Goal: Task Accomplishment & Management: Use online tool/utility

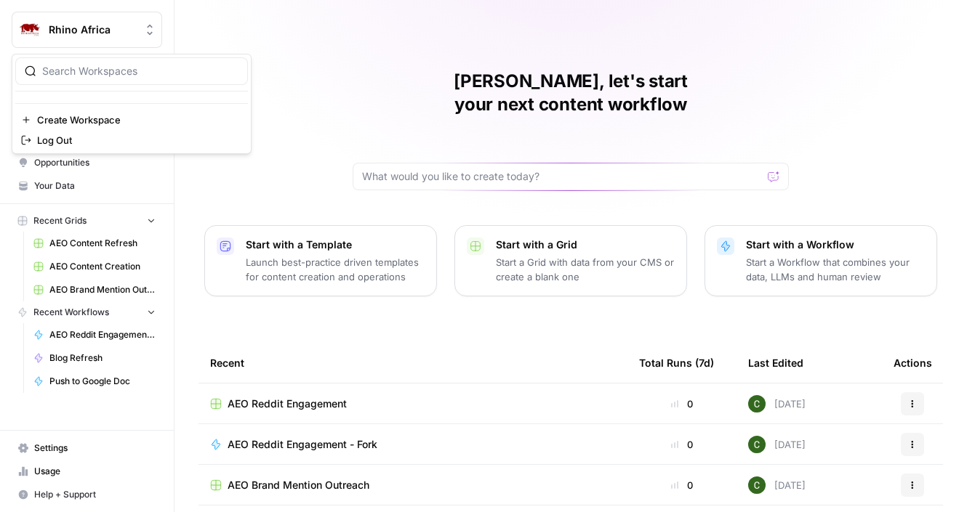
click at [126, 26] on span "Rhino Africa" at bounding box center [93, 30] width 88 height 15
type input "zoe"
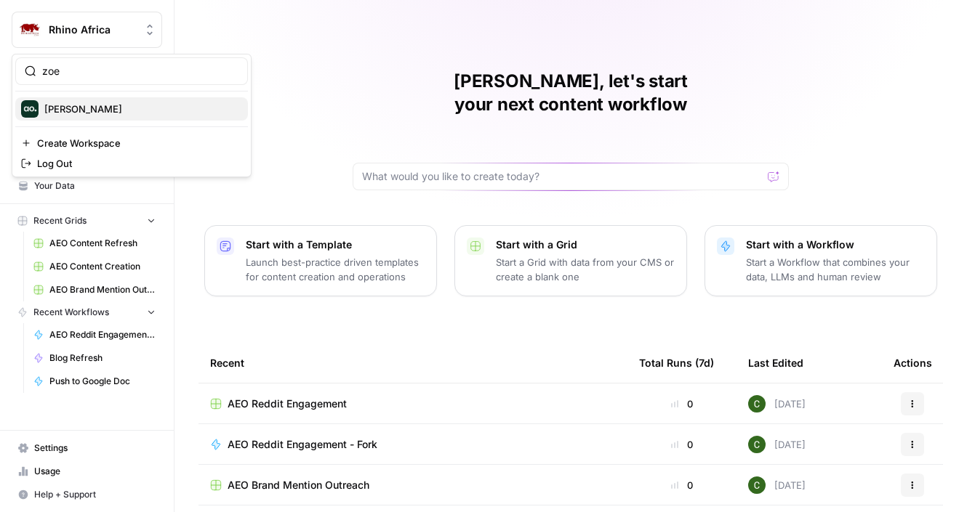
click at [114, 105] on span "Zoe Jessup" at bounding box center [140, 109] width 192 height 15
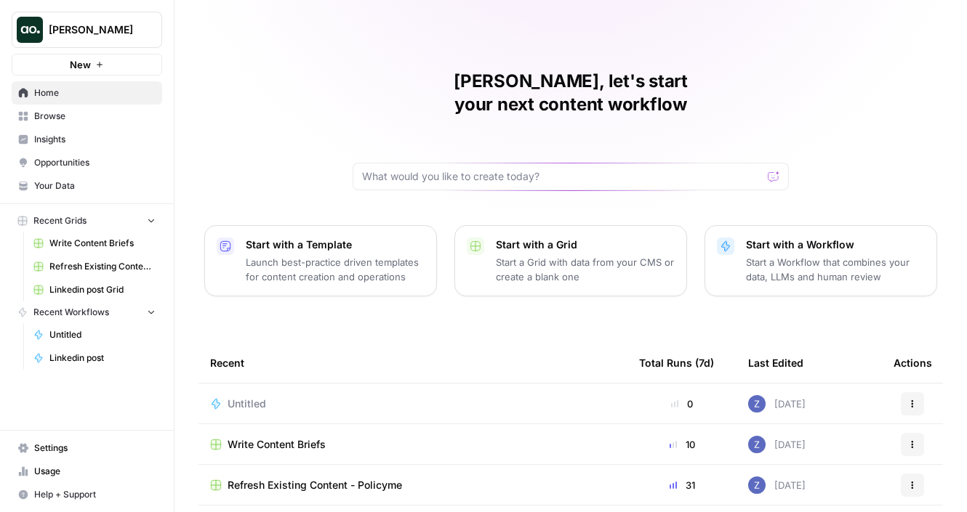
click at [89, 189] on span "Your Data" at bounding box center [94, 186] width 121 height 13
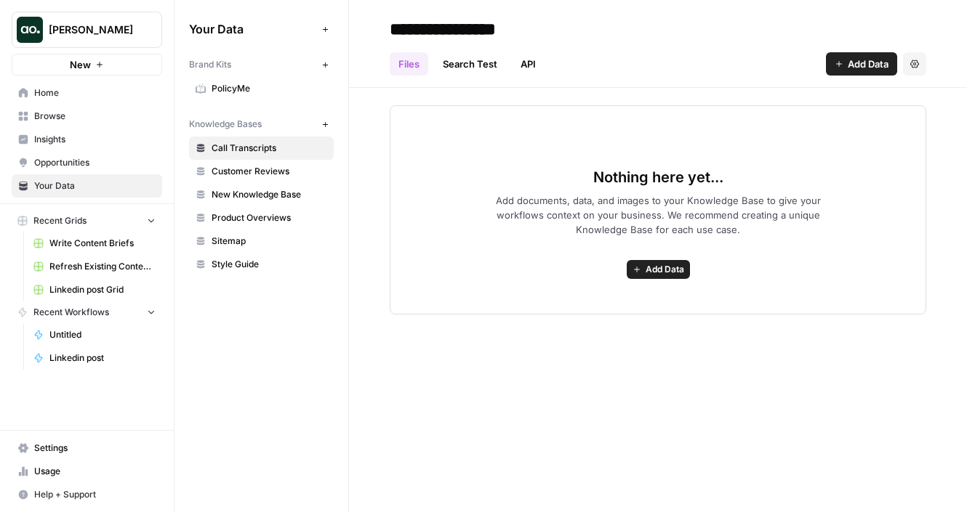
click at [327, 63] on icon "button" at bounding box center [325, 65] width 8 height 8
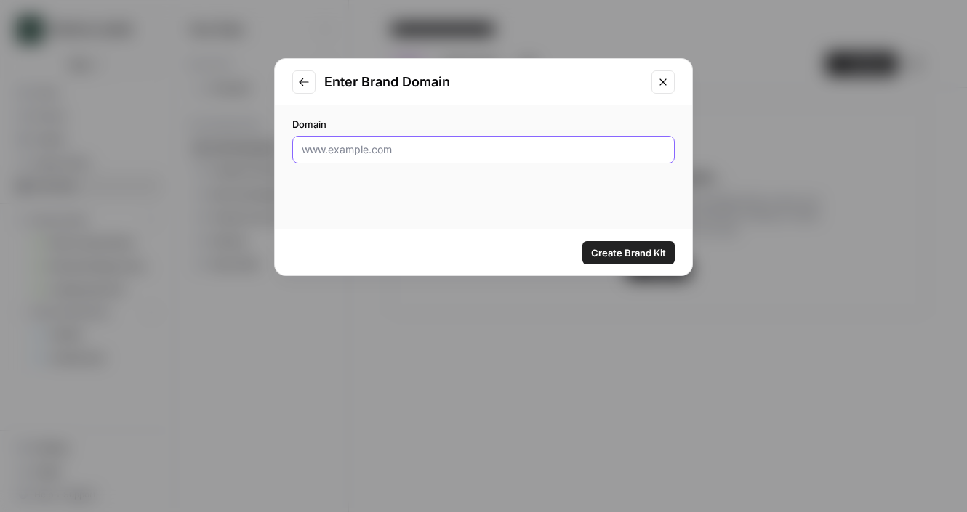
click at [481, 150] on input "Domain" at bounding box center [483, 149] width 363 height 15
paste input "www.shopmonkey.io"
type input "www.shopmonkey.io"
click at [619, 251] on span "Create Brand Kit" at bounding box center [628, 253] width 75 height 15
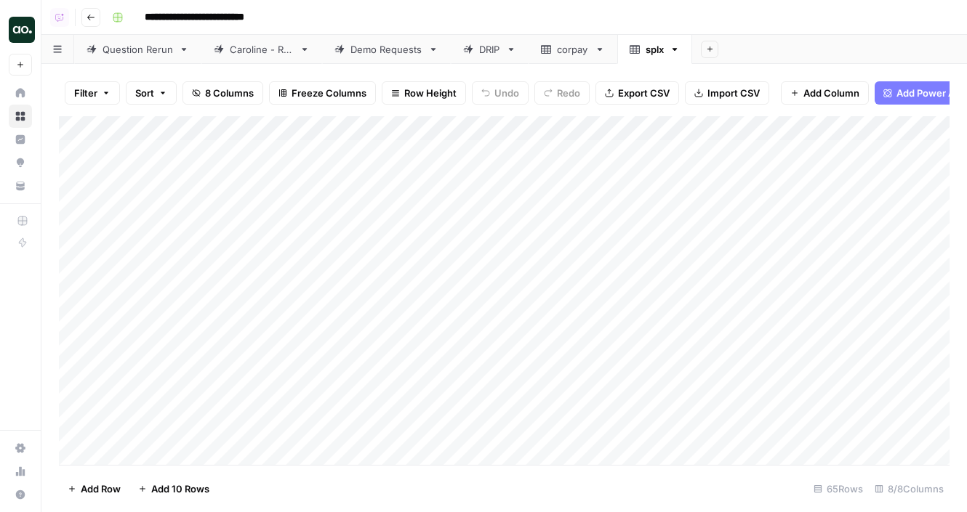
click at [680, 45] on icon "button" at bounding box center [674, 49] width 10 height 10
click at [705, 126] on span "Delete Sheet" at bounding box center [735, 130] width 70 height 15
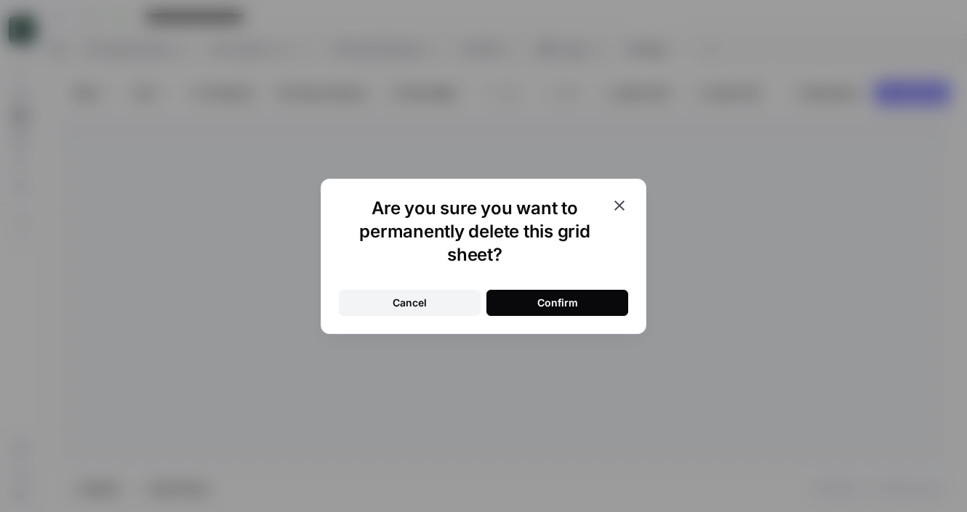
click at [581, 295] on button "Confirm" at bounding box center [557, 303] width 142 height 26
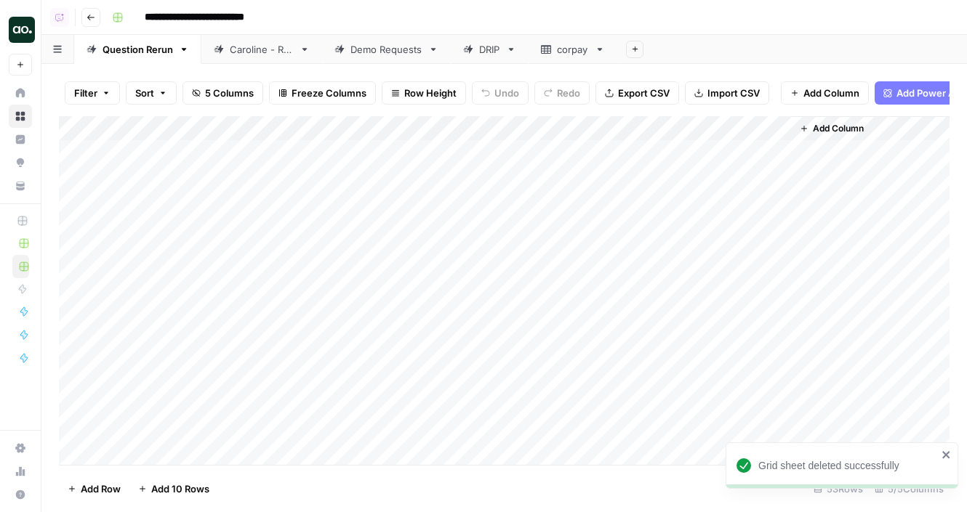
click at [292, 55] on div "Caroline - Run" at bounding box center [262, 49] width 64 height 15
click at [371, 55] on div "Demo Requests" at bounding box center [386, 49] width 72 height 15
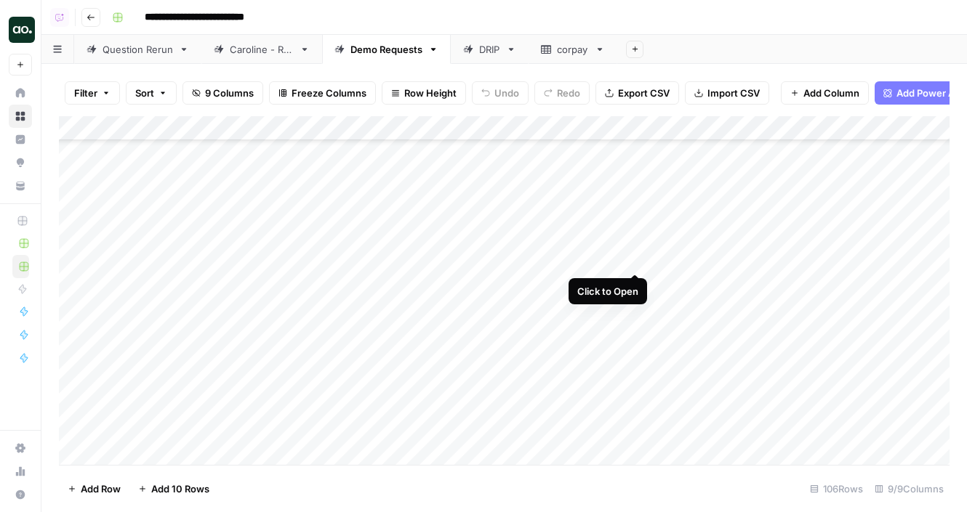
click at [632, 259] on div "Add Column" at bounding box center [504, 290] width 890 height 349
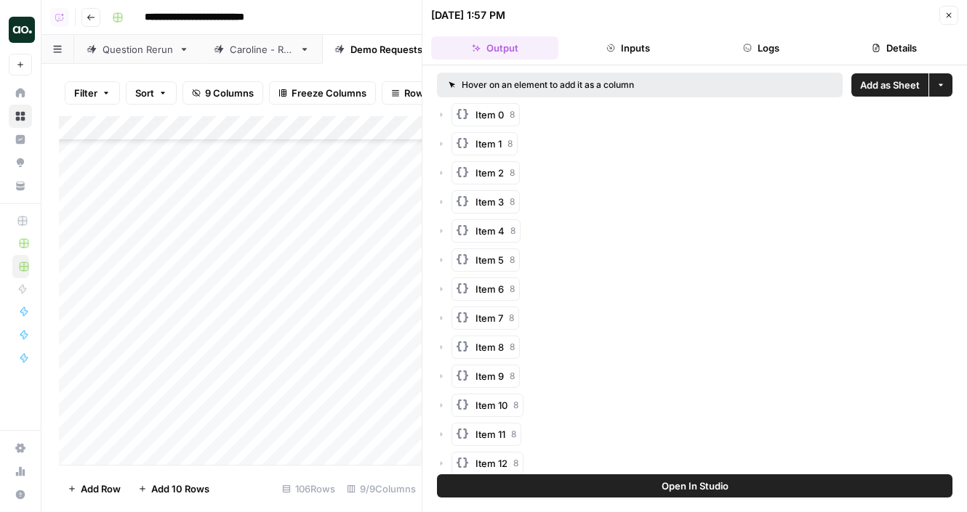
click at [882, 87] on span "Add as Sheet" at bounding box center [890, 85] width 60 height 15
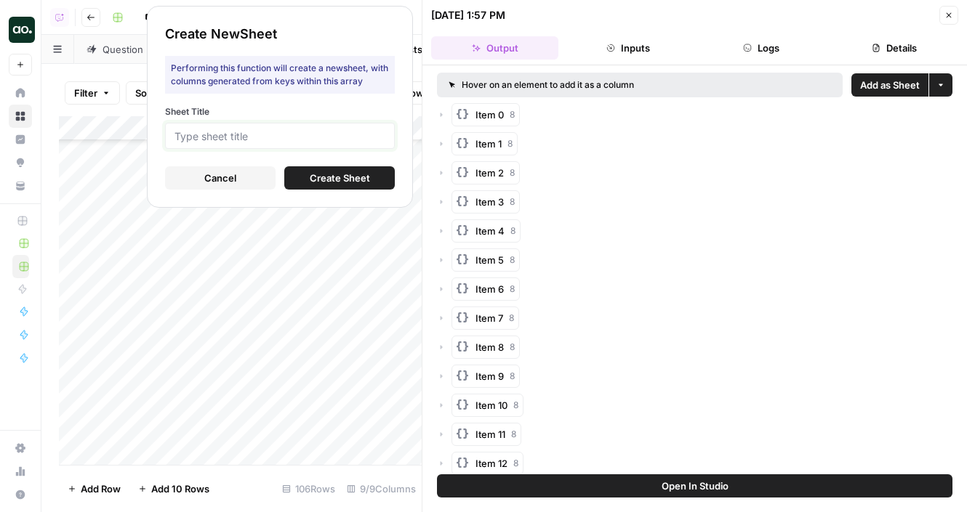
click at [334, 138] on input "Sheet Title" at bounding box center [279, 135] width 211 height 13
type input "sm"
click at [348, 177] on span "Create Sheet" at bounding box center [340, 178] width 60 height 15
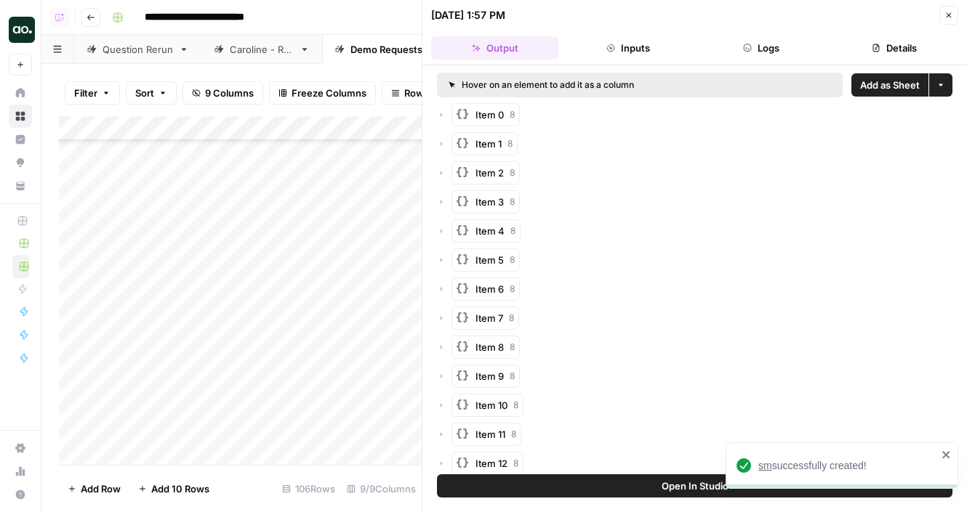
click at [764, 468] on span "sm" at bounding box center [765, 466] width 14 height 12
click at [948, 12] on icon "button" at bounding box center [948, 15] width 9 height 9
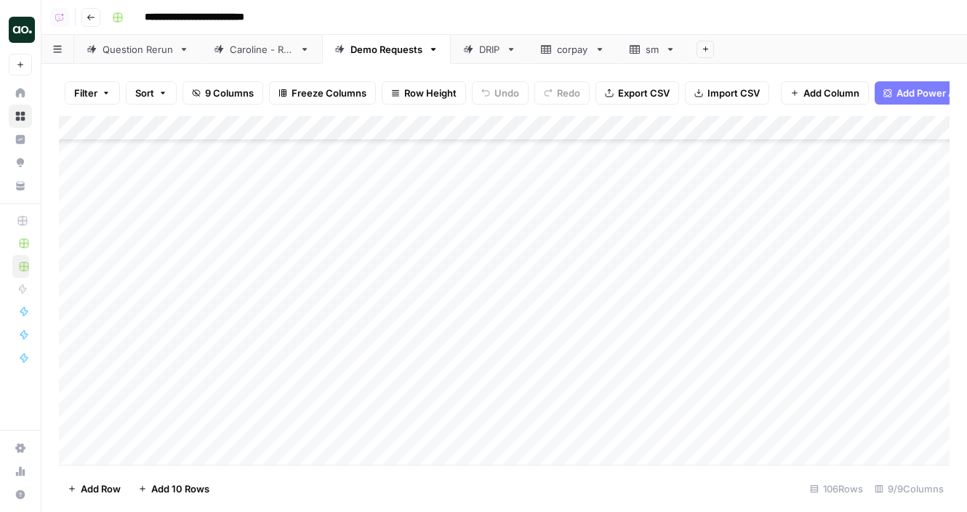
click at [636, 281] on div "Add Column" at bounding box center [504, 290] width 890 height 349
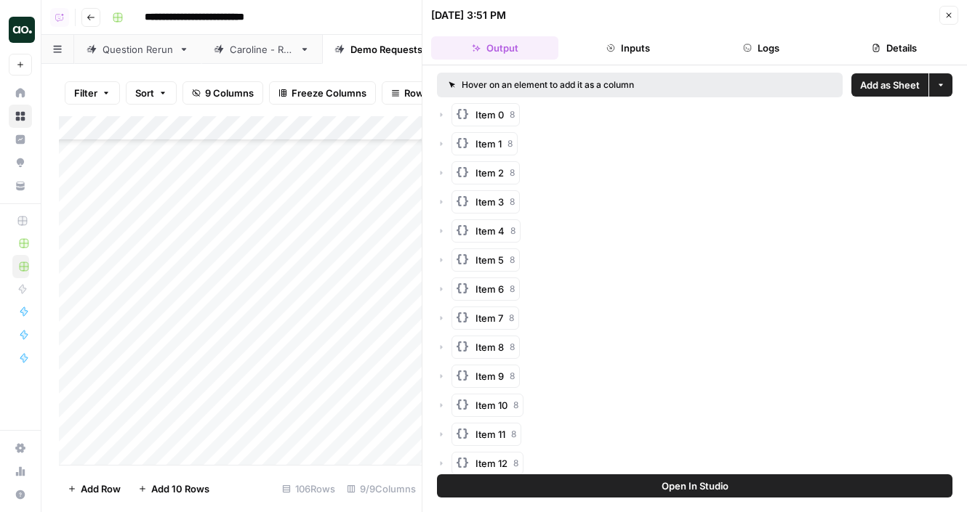
click at [872, 85] on span "Add as Sheet" at bounding box center [890, 85] width 60 height 15
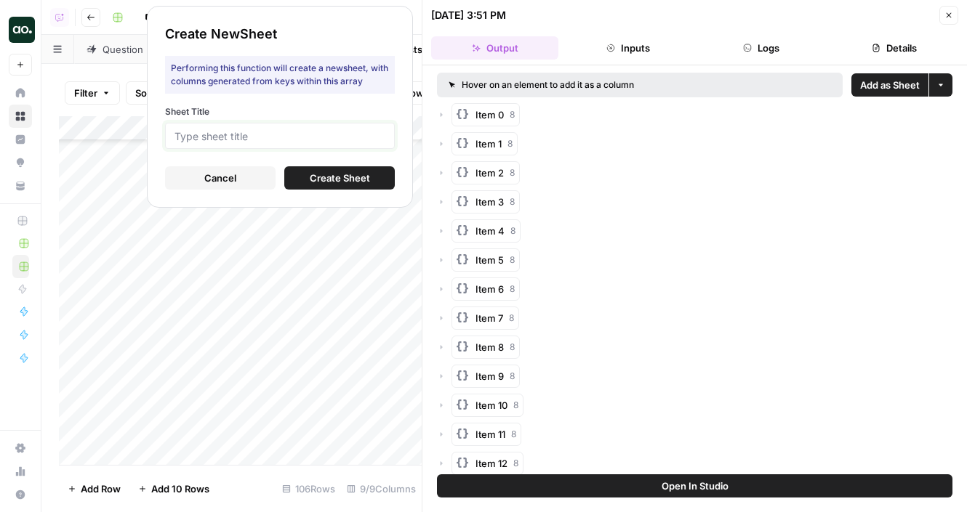
click at [375, 138] on input "Sheet Title" at bounding box center [279, 135] width 211 height 13
type input "hs"
click at [370, 180] on button "Create Sheet" at bounding box center [339, 177] width 110 height 23
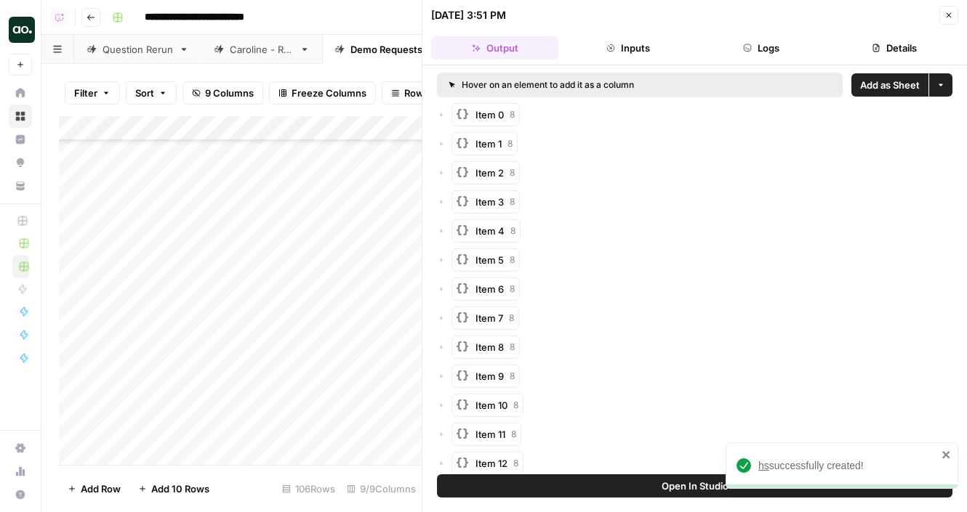
click at [765, 467] on span "hs" at bounding box center [763, 466] width 11 height 12
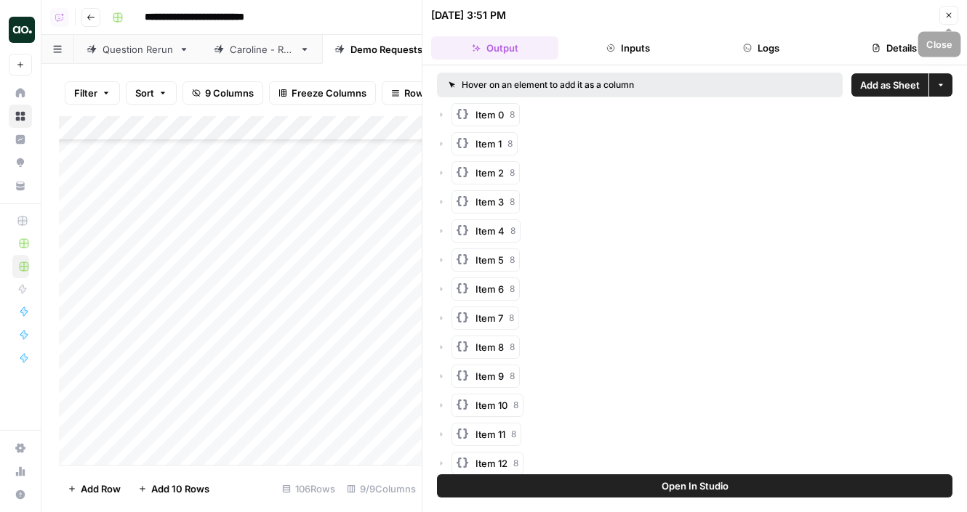
click at [943, 17] on button "Close" at bounding box center [948, 15] width 19 height 19
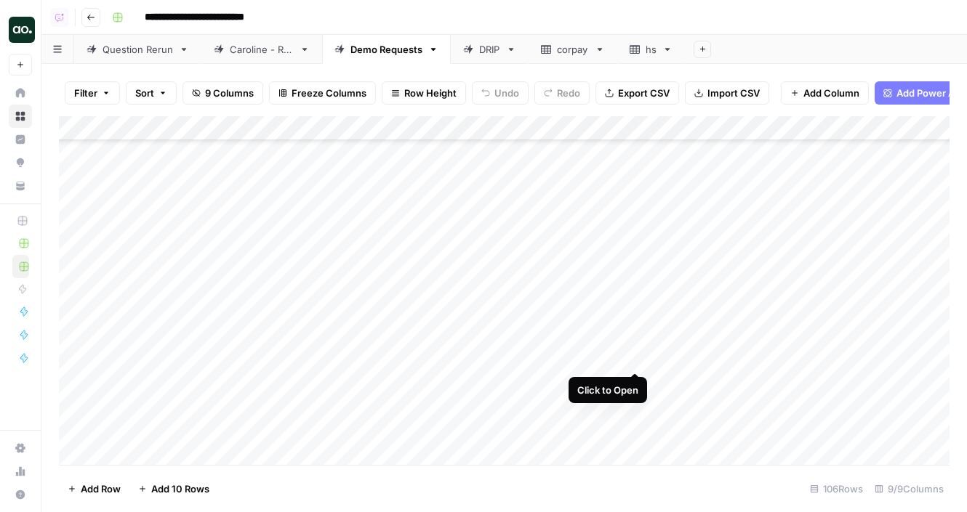
click at [636, 358] on div "Add Column" at bounding box center [504, 290] width 890 height 349
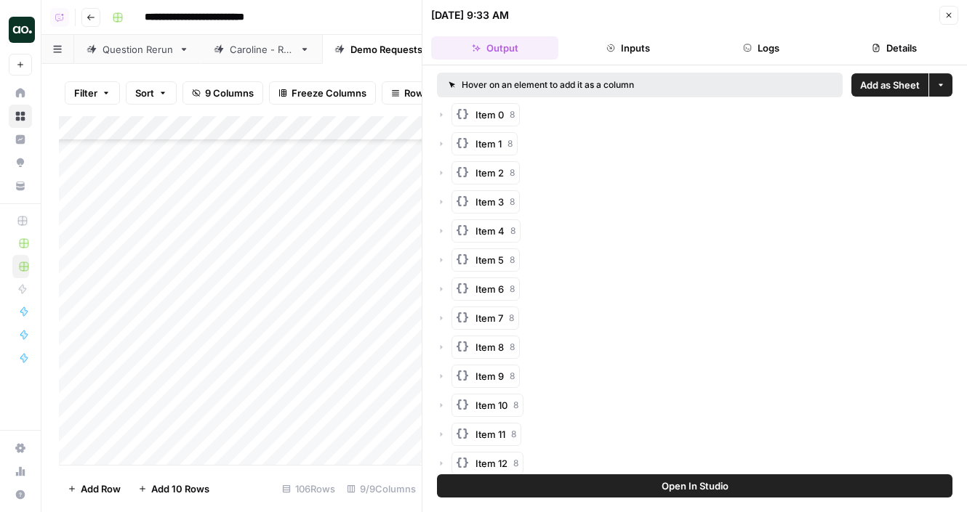
click at [870, 87] on span "Add as Sheet" at bounding box center [890, 85] width 60 height 15
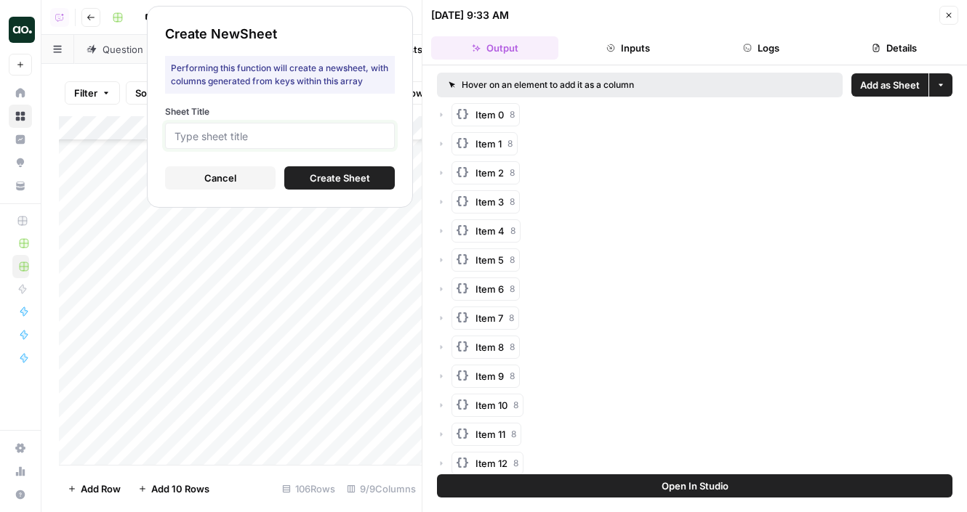
click at [371, 134] on input "Sheet Title" at bounding box center [279, 135] width 211 height 13
type input "br"
click at [307, 176] on button "Create Sheet" at bounding box center [339, 177] width 110 height 23
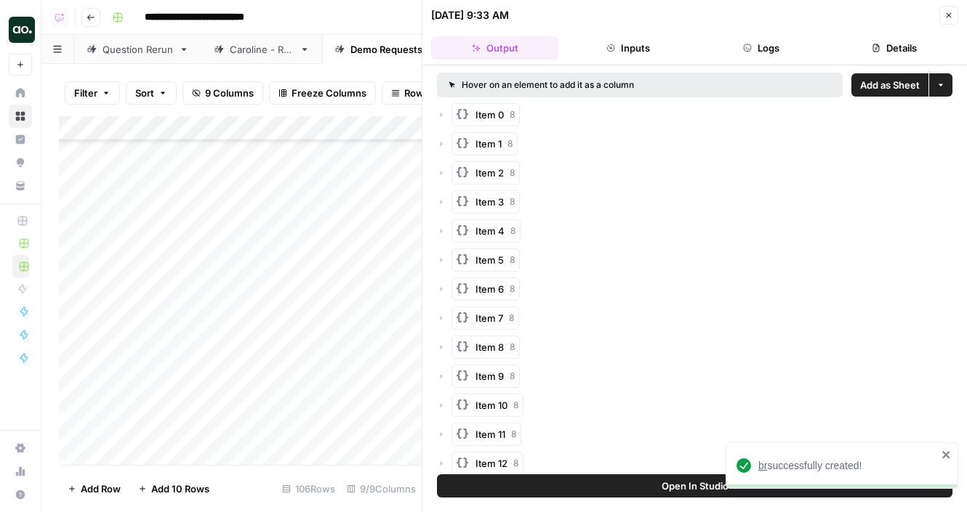
click at [761, 467] on span "br" at bounding box center [762, 466] width 9 height 12
click at [950, 16] on icon "button" at bounding box center [948, 15] width 5 height 5
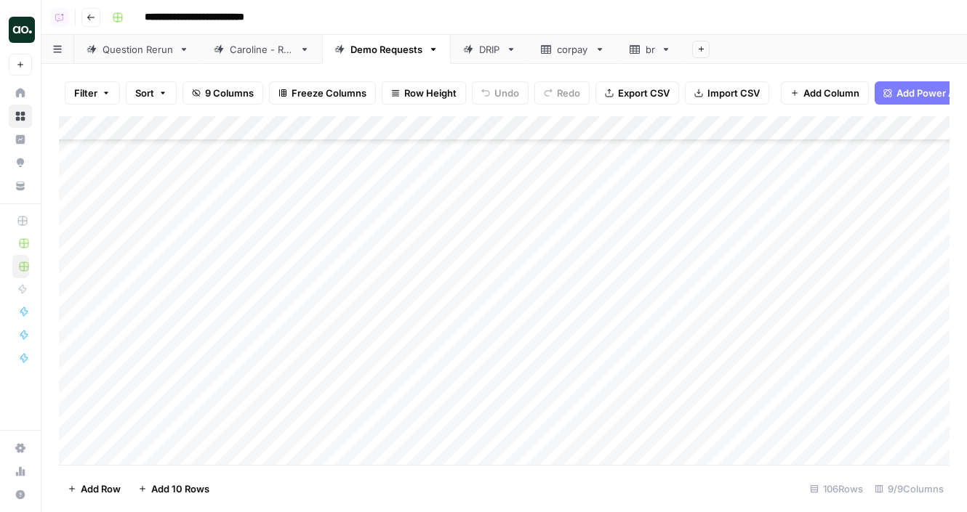
scroll to position [2139, 0]
click at [635, 286] on div "Add Column" at bounding box center [504, 290] width 890 height 349
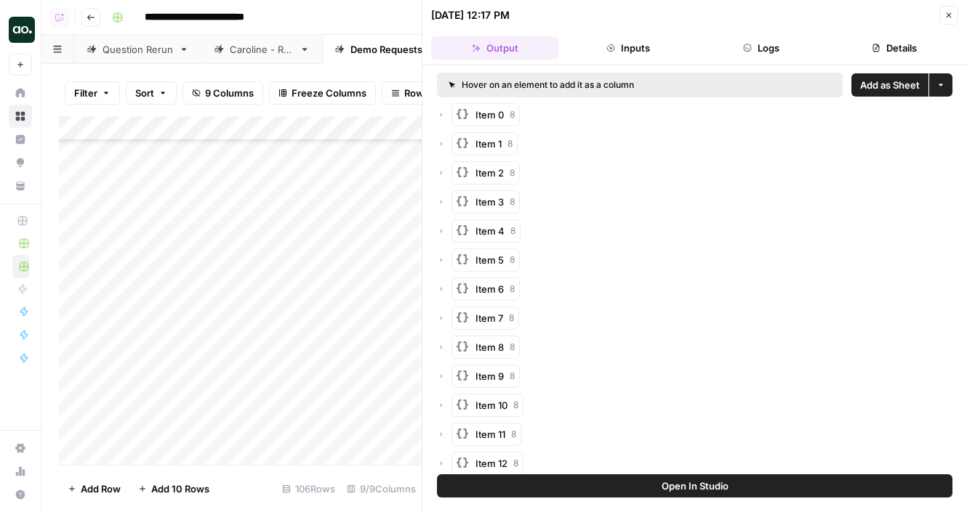
click at [894, 84] on span "Add as Sheet" at bounding box center [890, 85] width 60 height 15
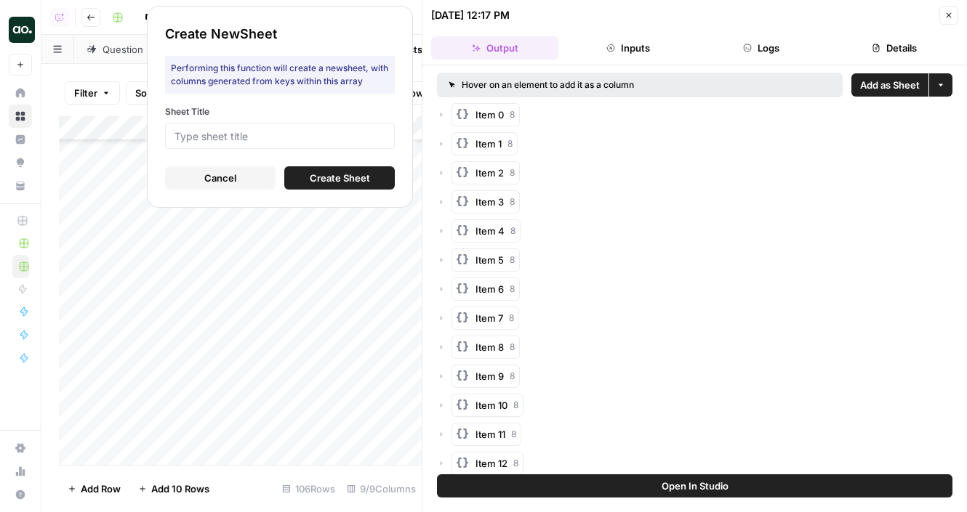
click at [390, 130] on div at bounding box center [280, 136] width 230 height 26
click at [375, 131] on input "Sheet Title" at bounding box center [279, 135] width 211 height 13
type input "bw"
click at [374, 179] on button "Create Sheet" at bounding box center [339, 177] width 110 height 23
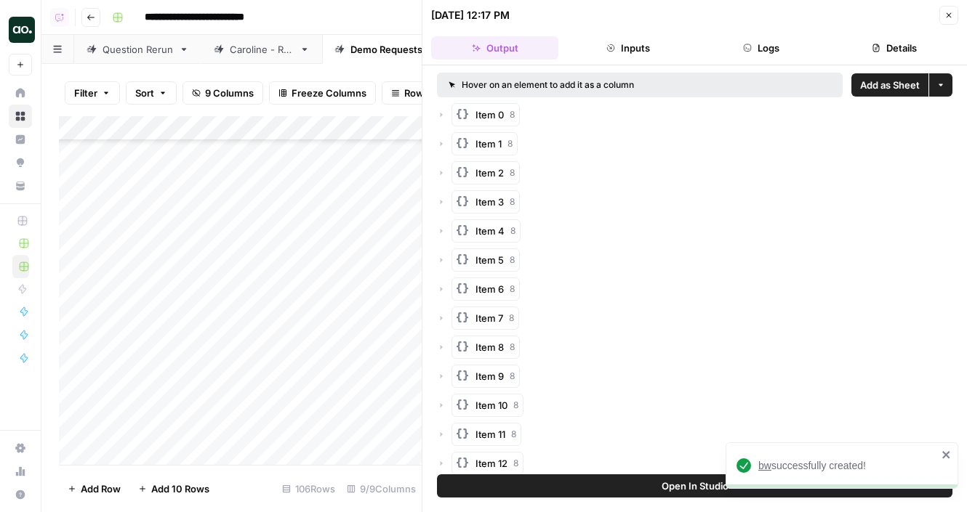
click at [765, 470] on span "bw" at bounding box center [764, 466] width 13 height 12
click at [948, 16] on icon "button" at bounding box center [948, 15] width 9 height 9
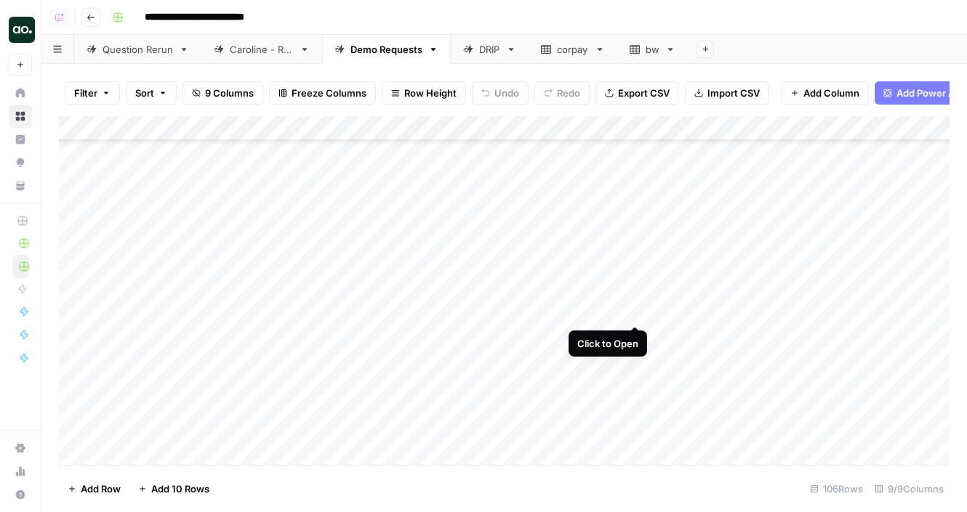
click at [637, 312] on div "Add Column" at bounding box center [504, 290] width 890 height 349
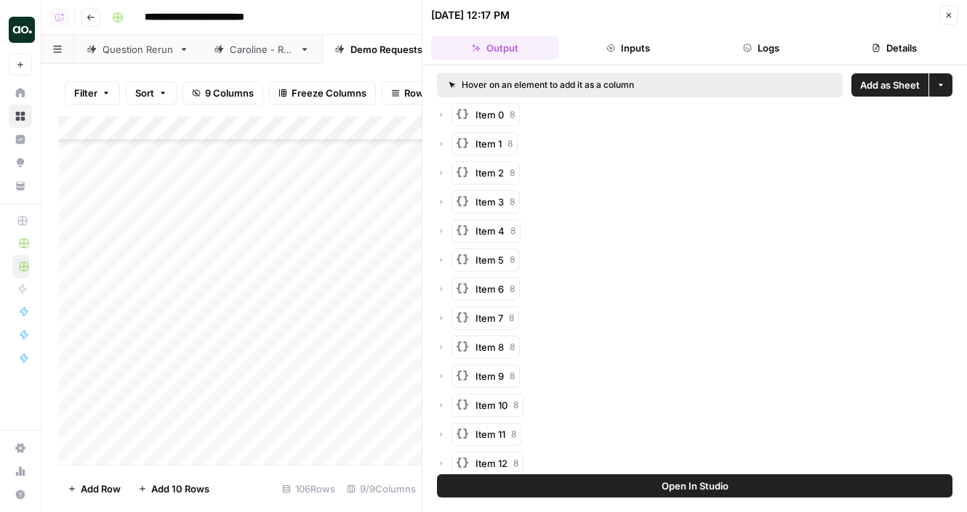
click at [861, 90] on span "Add as Sheet" at bounding box center [890, 85] width 60 height 15
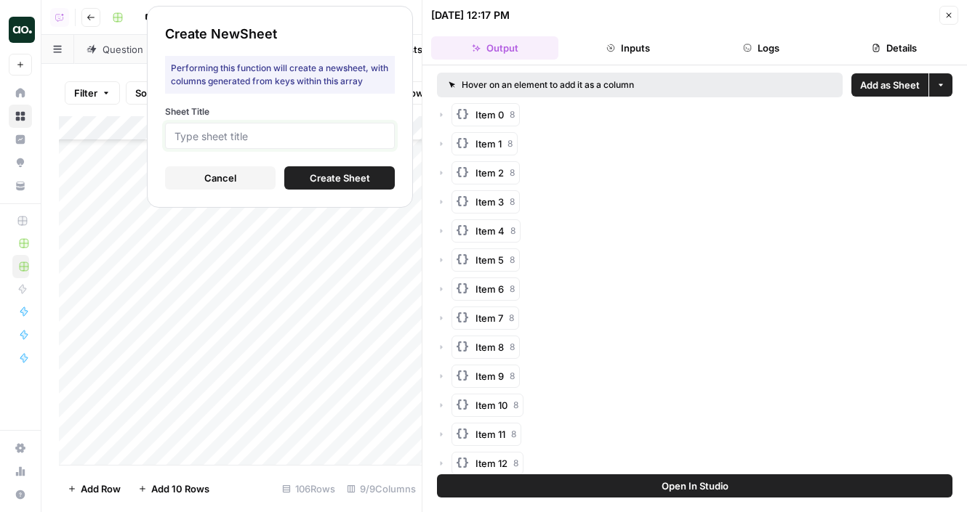
click at [363, 134] on input "Sheet Title" at bounding box center [279, 135] width 211 height 13
type input "pepperstone"
click at [298, 177] on button "Create Sheet" at bounding box center [339, 177] width 110 height 23
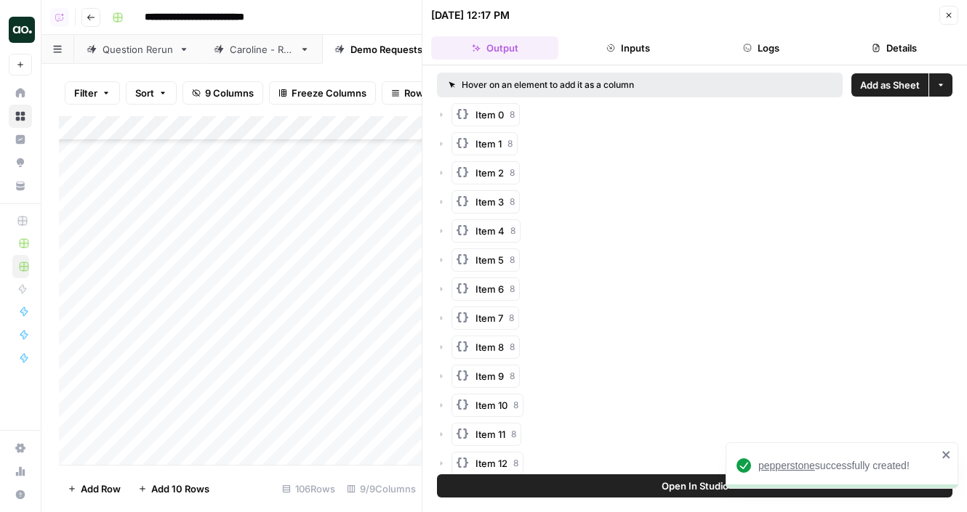
click at [784, 468] on span "pepperstone" at bounding box center [786, 466] width 57 height 12
click at [946, 14] on icon "button" at bounding box center [948, 15] width 9 height 9
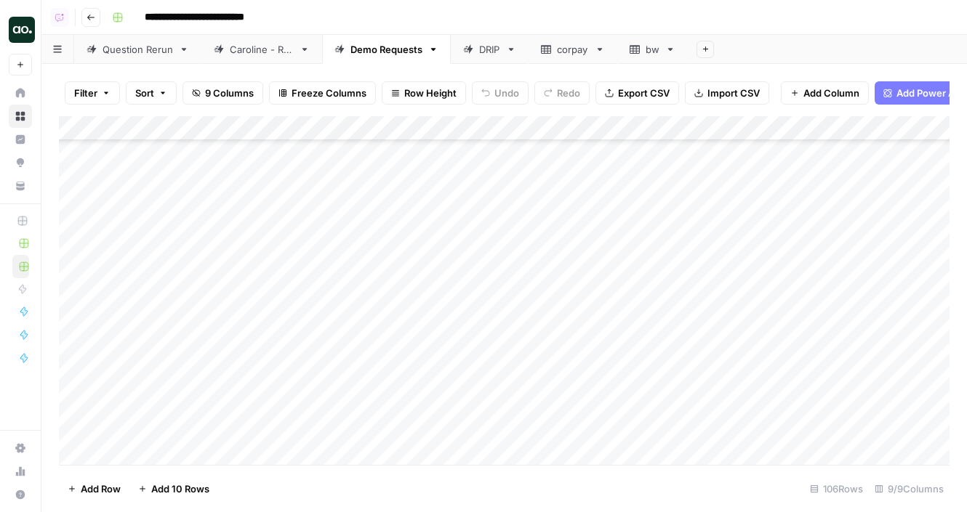
click at [635, 336] on div "Add Column" at bounding box center [504, 290] width 890 height 349
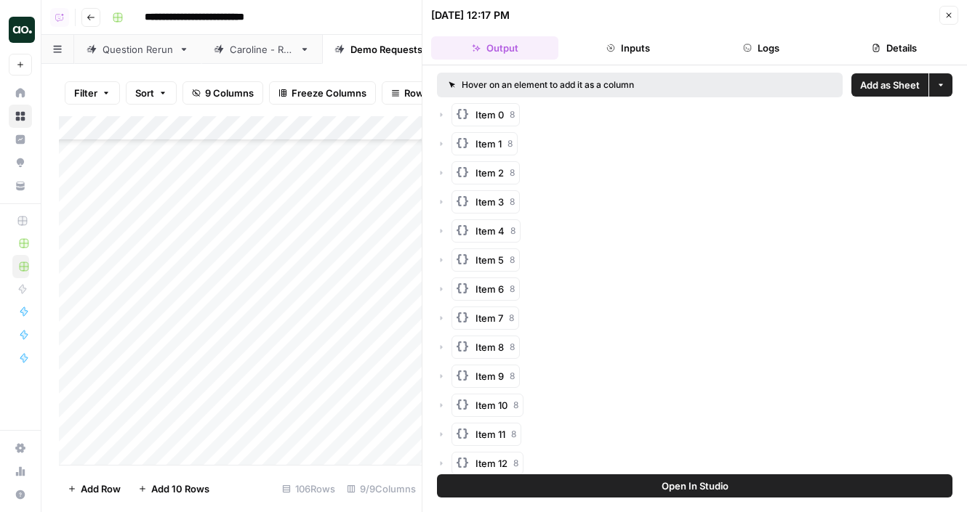
click at [890, 84] on span "Add as Sheet" at bounding box center [890, 85] width 60 height 15
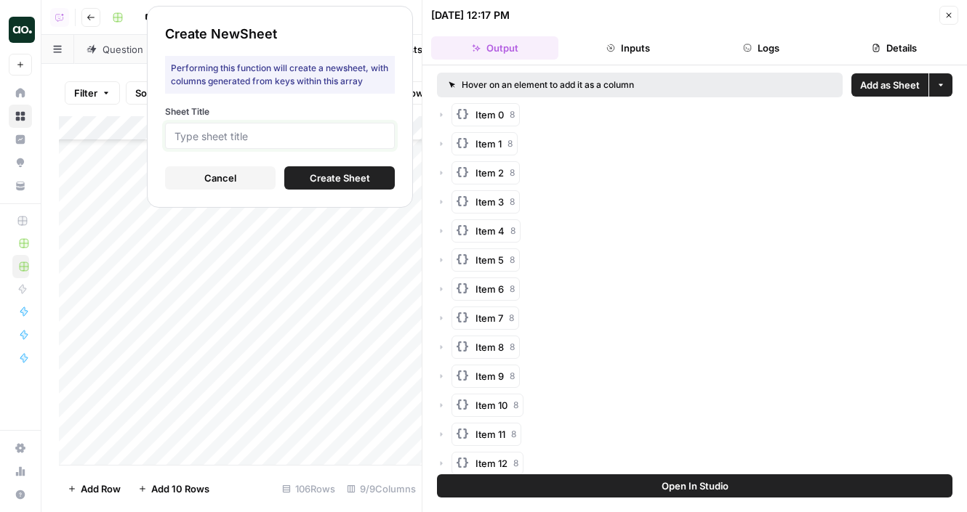
click at [358, 134] on input "Sheet Title" at bounding box center [279, 135] width 211 height 13
type input "b"
type input "gbg"
click at [323, 181] on span "Create Sheet" at bounding box center [340, 178] width 60 height 15
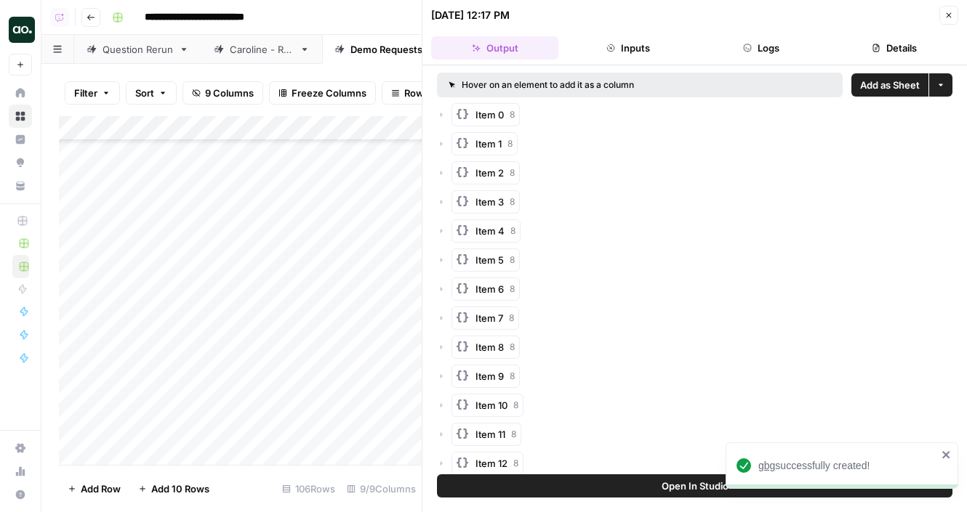
click at [769, 465] on span "gbg" at bounding box center [766, 466] width 17 height 12
click at [955, 15] on button "Close" at bounding box center [948, 15] width 19 height 19
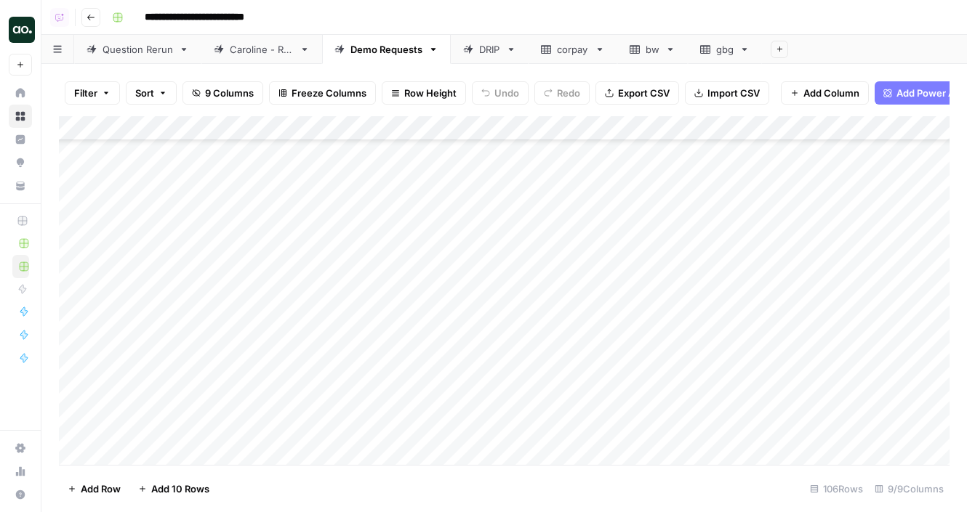
scroll to position [2141, 0]
click at [635, 358] on div "Add Column" at bounding box center [504, 290] width 890 height 349
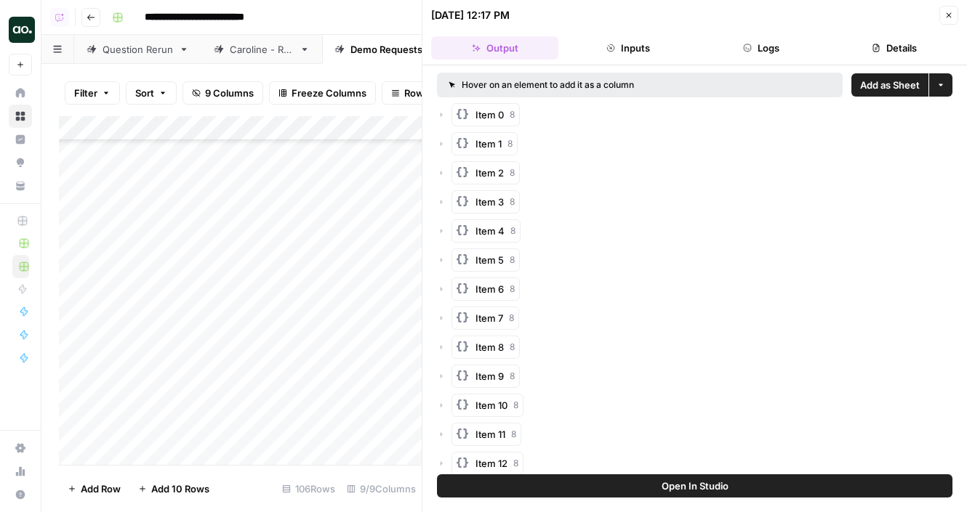
click at [893, 84] on span "Add as Sheet" at bounding box center [890, 85] width 60 height 15
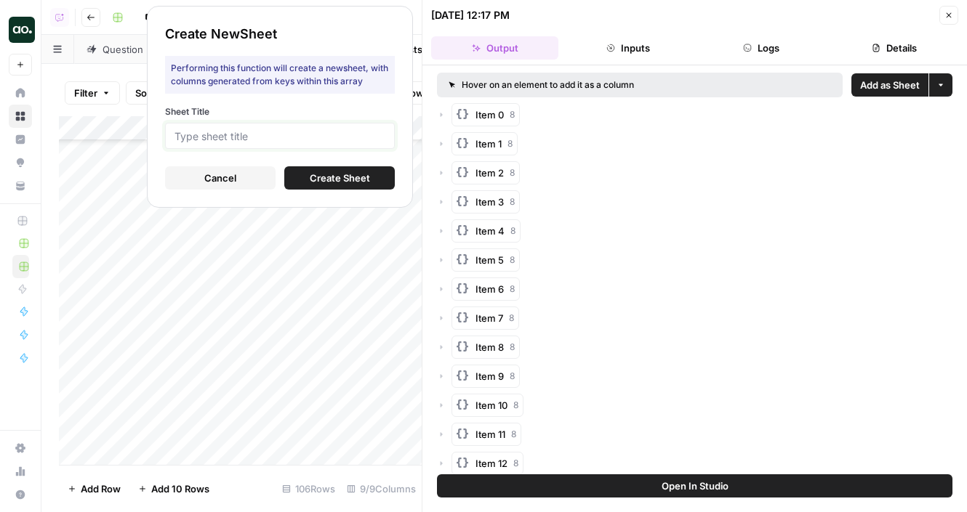
click at [380, 130] on input "Sheet Title" at bounding box center [279, 135] width 211 height 13
type input "tm"
click at [371, 172] on button "Create Sheet" at bounding box center [339, 177] width 110 height 23
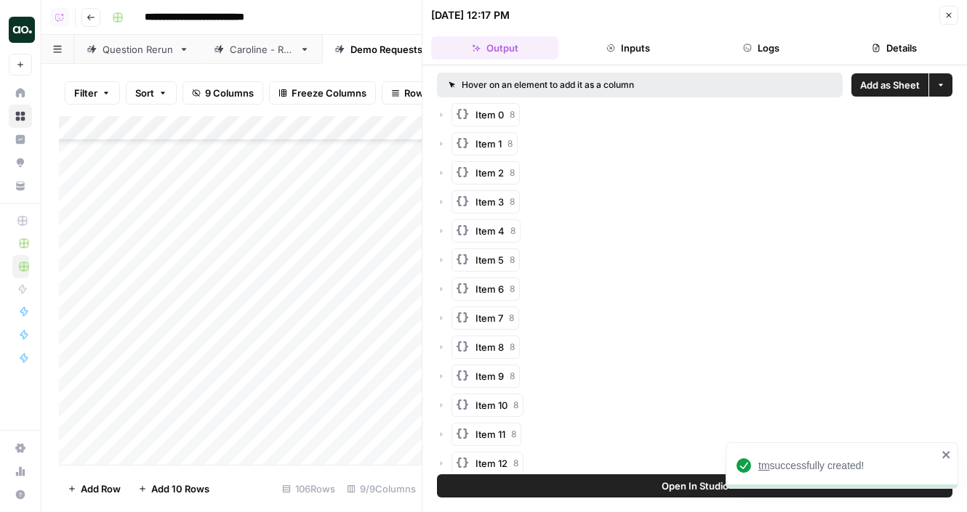
click at [765, 465] on span "tm" at bounding box center [764, 466] width 12 height 12
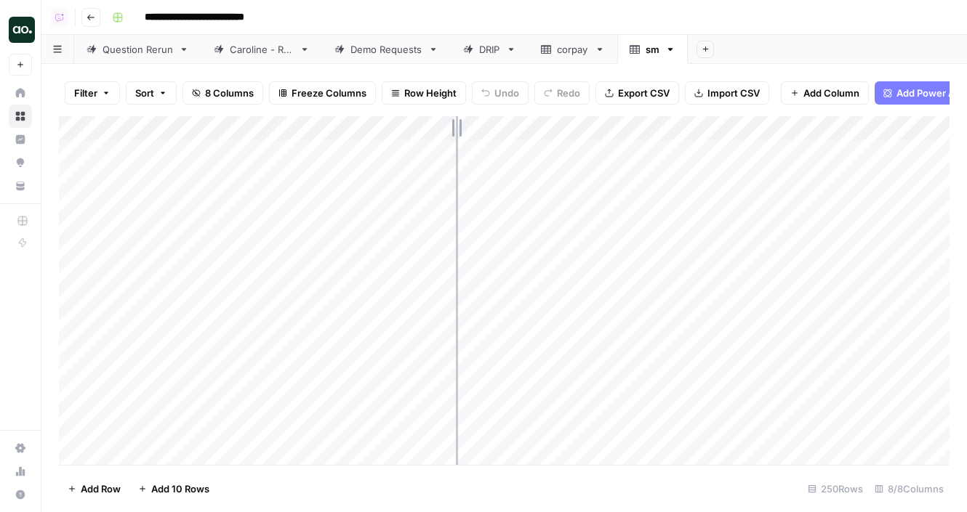
drag, startPoint x: 319, startPoint y: 127, endPoint x: 456, endPoint y: 116, distance: 137.1
click at [456, 116] on div "Add Column" at bounding box center [504, 290] width 890 height 349
drag, startPoint x: 455, startPoint y: 124, endPoint x: 431, endPoint y: 125, distance: 24.0
click at [431, 125] on div "Add Column" at bounding box center [504, 290] width 890 height 349
click at [75, 153] on div "Add Column" at bounding box center [504, 290] width 890 height 349
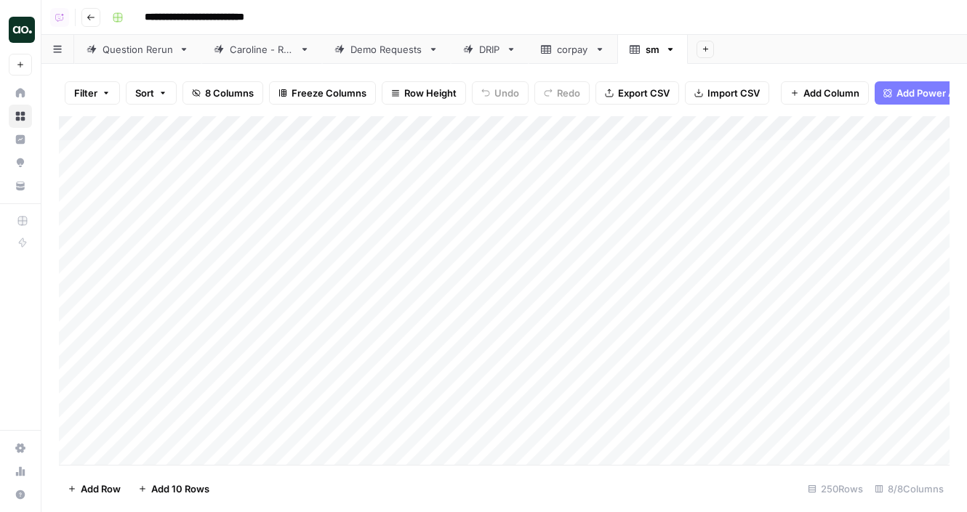
click at [271, 204] on div "Add Column" at bounding box center [504, 290] width 890 height 349
click at [78, 202] on div "Add Column" at bounding box center [504, 290] width 890 height 349
click at [78, 149] on div "Add Column" at bounding box center [504, 290] width 890 height 349
click at [76, 302] on div "Add Column" at bounding box center [504, 290] width 890 height 349
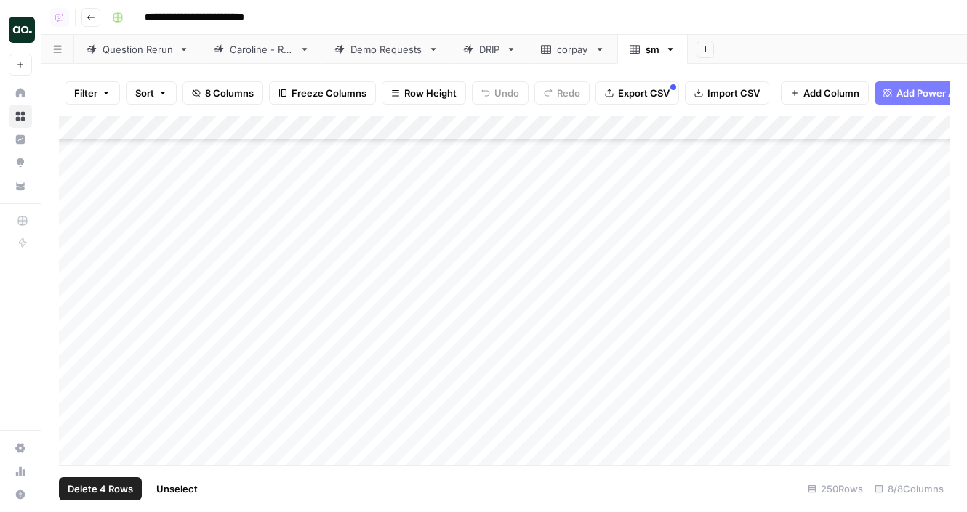
click at [75, 290] on div "Add Column" at bounding box center [504, 290] width 890 height 349
click at [75, 287] on div "Add Column" at bounding box center [504, 290] width 890 height 349
click at [75, 257] on div "Add Column" at bounding box center [504, 290] width 890 height 349
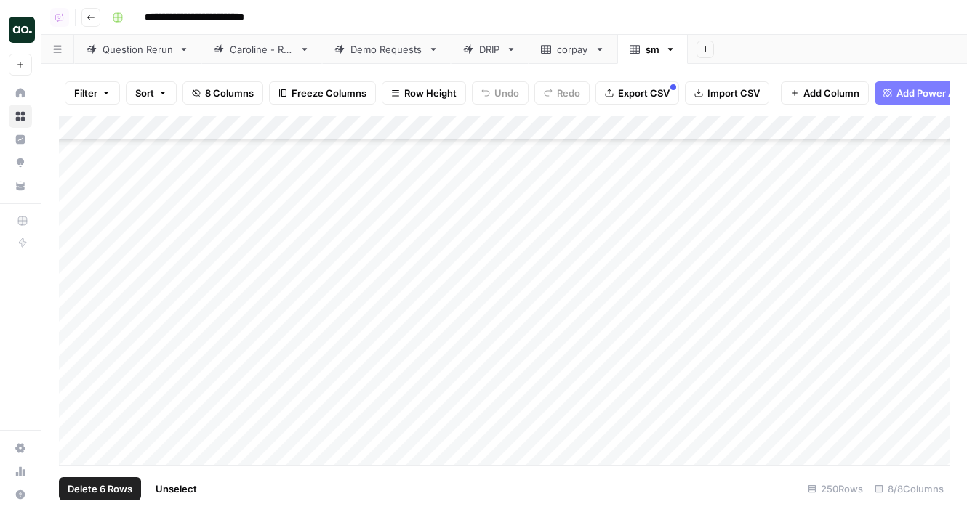
scroll to position [395, 0]
click at [75, 252] on div "Add Column" at bounding box center [504, 290] width 890 height 349
click at [74, 241] on div "Add Column" at bounding box center [504, 290] width 890 height 349
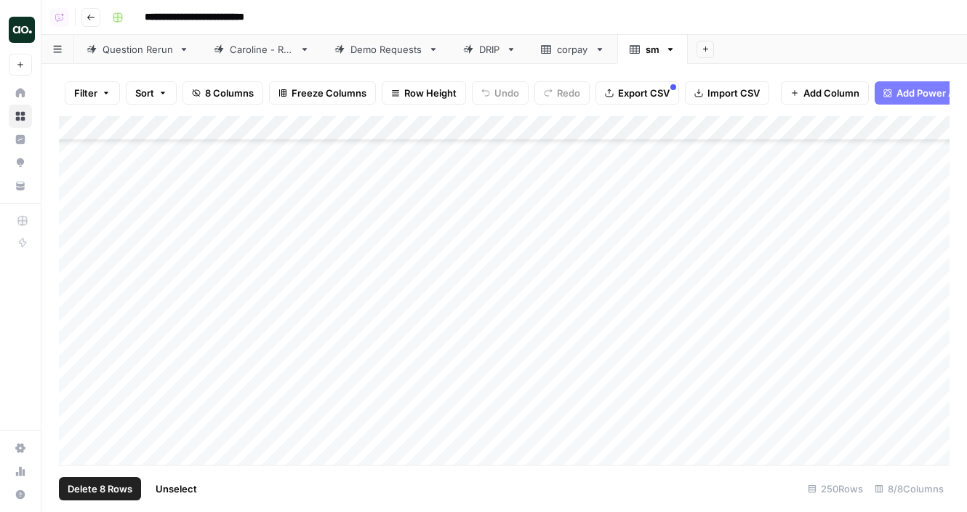
click at [78, 225] on div "Add Column" at bounding box center [504, 290] width 890 height 349
click at [79, 248] on div "Add Column" at bounding box center [504, 290] width 890 height 349
click at [76, 256] on div "Add Column" at bounding box center [504, 290] width 890 height 349
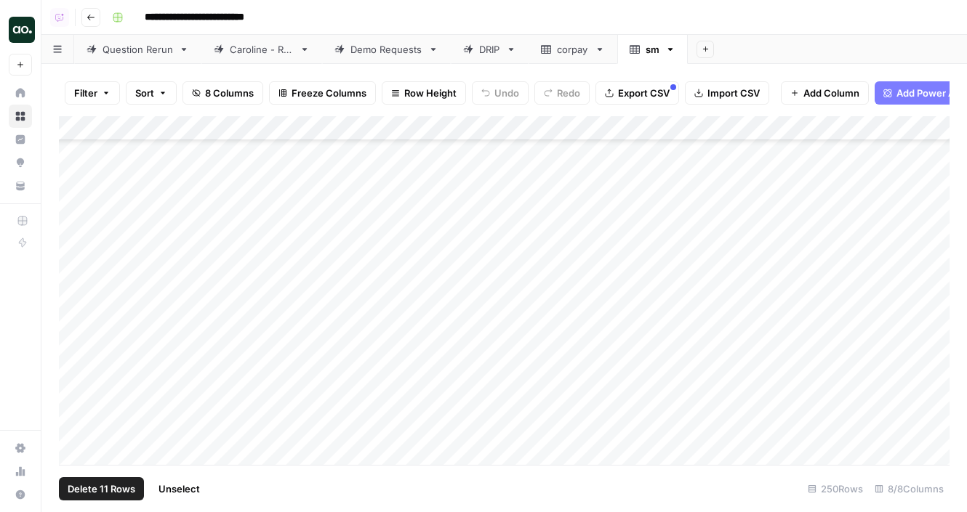
scroll to position [1501, 0]
click at [72, 209] on div "Add Column" at bounding box center [504, 290] width 890 height 349
click at [72, 248] on div "Add Column" at bounding box center [504, 290] width 890 height 349
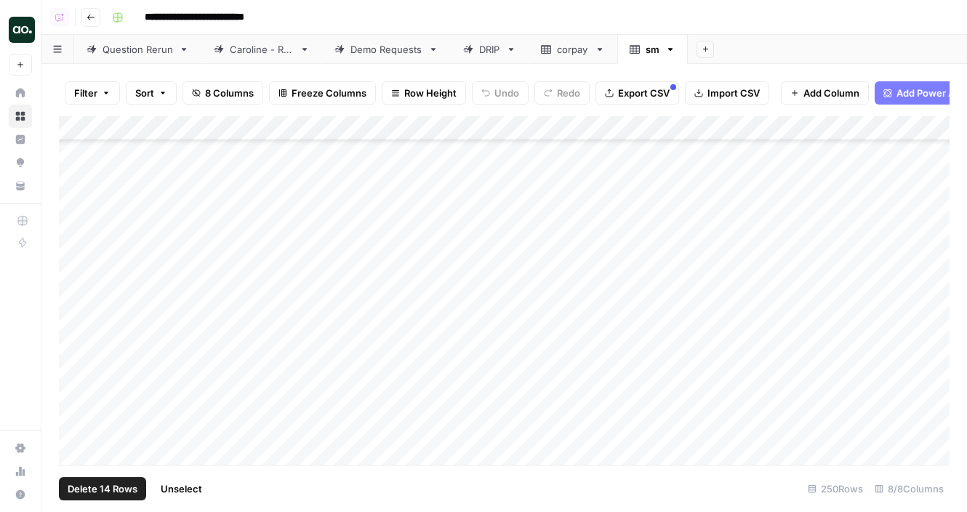
click at [81, 235] on div "Add Column" at bounding box center [504, 290] width 890 height 349
click at [77, 309] on div "Add Column" at bounding box center [504, 290] width 890 height 349
click at [73, 295] on div "Add Column" at bounding box center [504, 290] width 890 height 349
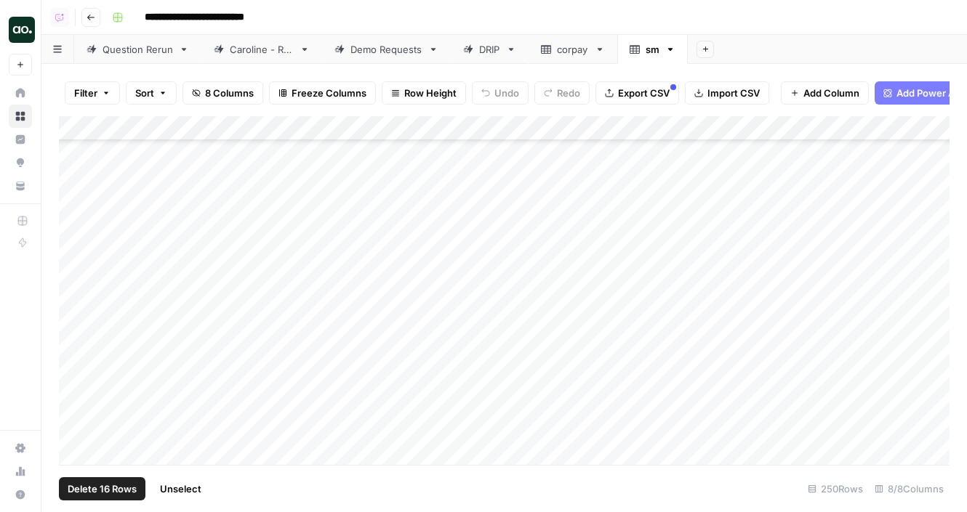
scroll to position [3912, 0]
click at [72, 219] on div "Add Column" at bounding box center [504, 290] width 890 height 349
click at [78, 183] on div "Add Column" at bounding box center [504, 290] width 890 height 349
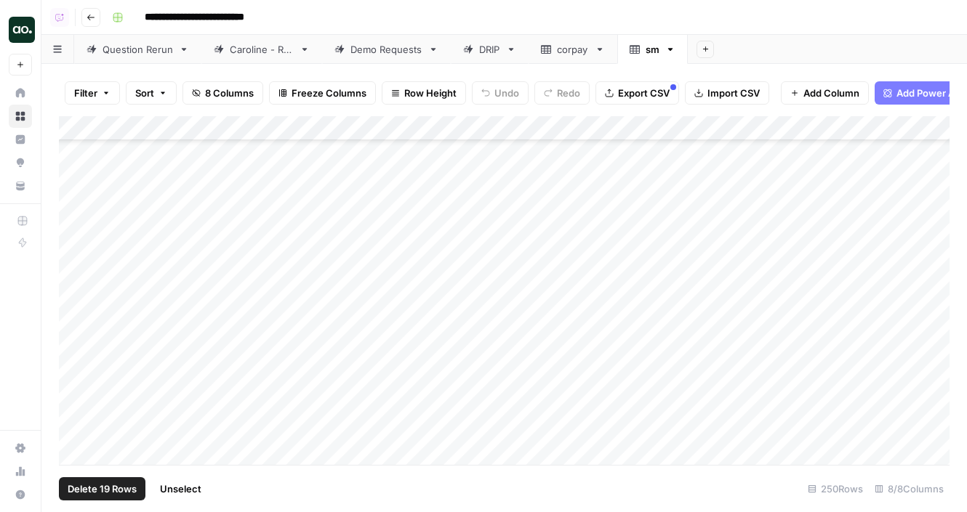
click at [76, 203] on div "Add Column" at bounding box center [504, 290] width 890 height 349
click at [76, 241] on div "Add Column" at bounding box center [504, 290] width 890 height 349
click at [76, 282] on div "Add Column" at bounding box center [504, 290] width 890 height 349
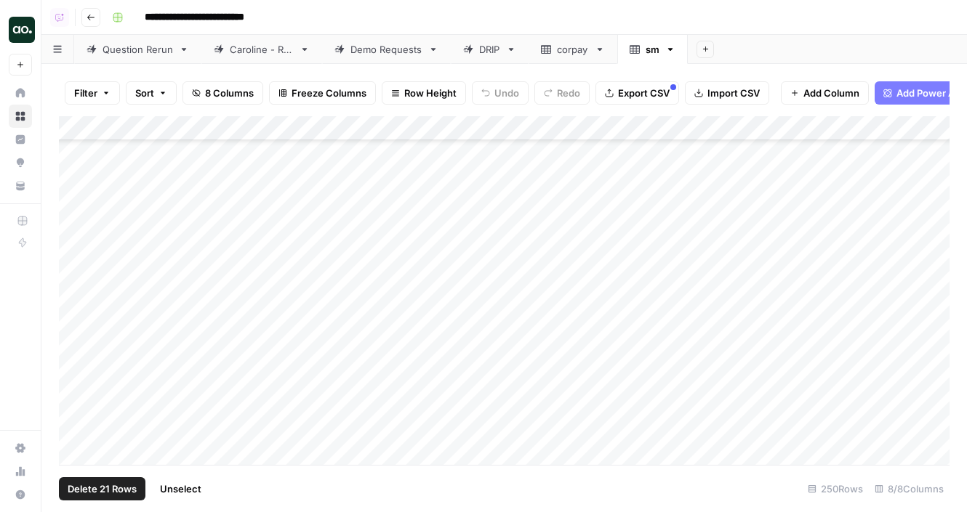
scroll to position [5122, 0]
click at [76, 268] on div "Add Column" at bounding box center [504, 290] width 890 height 349
click at [77, 251] on div "Add Column" at bounding box center [504, 290] width 890 height 349
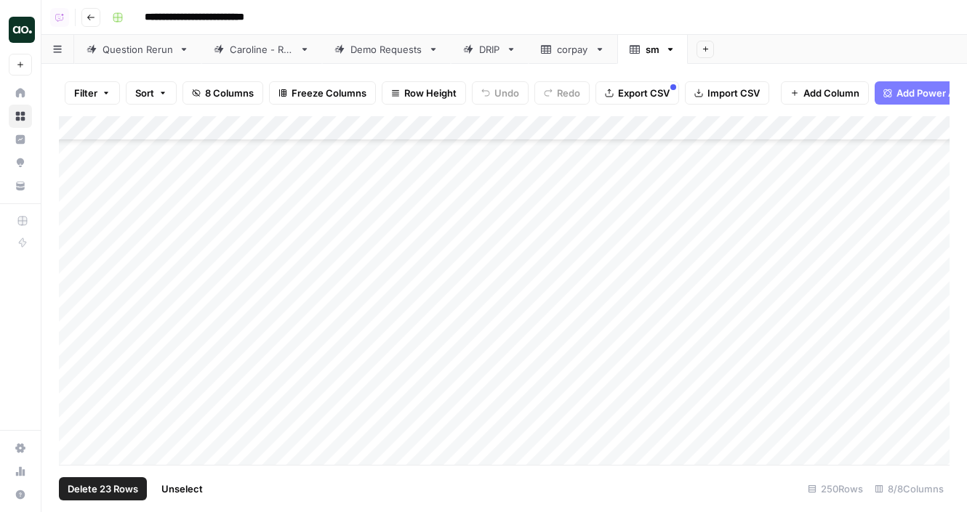
click at [75, 323] on div "Add Column" at bounding box center [504, 290] width 890 height 349
click at [122, 492] on span "Delete 24 Rows" at bounding box center [103, 489] width 71 height 15
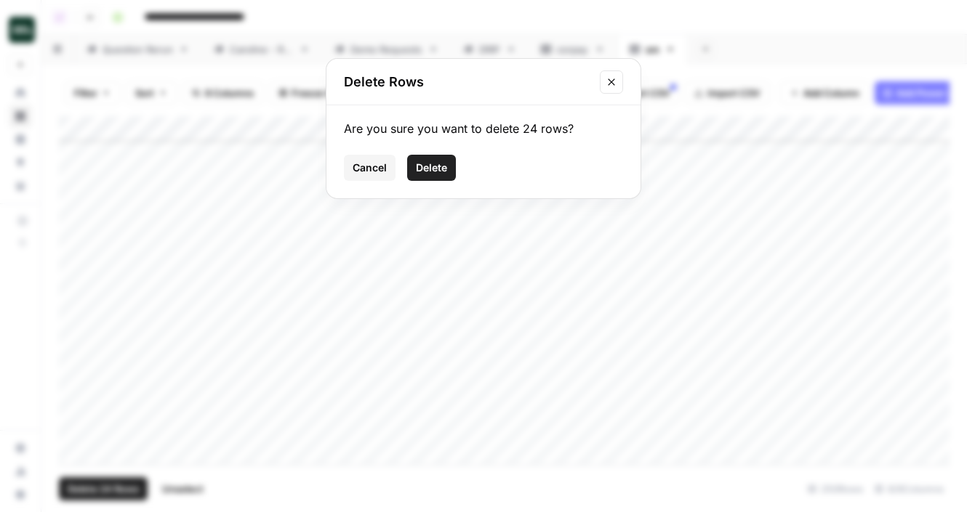
click at [431, 177] on button "Delete" at bounding box center [431, 168] width 49 height 26
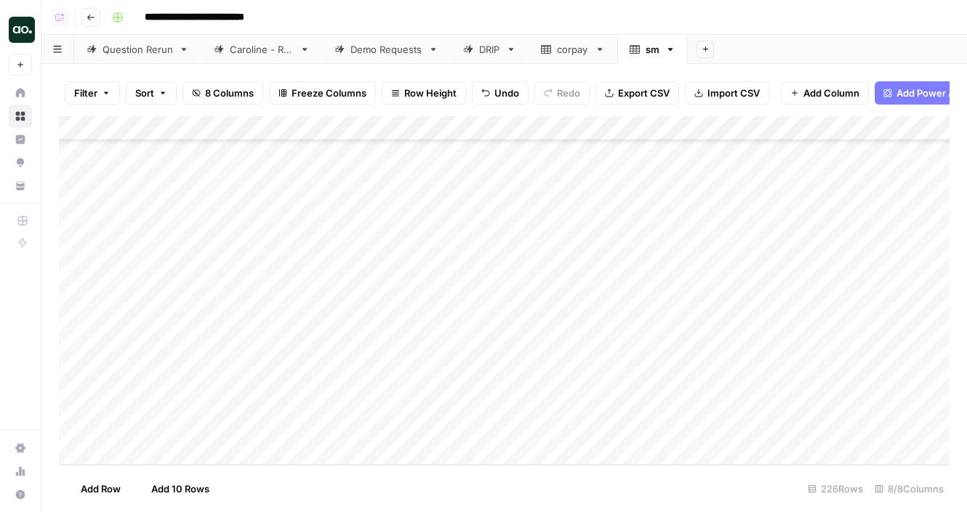
scroll to position [5284, 0]
click at [178, 142] on div "Add Column" at bounding box center [504, 290] width 890 height 349
click at [184, 128] on div "Add Column" at bounding box center [504, 290] width 890 height 349
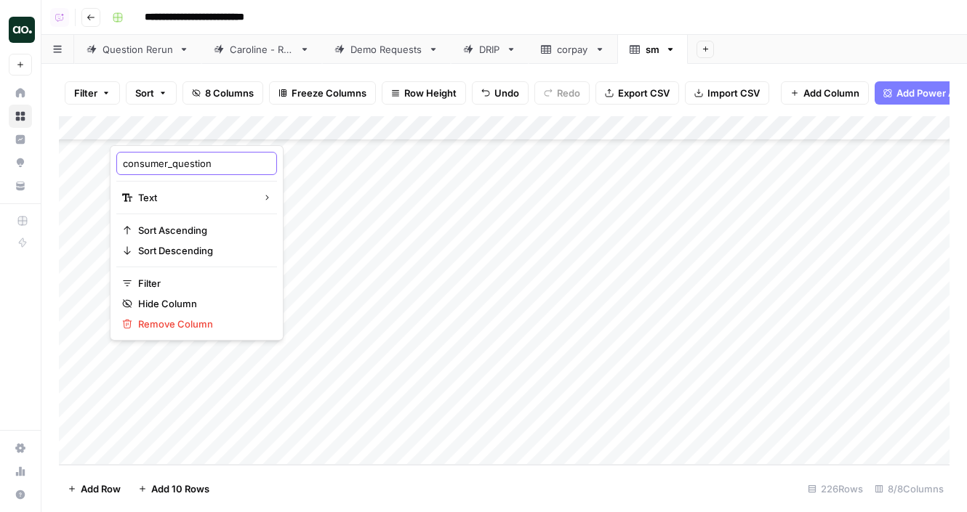
drag, startPoint x: 174, startPoint y: 163, endPoint x: 78, endPoint y: 161, distance: 96.0
click at [78, 161] on body "**********" at bounding box center [483, 256] width 967 height 512
drag, startPoint x: 123, startPoint y: 161, endPoint x: 172, endPoint y: 161, distance: 48.7
click at [172, 161] on input "consumer_question" at bounding box center [197, 163] width 148 height 15
type input "question"
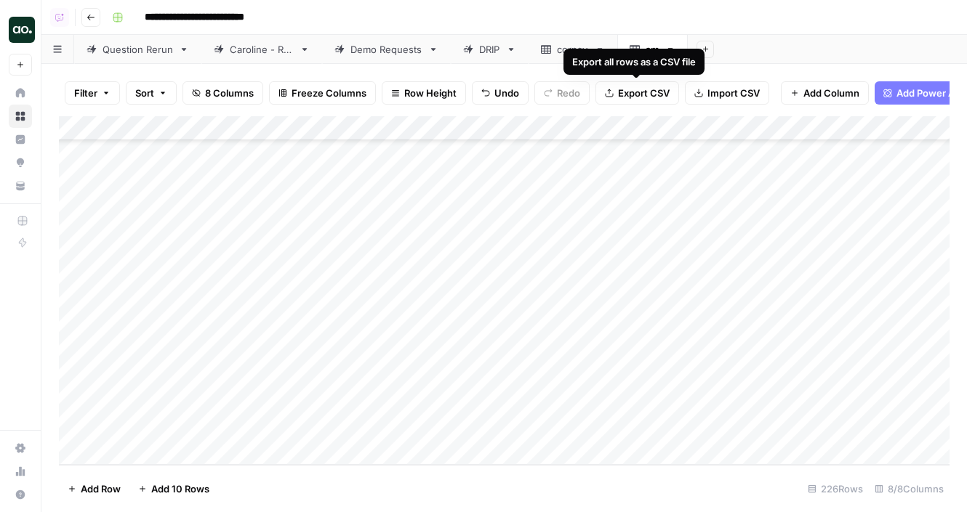
click at [635, 94] on span "Export CSV" at bounding box center [644, 93] width 52 height 15
click at [669, 41] on link "sm" at bounding box center [652, 49] width 71 height 29
click at [670, 48] on icon "button" at bounding box center [670, 49] width 5 height 3
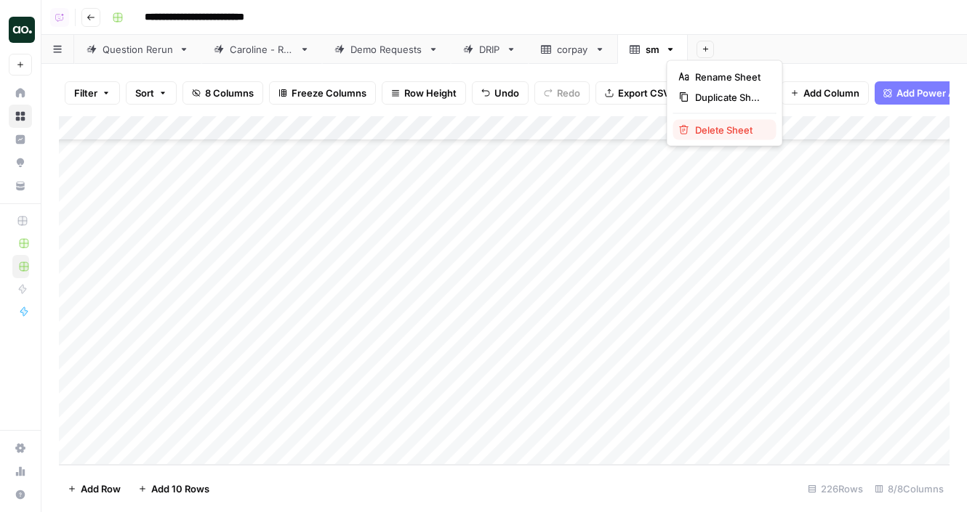
click at [695, 121] on button "Delete Sheet" at bounding box center [724, 130] width 103 height 20
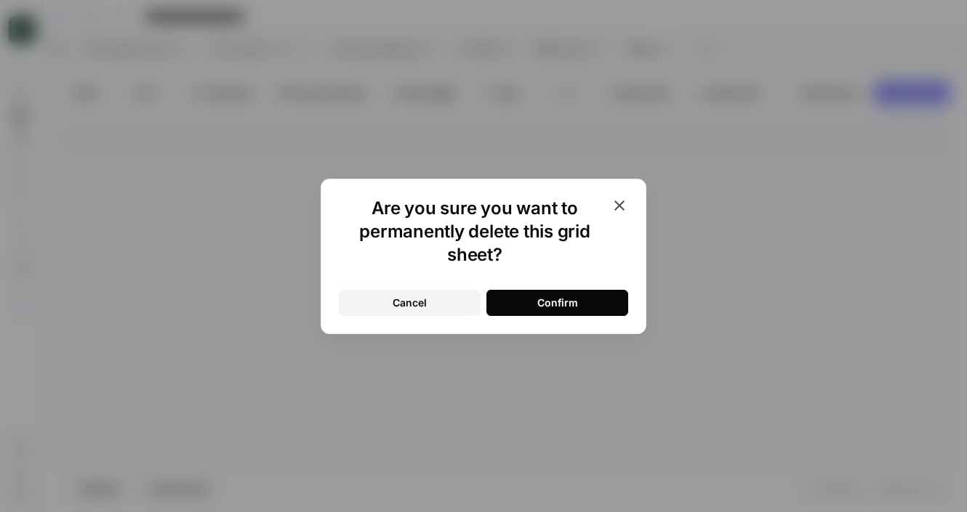
click at [567, 291] on button "Confirm" at bounding box center [557, 303] width 142 height 26
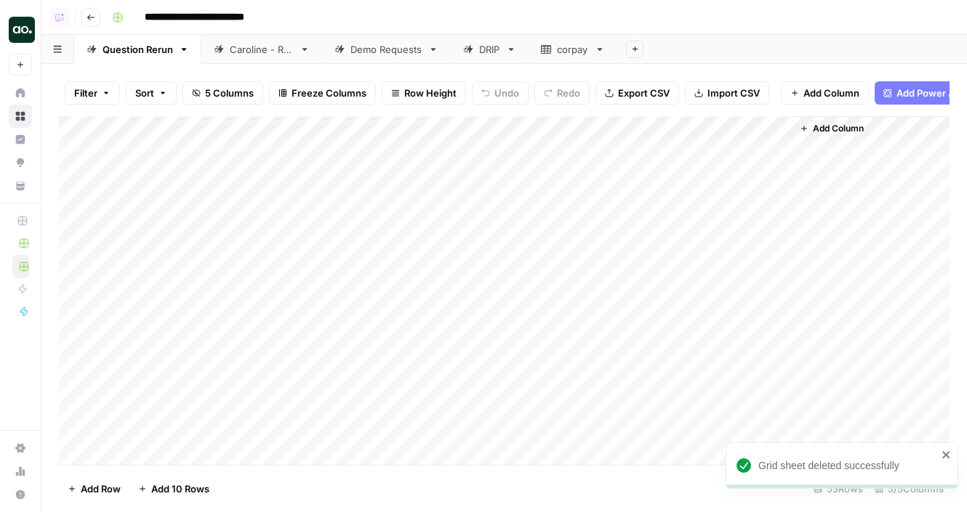
click at [370, 47] on div "Demo Requests" at bounding box center [386, 49] width 72 height 15
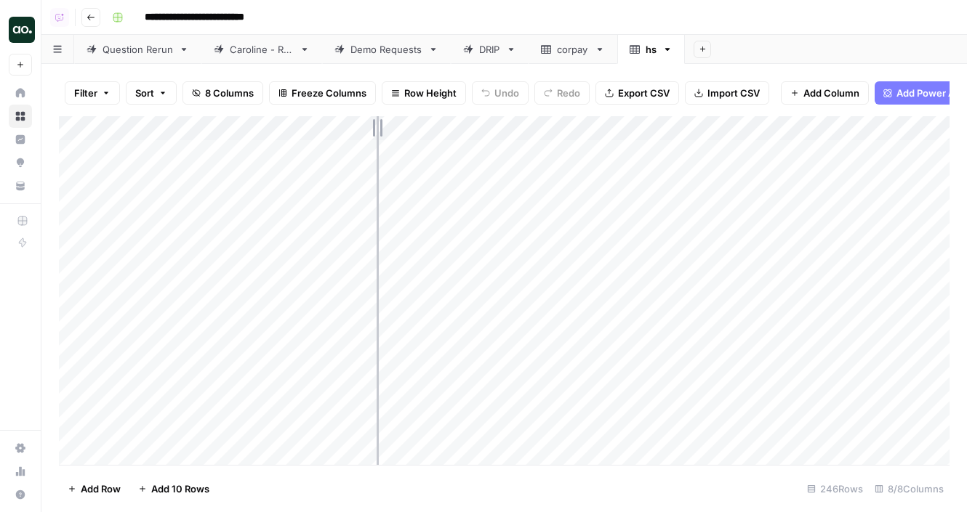
drag, startPoint x: 321, startPoint y: 126, endPoint x: 443, endPoint y: 121, distance: 122.9
click at [443, 122] on div "Add Column" at bounding box center [504, 290] width 890 height 349
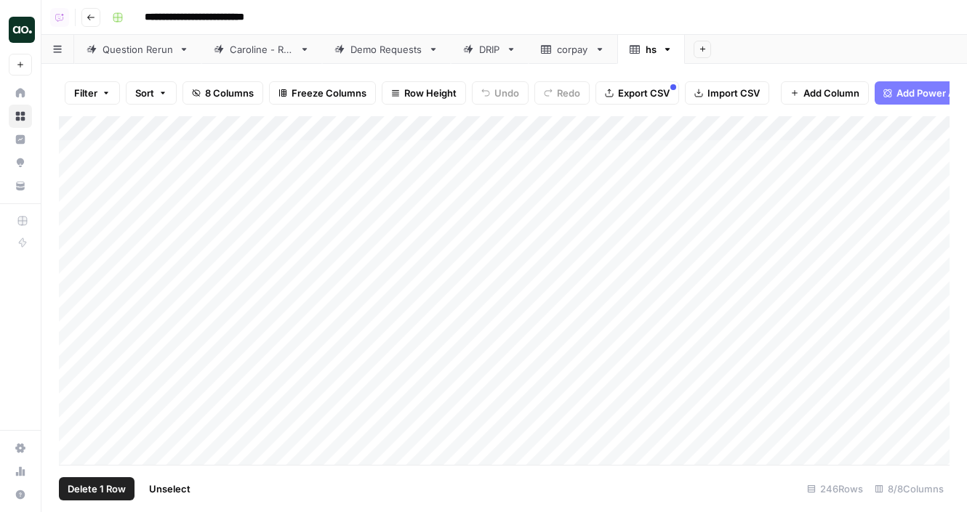
click at [79, 225] on div "Add Column" at bounding box center [504, 290] width 890 height 349
click at [80, 230] on div "Add Column" at bounding box center [504, 290] width 890 height 349
click at [72, 203] on div "Add Column" at bounding box center [504, 290] width 890 height 349
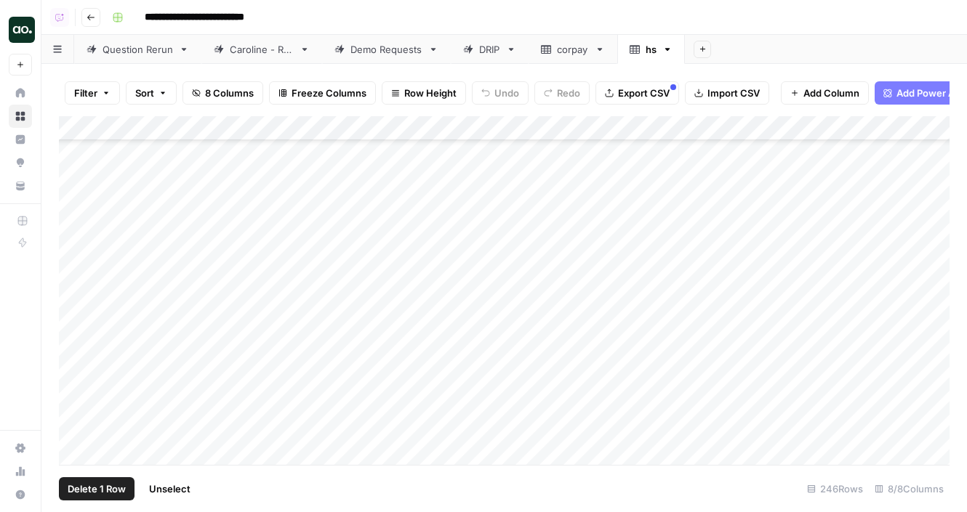
scroll to position [418, 0]
click at [76, 177] on div "Add Column" at bounding box center [504, 290] width 890 height 349
click at [86, 246] on div "Add Column" at bounding box center [504, 290] width 890 height 349
click at [77, 241] on div "Add Column" at bounding box center [504, 290] width 890 height 349
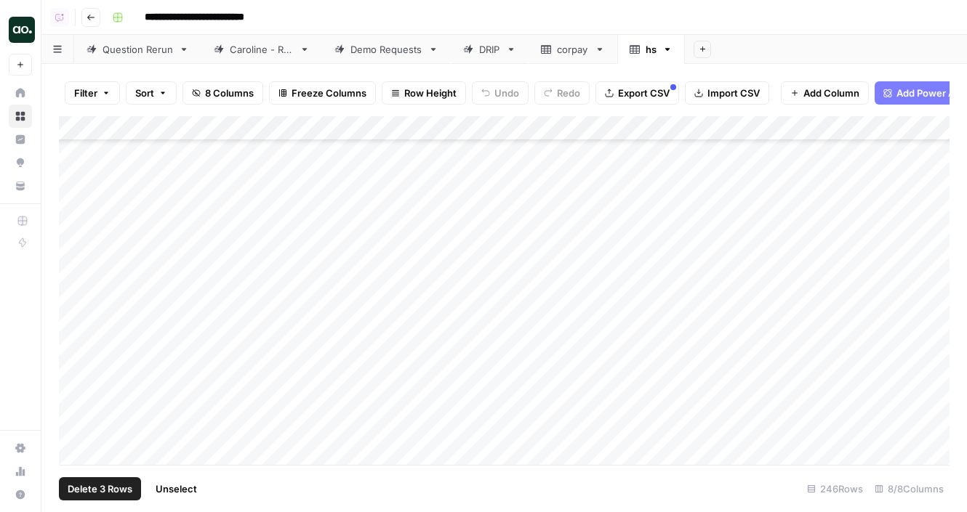
scroll to position [1370, 0]
click at [76, 164] on div "Add Column" at bounding box center [504, 290] width 890 height 349
click at [76, 165] on div "Add Column" at bounding box center [504, 290] width 890 height 349
click at [76, 166] on div "Add Column" at bounding box center [504, 290] width 890 height 349
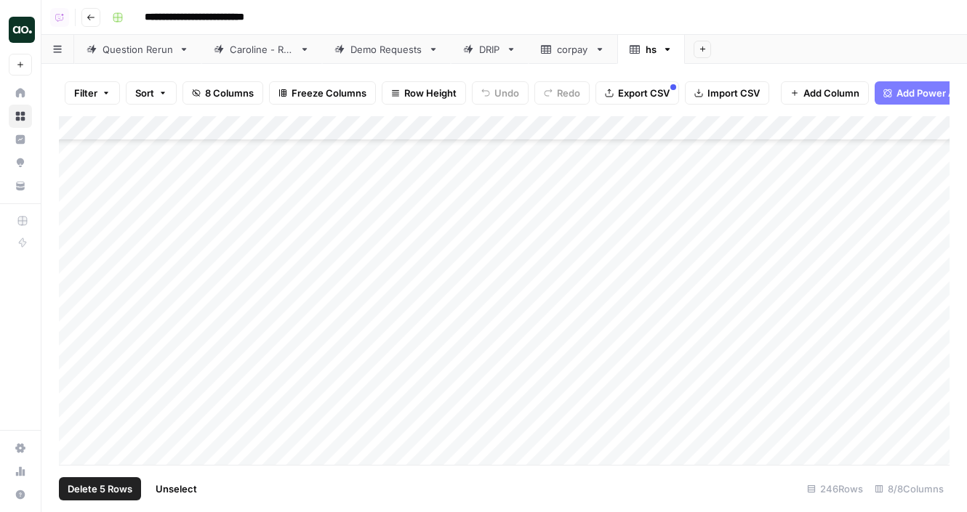
click at [79, 262] on div "Add Column" at bounding box center [504, 290] width 890 height 349
click at [76, 230] on div "Add Column" at bounding box center [504, 290] width 890 height 349
click at [76, 260] on div "Add Column" at bounding box center [504, 290] width 890 height 349
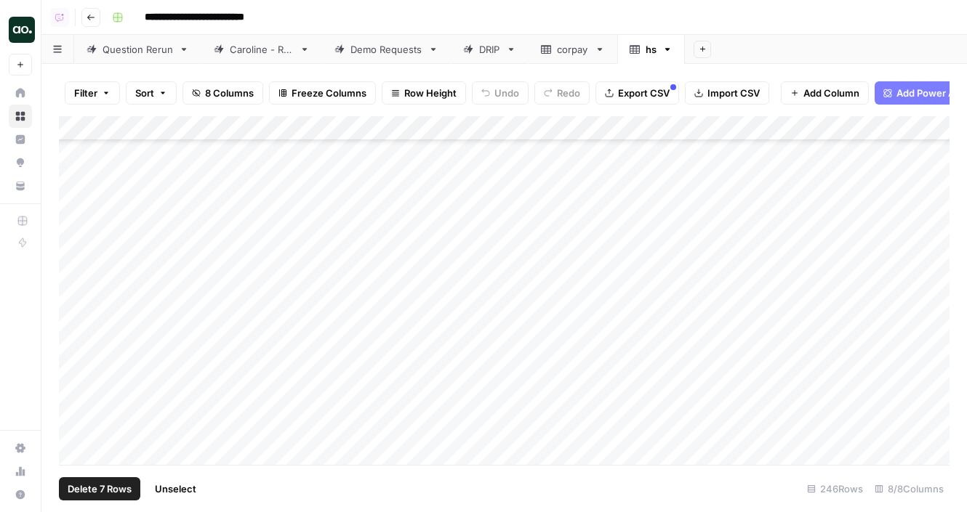
scroll to position [3415, 0]
click at [76, 246] on div "Add Column" at bounding box center [504, 290] width 890 height 349
click at [90, 487] on span "Delete 8 Rows" at bounding box center [100, 489] width 65 height 15
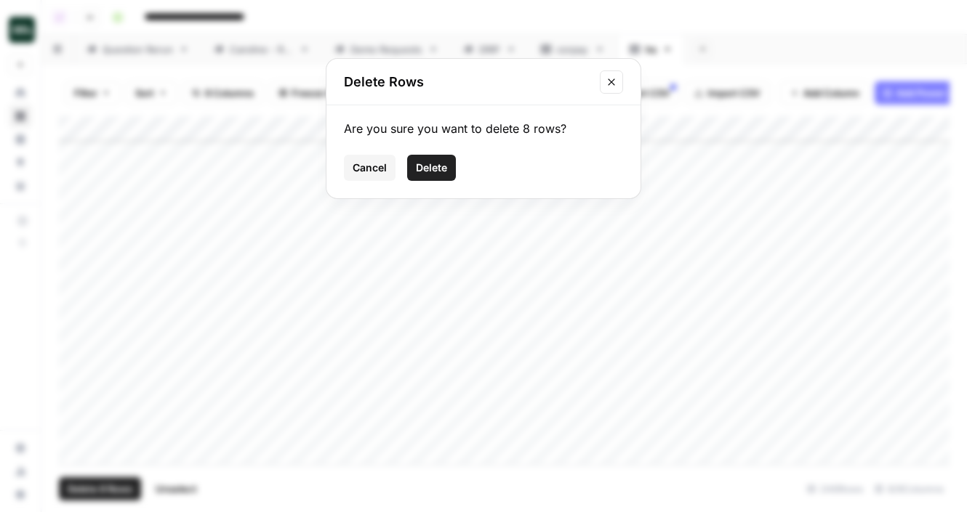
click at [435, 164] on span "Delete" at bounding box center [431, 168] width 31 height 15
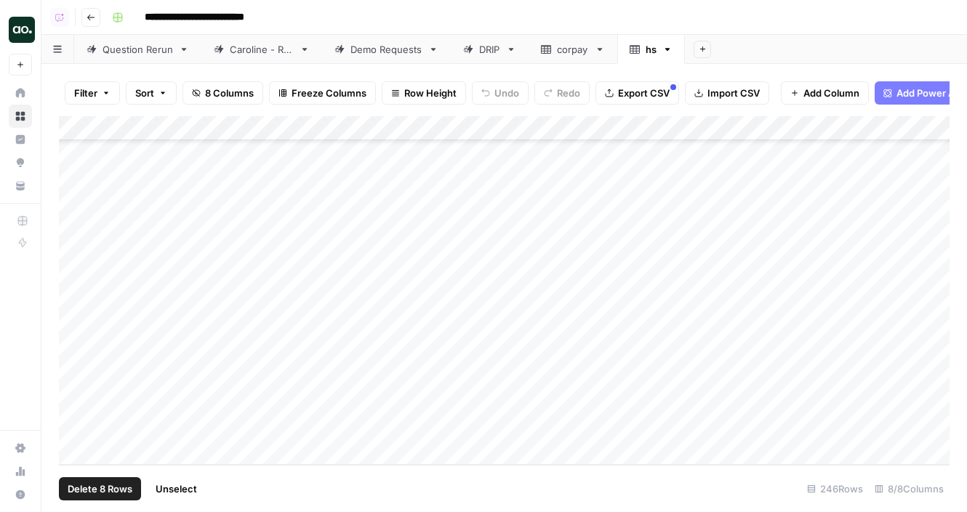
scroll to position [5581, 0]
click at [180, 126] on div "Add Column" at bounding box center [504, 290] width 890 height 349
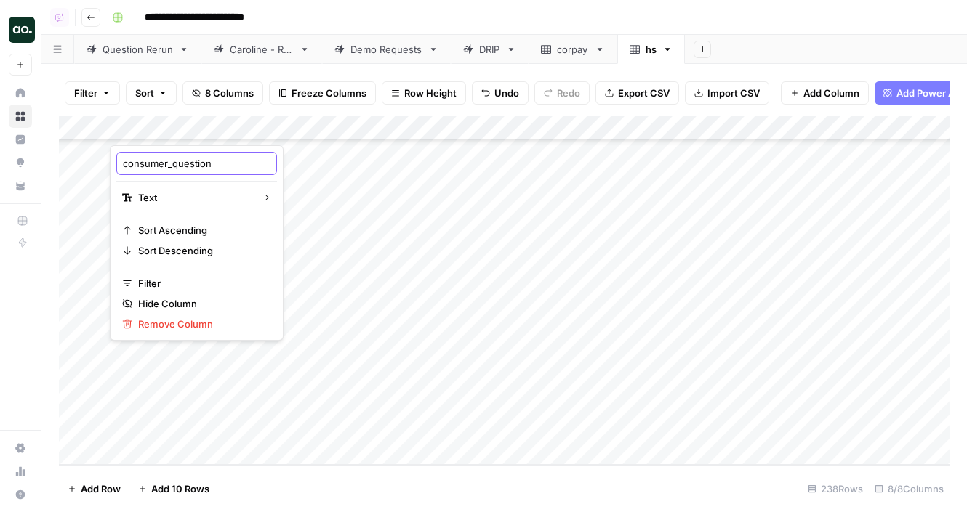
drag, startPoint x: 173, startPoint y: 161, endPoint x: 110, endPoint y: 157, distance: 62.7
click at [110, 157] on div "consumer_question Text Sort Ascending Sort Descending Filter Hide Column Remove…" at bounding box center [197, 243] width 174 height 196
type input "question"
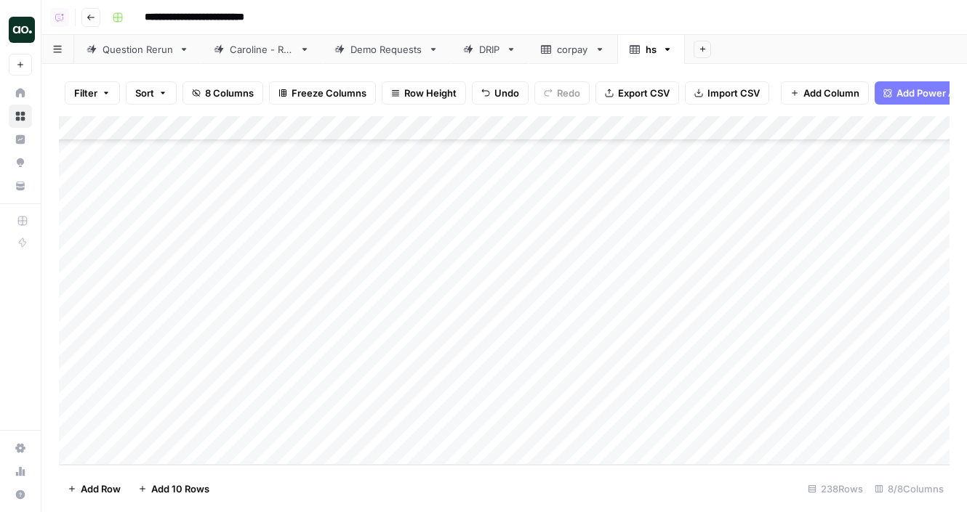
click at [637, 97] on span "Export CSV" at bounding box center [644, 93] width 52 height 15
click at [667, 48] on icon "button" at bounding box center [667, 49] width 5 height 3
click at [691, 124] on div "Delete Sheet" at bounding box center [722, 130] width 92 height 15
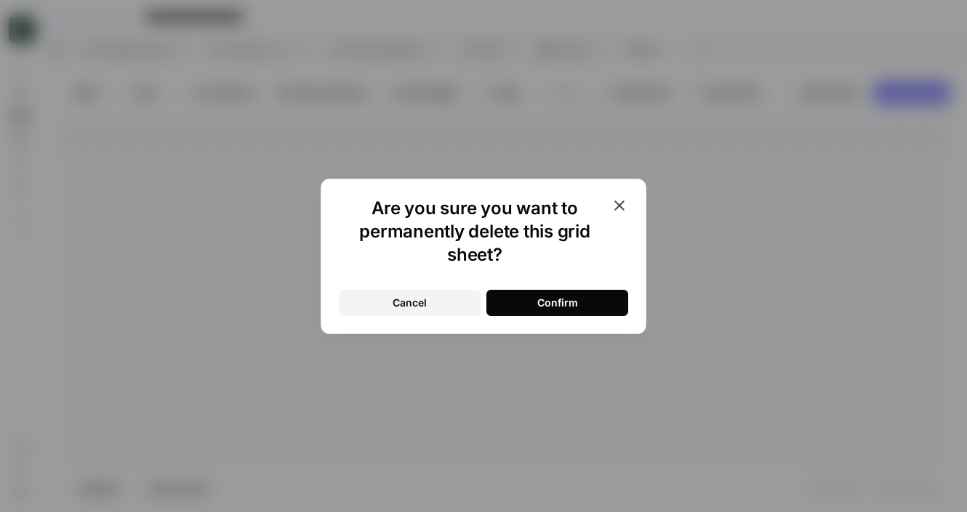
click at [596, 291] on button "Confirm" at bounding box center [557, 303] width 142 height 26
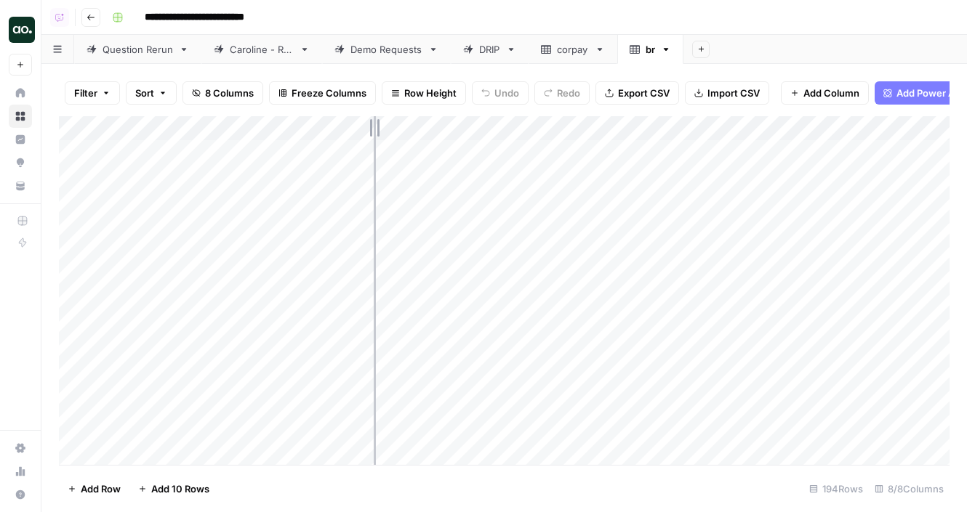
drag, startPoint x: 318, startPoint y: 127, endPoint x: 418, endPoint y: 126, distance: 100.3
click at [418, 126] on div "Add Column" at bounding box center [504, 290] width 890 height 349
click at [79, 325] on div "Add Column" at bounding box center [504, 290] width 890 height 349
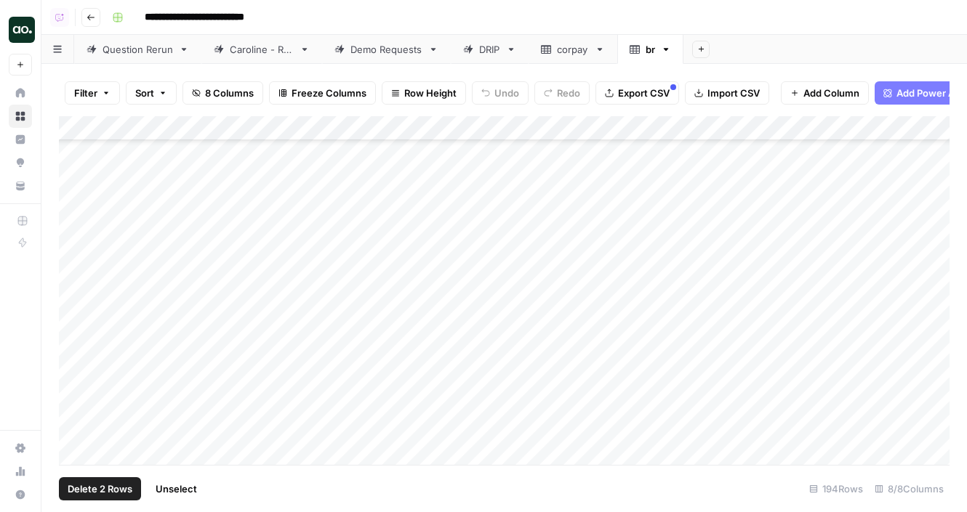
click at [79, 183] on div "Add Column" at bounding box center [504, 290] width 890 height 349
click at [79, 263] on div "Add Column" at bounding box center [504, 290] width 890 height 349
click at [72, 337] on div "Add Column" at bounding box center [504, 290] width 890 height 349
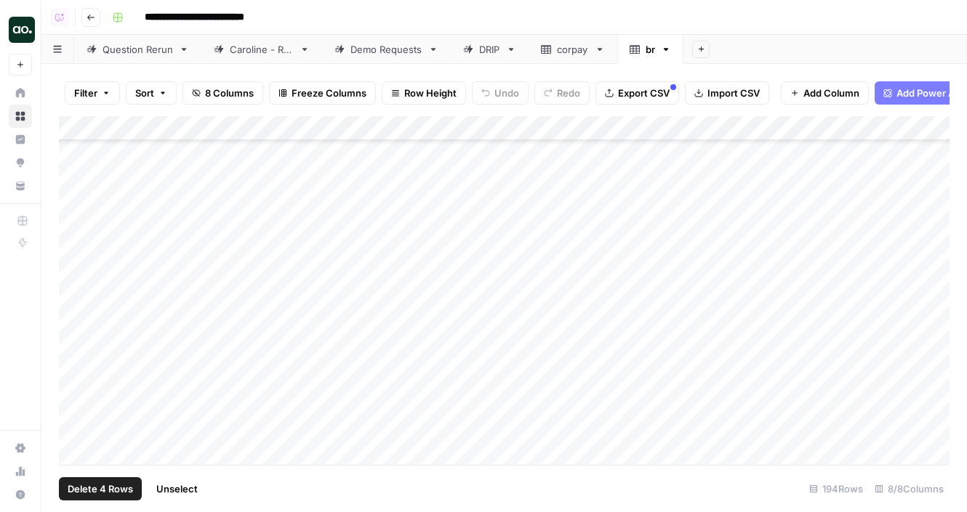
scroll to position [4208, 0]
click at [76, 294] on div "Add Column" at bounding box center [504, 290] width 890 height 349
click at [76, 364] on div "Add Column" at bounding box center [504, 290] width 890 height 349
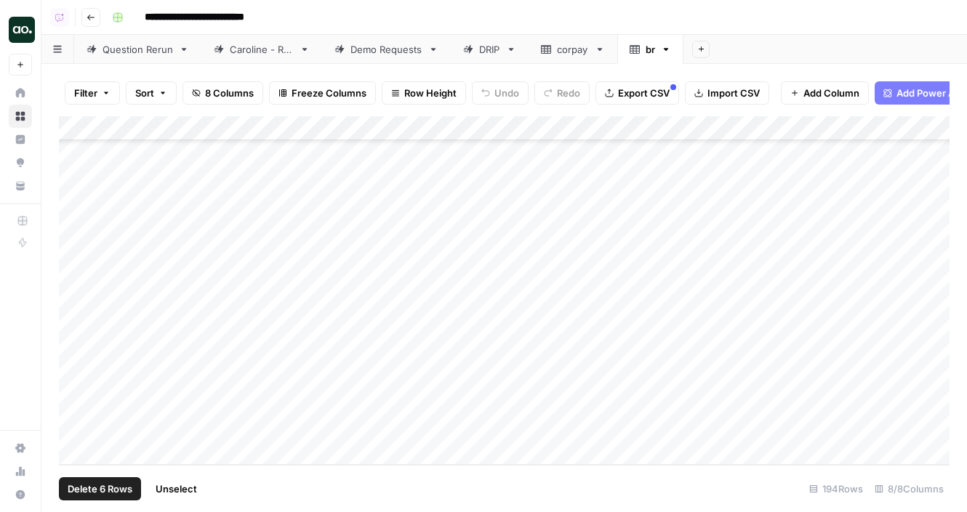
click at [89, 487] on span "Delete 6 Rows" at bounding box center [100, 489] width 65 height 15
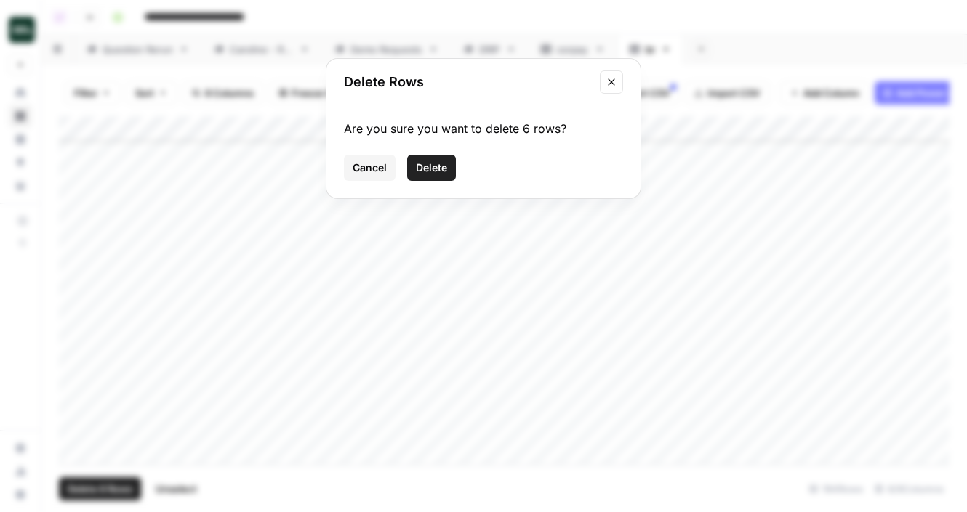
click at [437, 164] on span "Delete" at bounding box center [431, 168] width 31 height 15
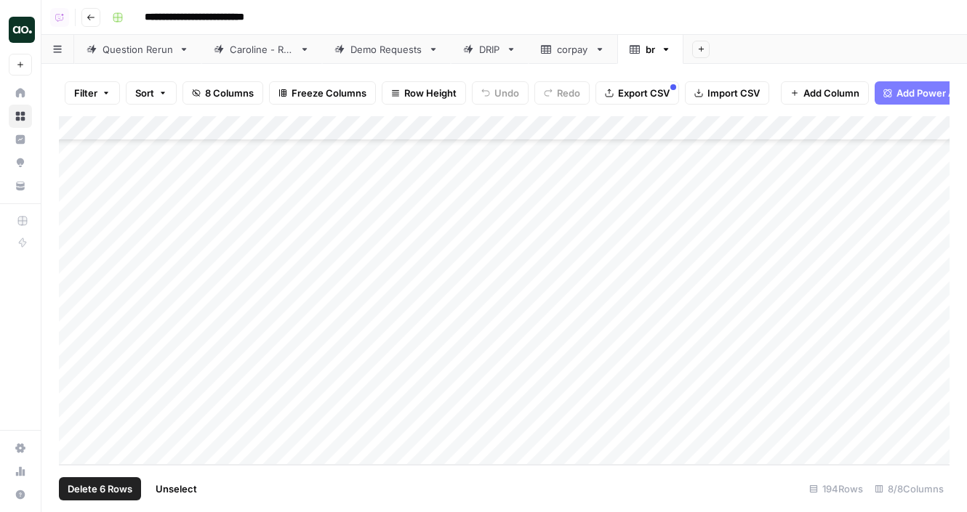
scroll to position [4345, 0]
click at [158, 129] on div "Add Column" at bounding box center [504, 290] width 890 height 349
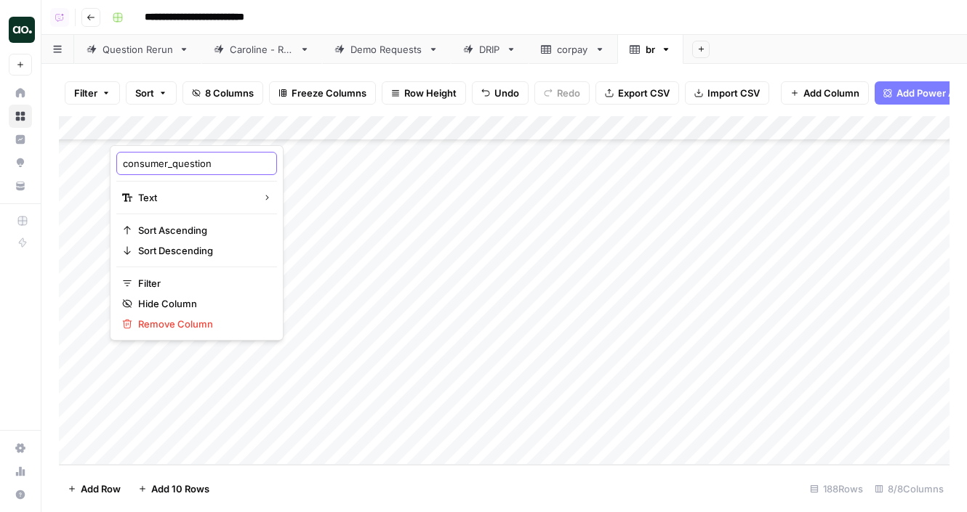
drag, startPoint x: 172, startPoint y: 166, endPoint x: 121, endPoint y: 166, distance: 50.9
click at [121, 166] on div "consumer_question" at bounding box center [196, 163] width 161 height 23
type input "question"
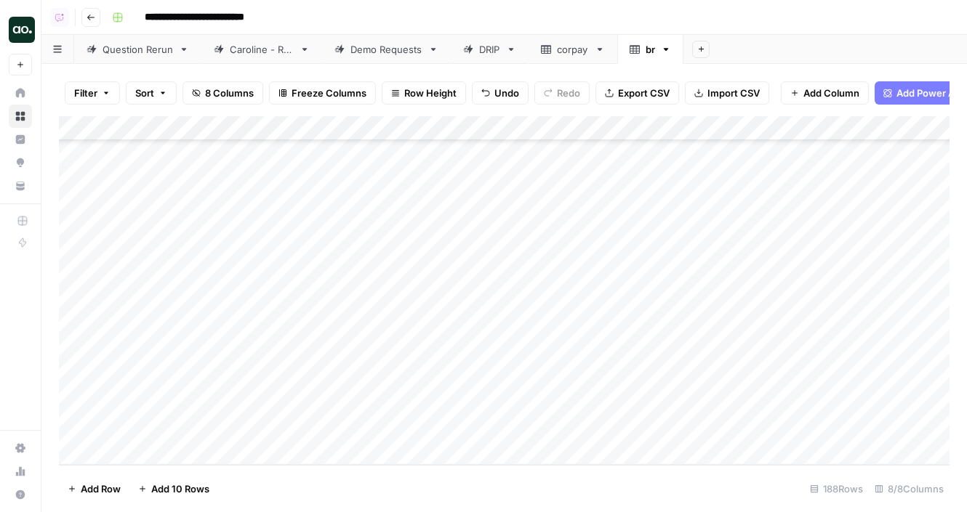
click at [620, 96] on span "Export CSV" at bounding box center [644, 93] width 52 height 15
click at [667, 49] on icon "button" at bounding box center [666, 49] width 5 height 3
click at [697, 120] on button "Delete Sheet" at bounding box center [720, 130] width 103 height 20
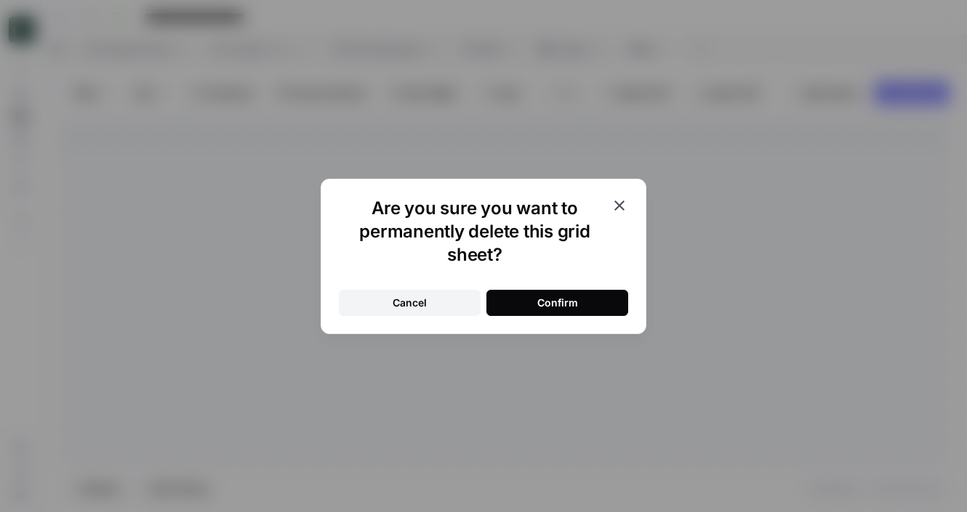
click at [594, 303] on button "Confirm" at bounding box center [557, 303] width 142 height 26
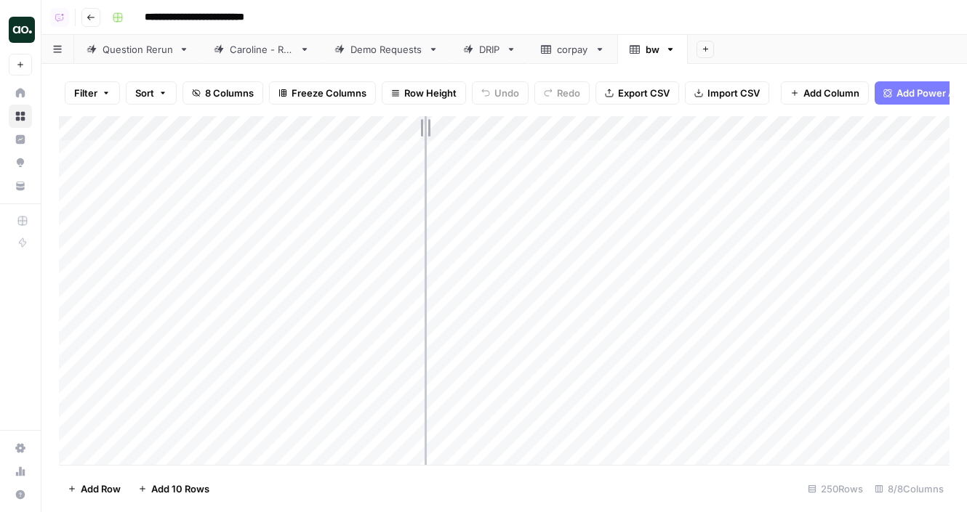
drag, startPoint x: 320, startPoint y: 122, endPoint x: 425, endPoint y: 121, distance: 105.4
click at [425, 121] on div "Add Column" at bounding box center [504, 290] width 890 height 349
click at [75, 151] on div "Add Column" at bounding box center [504, 290] width 890 height 349
drag, startPoint x: 425, startPoint y: 124, endPoint x: 485, endPoint y: 123, distance: 59.6
click at [485, 124] on div "Add Column" at bounding box center [504, 290] width 890 height 349
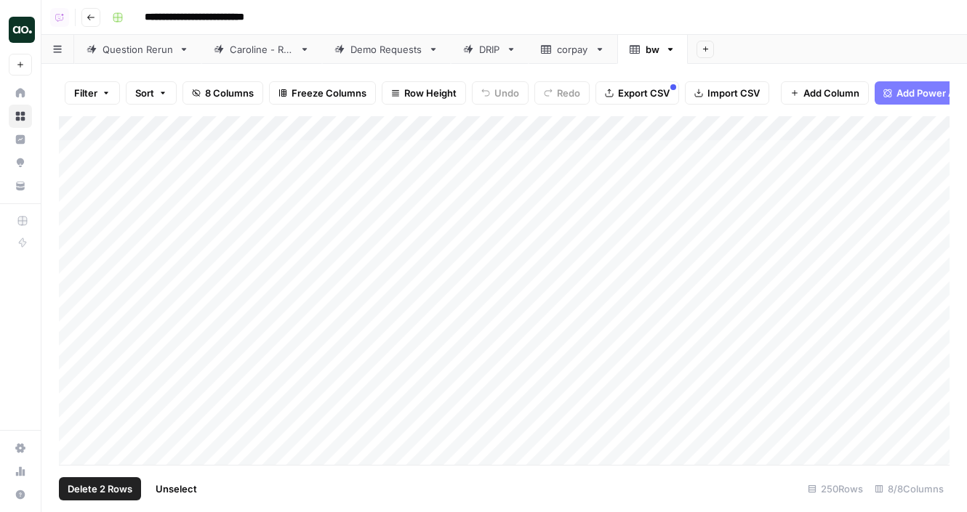
click at [81, 230] on div "Add Column" at bounding box center [504, 290] width 890 height 349
click at [79, 254] on div "Add Column" at bounding box center [504, 290] width 890 height 349
click at [78, 278] on div "Add Column" at bounding box center [504, 290] width 890 height 349
click at [73, 278] on div "Add Column" at bounding box center [504, 290] width 890 height 349
click at [73, 255] on div "Add Column" at bounding box center [504, 290] width 890 height 349
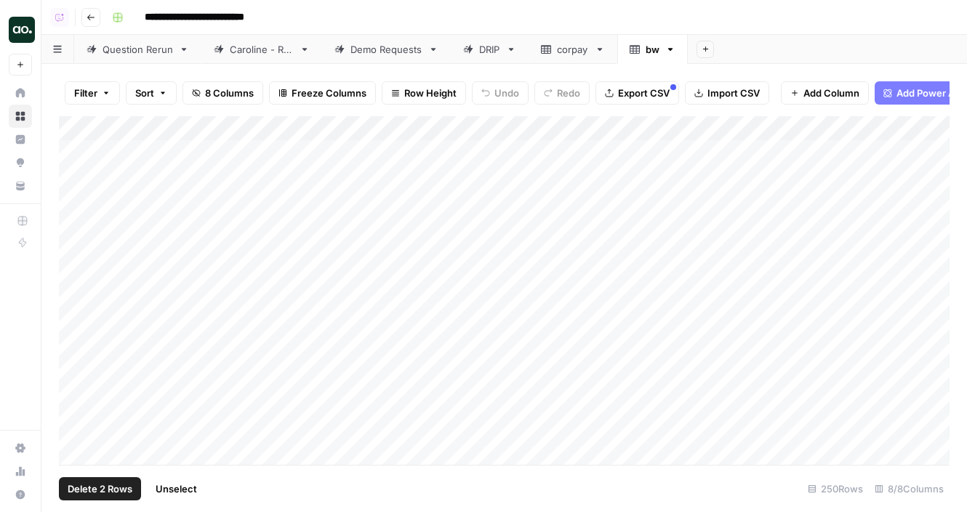
click at [71, 227] on div "Add Column" at bounding box center [504, 290] width 890 height 349
click at [73, 151] on div "Add Column" at bounding box center [504, 290] width 890 height 349
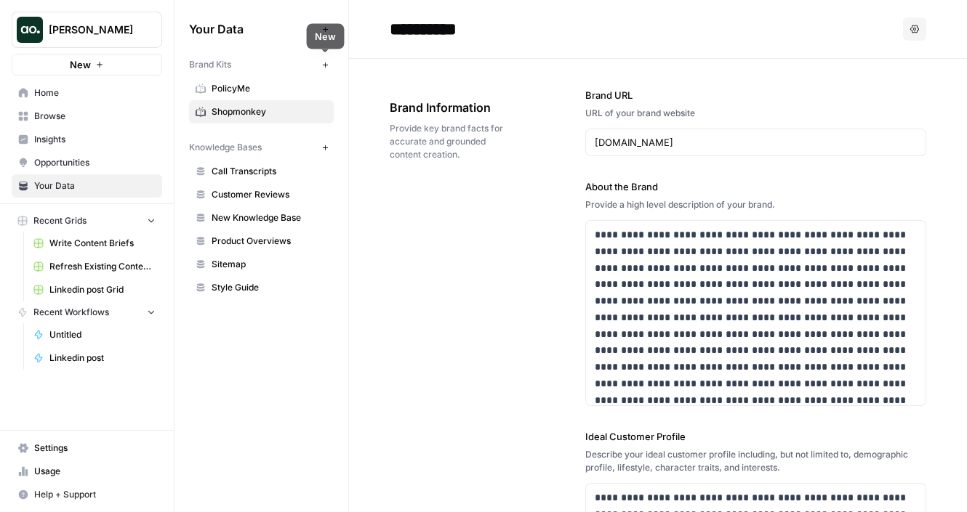
click at [326, 65] on icon "button" at bounding box center [325, 65] width 8 height 8
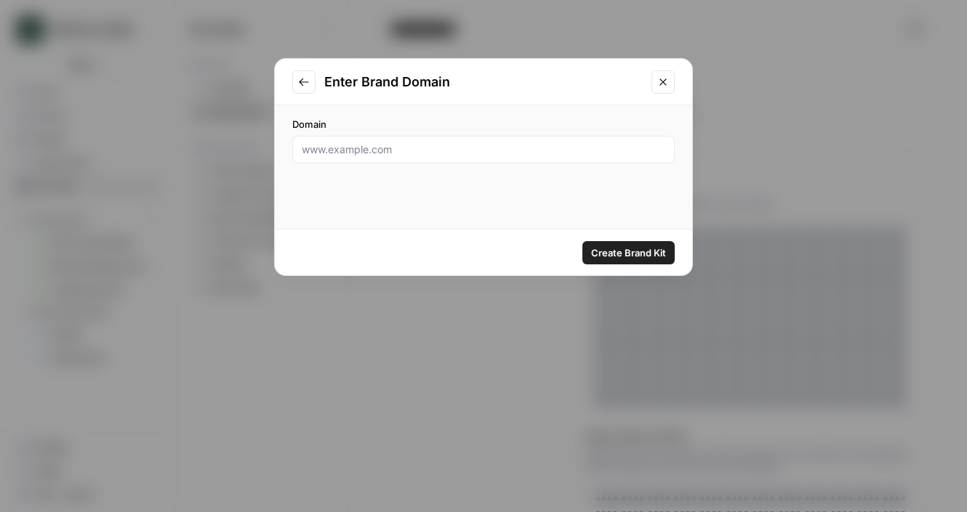
click at [472, 161] on div at bounding box center [483, 150] width 382 height 28
paste input "https://pepperstone.com/en/"
drag, startPoint x: 339, startPoint y: 153, endPoint x: 225, endPoint y: 140, distance: 114.8
click at [225, 140] on div "Enter Brand Domain Domain https://pepperstone.com/en/ Create Brand Kit" at bounding box center [483, 256] width 967 height 512
drag, startPoint x: 389, startPoint y: 149, endPoint x: 469, endPoint y: 146, distance: 80.0
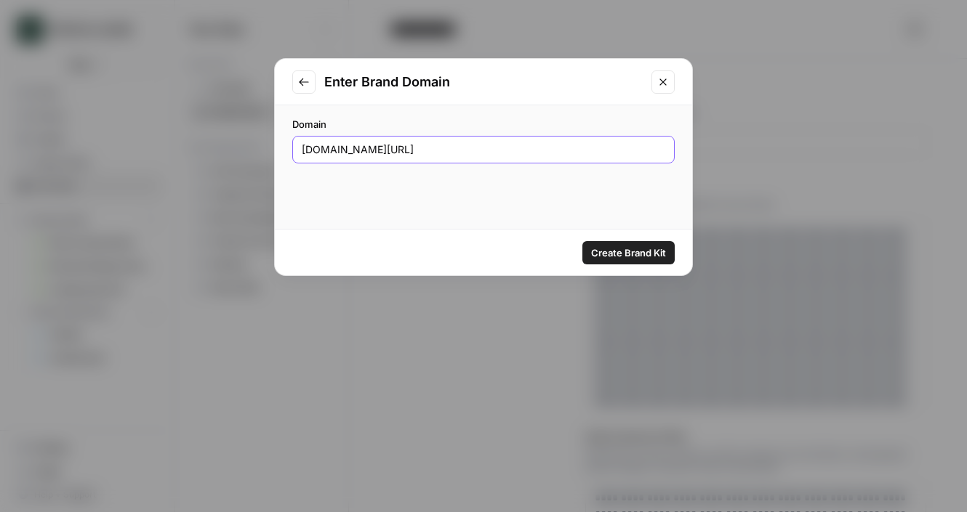
click at [469, 146] on input "pepperstone.com/en/" at bounding box center [483, 149] width 363 height 15
type input "pepperstone.com"
click button "Create Brand Kit" at bounding box center [628, 252] width 92 height 23
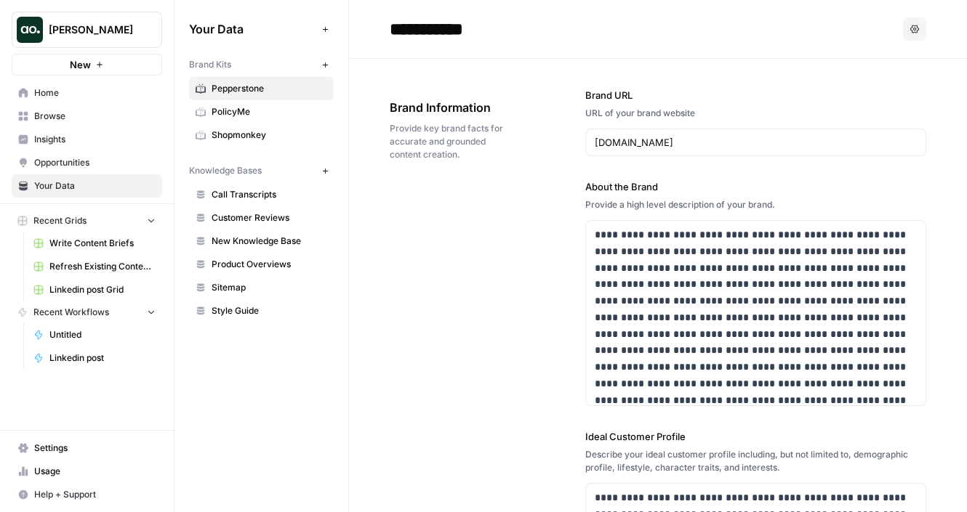
click at [79, 38] on button "Zoe Jessup" at bounding box center [87, 30] width 150 height 36
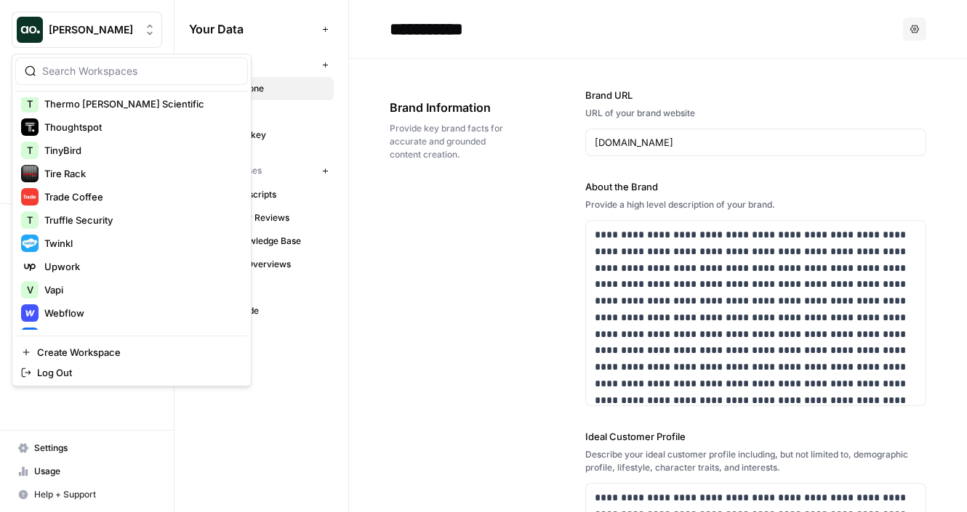
scroll to position [2729, 0]
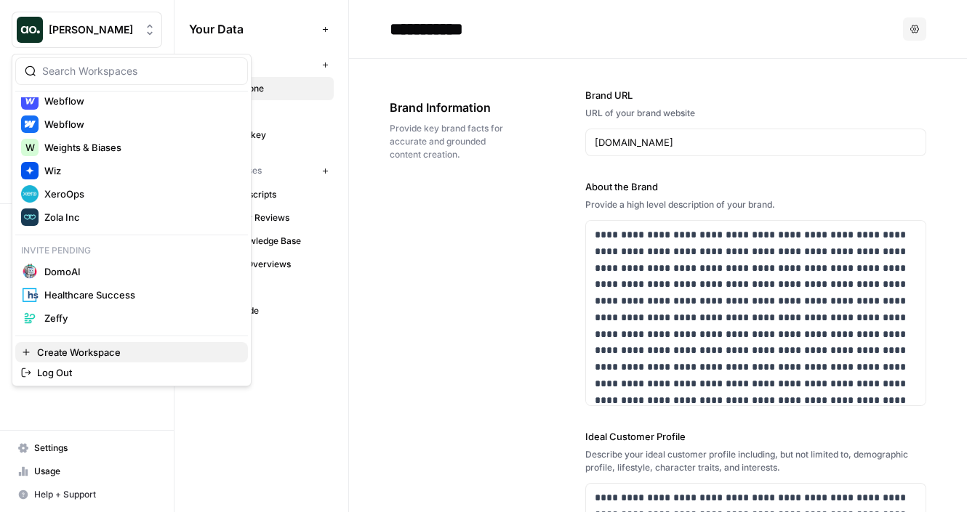
click at [99, 358] on span "Create Workspace" at bounding box center [136, 352] width 199 height 15
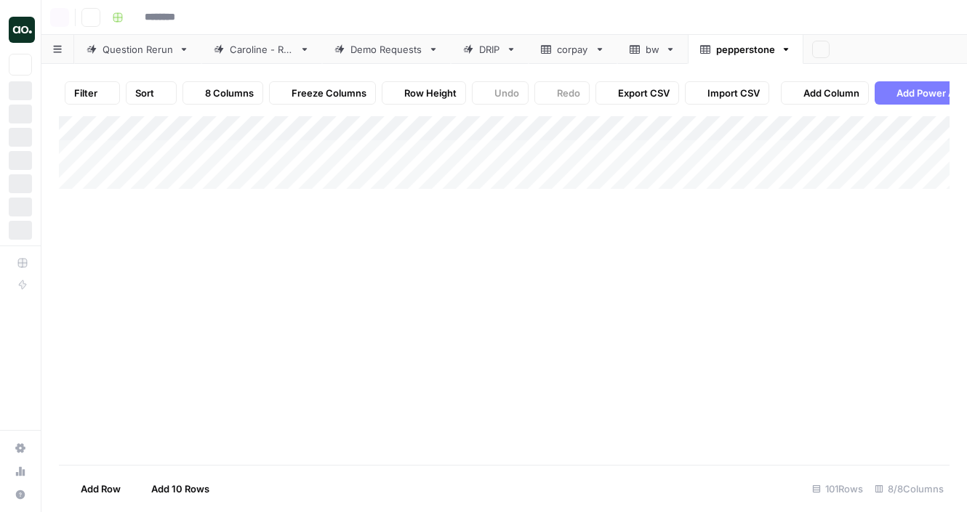
type input "**********"
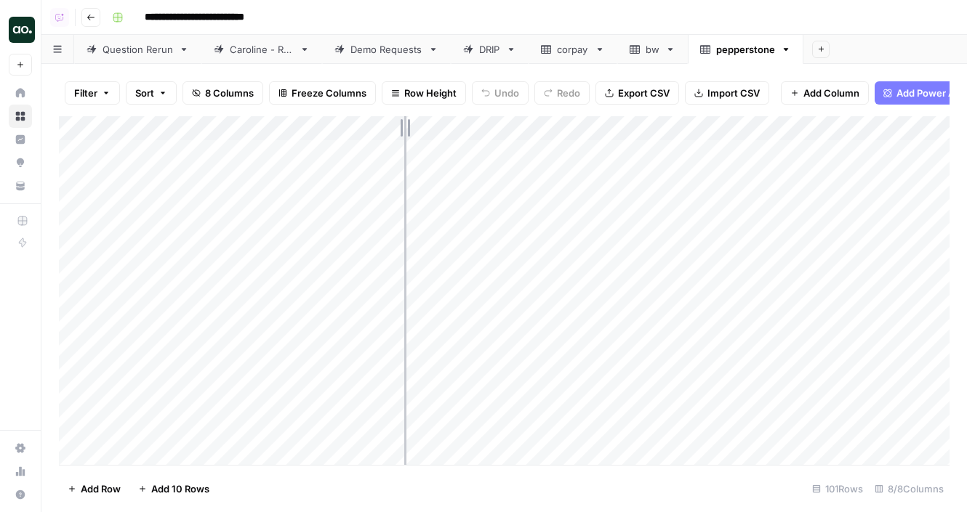
drag, startPoint x: 320, startPoint y: 124, endPoint x: 411, endPoint y: 121, distance: 90.9
click at [411, 123] on div "Add Column" at bounding box center [504, 290] width 890 height 349
click at [74, 326] on div "Add Column" at bounding box center [504, 290] width 890 height 349
click at [115, 488] on span "Delete 1 Row" at bounding box center [97, 489] width 58 height 15
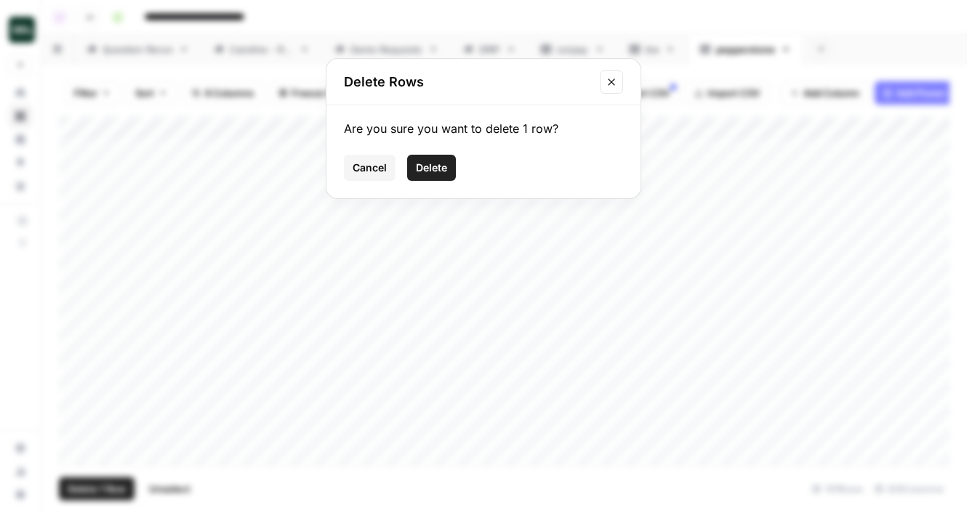
click at [442, 168] on span "Delete" at bounding box center [431, 168] width 31 height 15
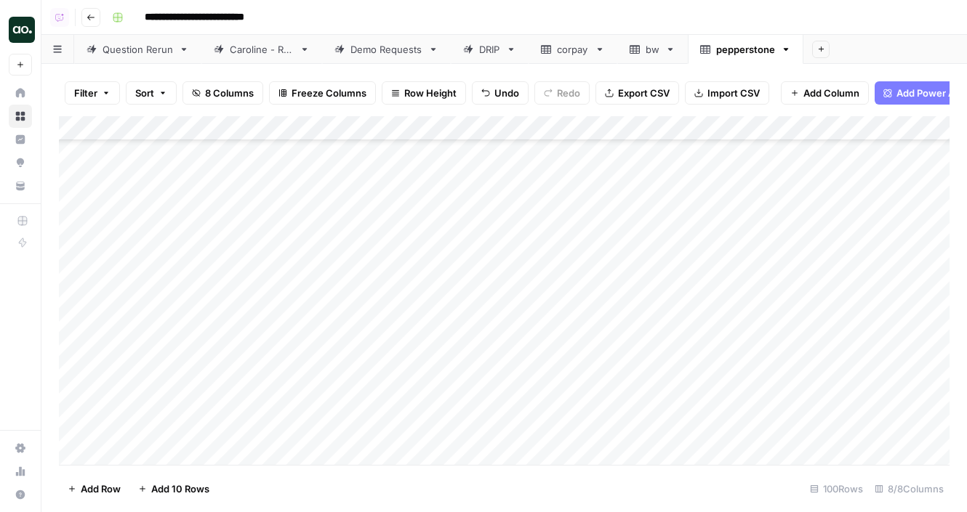
scroll to position [502, 0]
click at [76, 294] on div "Add Column" at bounding box center [504, 290] width 890 height 349
click at [79, 313] on div "Add Column" at bounding box center [504, 290] width 890 height 349
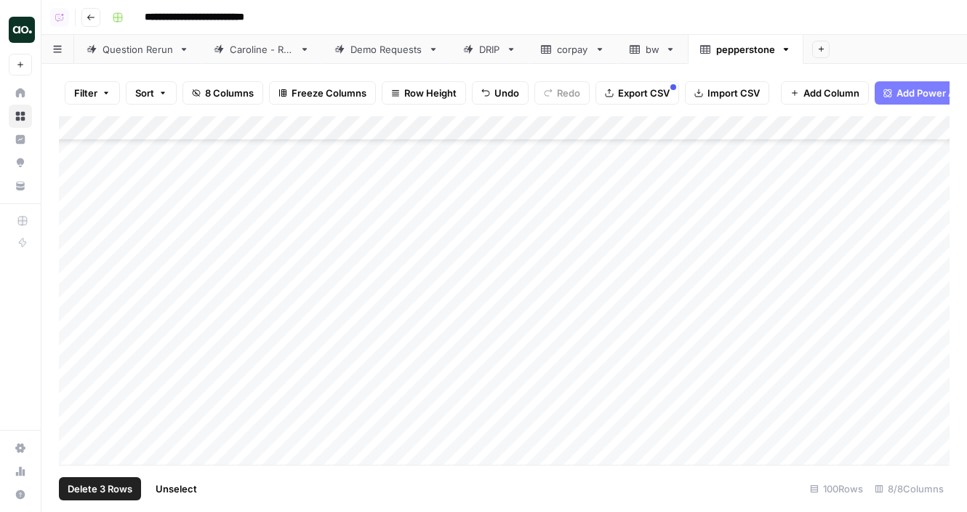
click at [76, 316] on div "Add Column" at bounding box center [504, 290] width 890 height 349
click at [77, 367] on div "Add Column" at bounding box center [504, 290] width 890 height 349
click at [78, 382] on div "Add Column" at bounding box center [504, 290] width 890 height 349
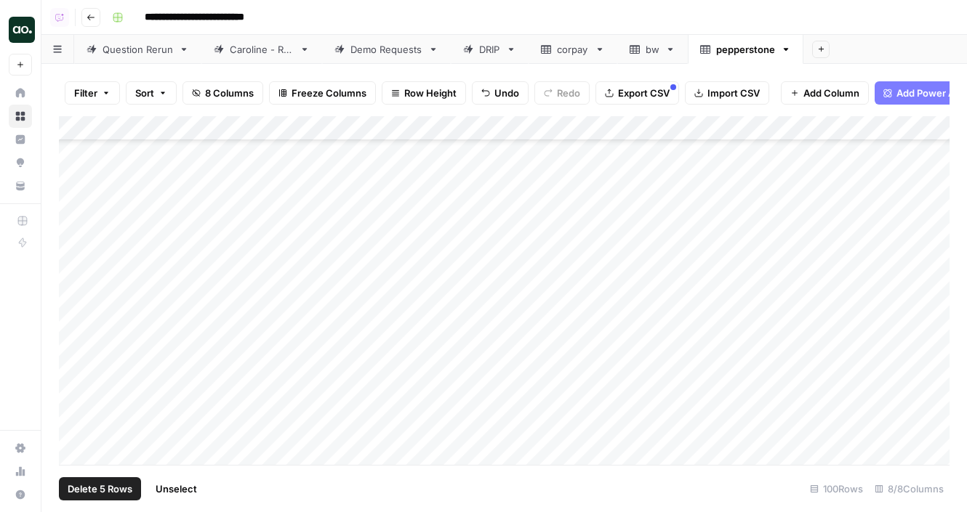
scroll to position [1996, 0]
click at [79, 353] on div "Add Column" at bounding box center [504, 290] width 890 height 349
click at [79, 381] on div "Add Column" at bounding box center [504, 290] width 890 height 349
click at [77, 344] on div "Add Column" at bounding box center [504, 290] width 890 height 349
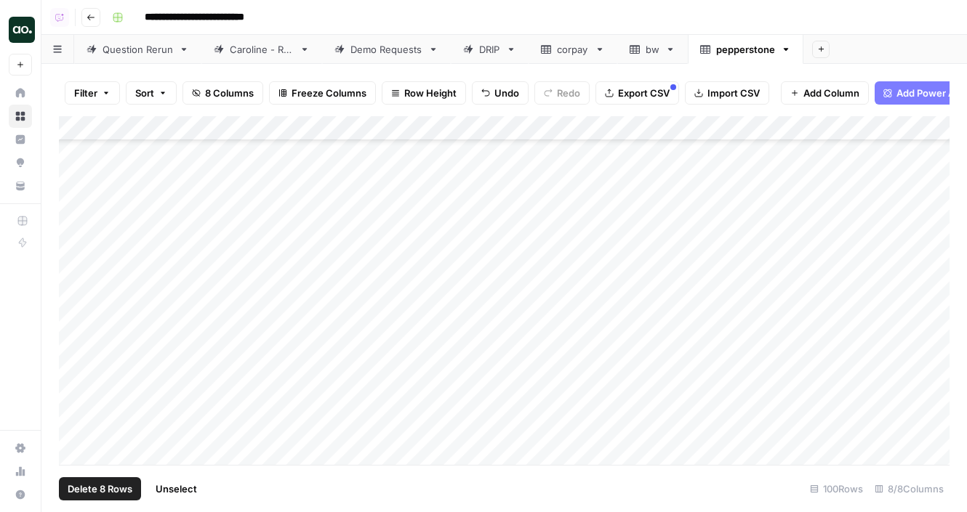
click at [77, 367] on div "Add Column" at bounding box center [504, 290] width 890 height 349
click at [76, 358] on div "Add Column" at bounding box center [504, 290] width 890 height 349
click at [118, 494] on span "Delete 10 Rows" at bounding box center [103, 489] width 70 height 15
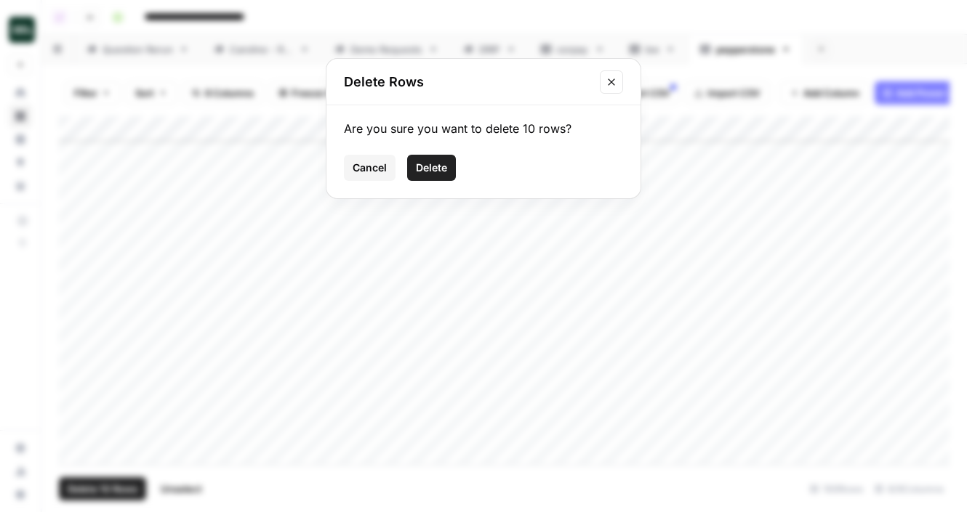
click at [443, 169] on span "Delete" at bounding box center [431, 168] width 31 height 15
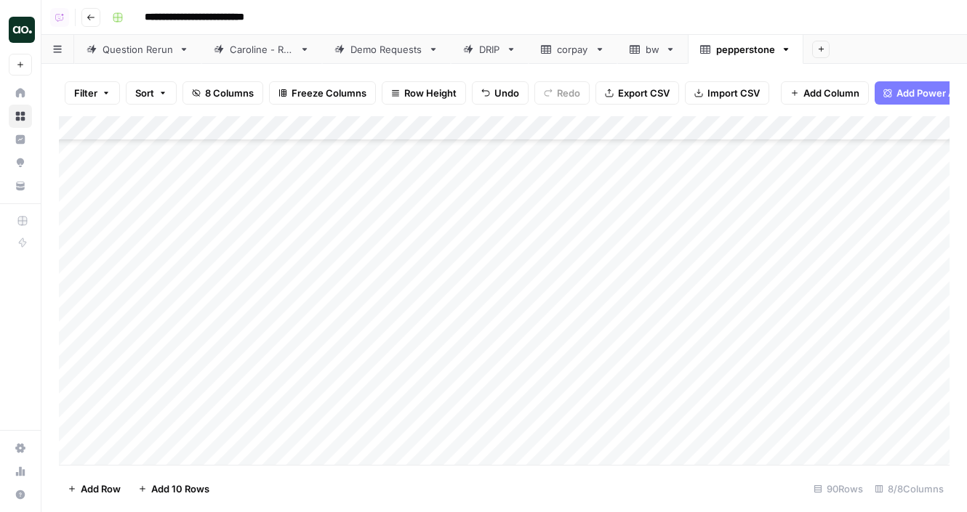
scroll to position [1055, 0]
click at [76, 212] on div "Add Column" at bounding box center [504, 290] width 890 height 349
click at [76, 231] on div "Add Column" at bounding box center [504, 290] width 890 height 349
click at [81, 286] on div "Add Column" at bounding box center [504, 290] width 890 height 349
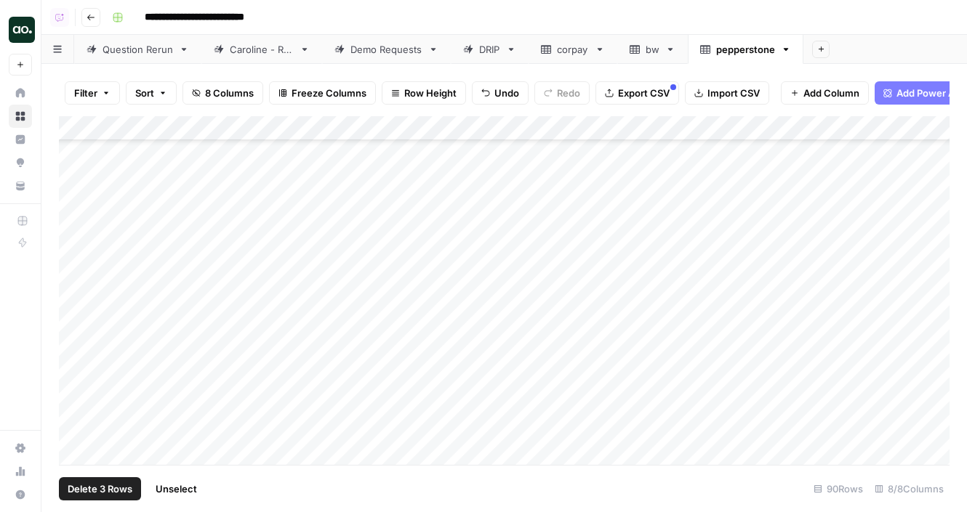
scroll to position [1804, 0]
click at [76, 348] on div "Add Column" at bounding box center [504, 290] width 890 height 349
click at [77, 382] on div "Add Column" at bounding box center [504, 290] width 890 height 349
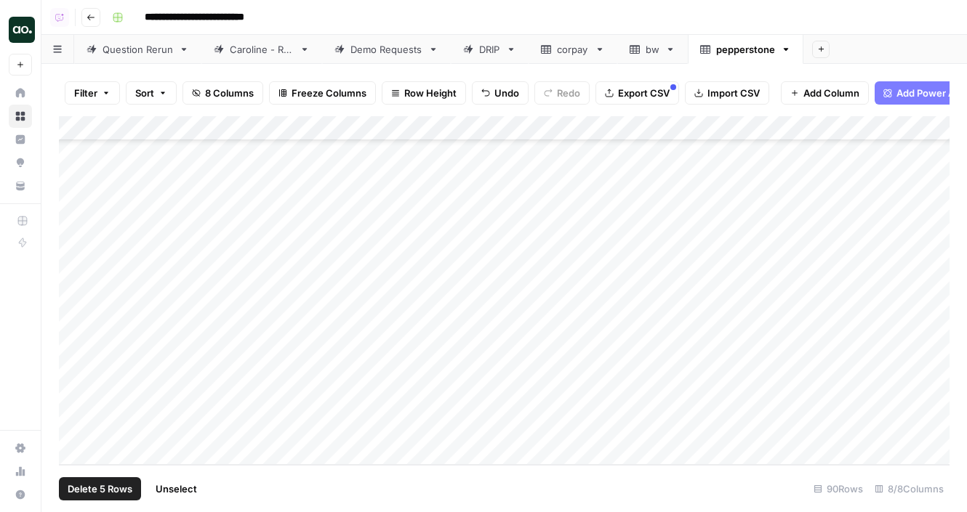
click at [117, 493] on span "Delete 5 Rows" at bounding box center [100, 489] width 65 height 15
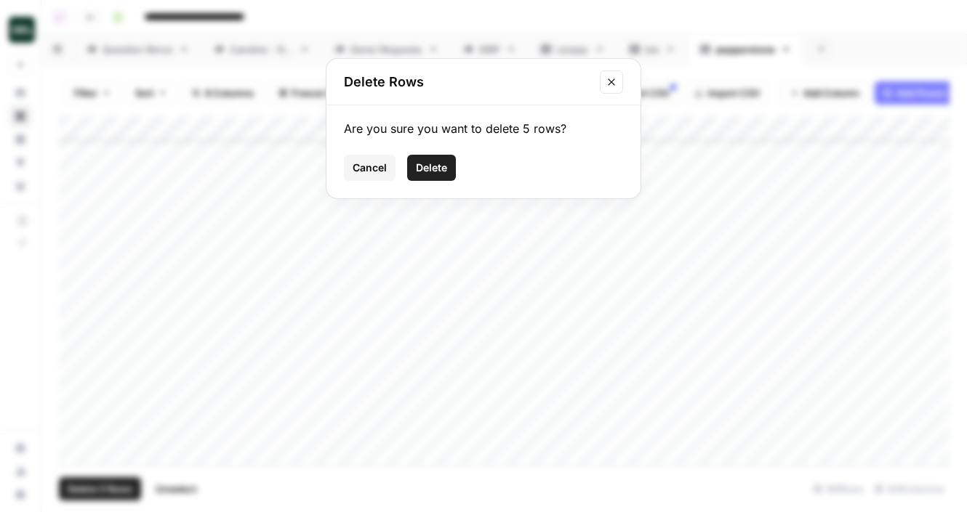
click at [438, 165] on span "Delete" at bounding box center [431, 168] width 31 height 15
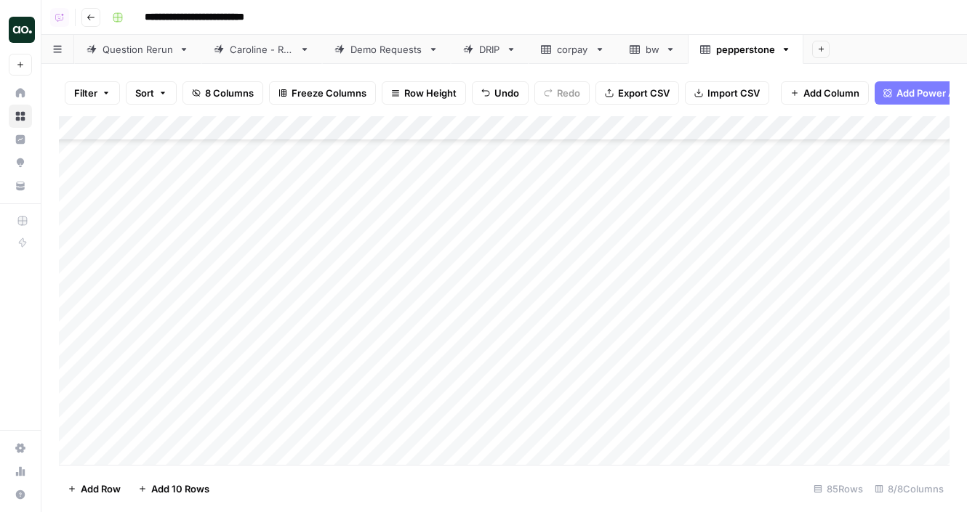
scroll to position [0, 0]
click at [193, 126] on div "Add Column" at bounding box center [504, 290] width 890 height 349
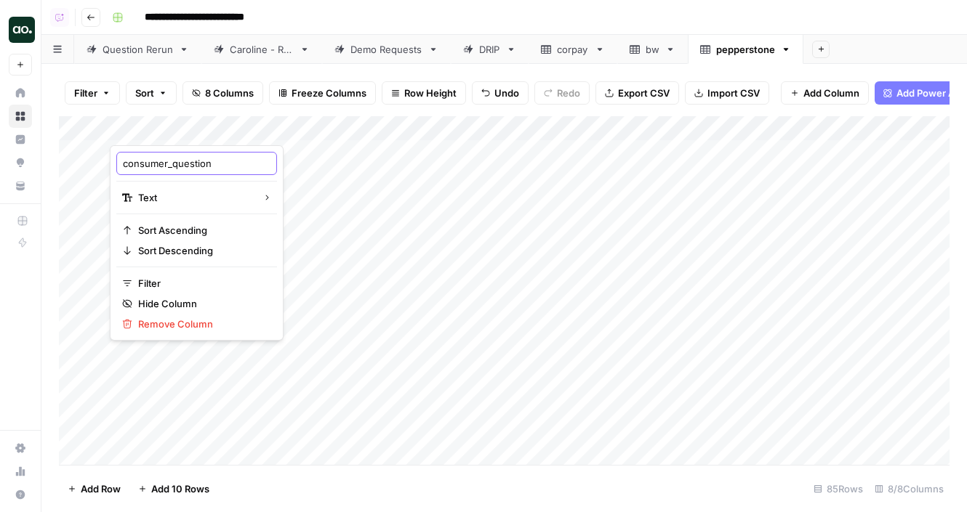
drag, startPoint x: 174, startPoint y: 166, endPoint x: 89, endPoint y: 164, distance: 84.3
click at [89, 164] on body "**********" at bounding box center [483, 256] width 967 height 512
drag, startPoint x: 126, startPoint y: 164, endPoint x: 171, endPoint y: 161, distance: 45.2
click at [171, 161] on input "consumer_question" at bounding box center [197, 163] width 148 height 15
type input "cquestion"
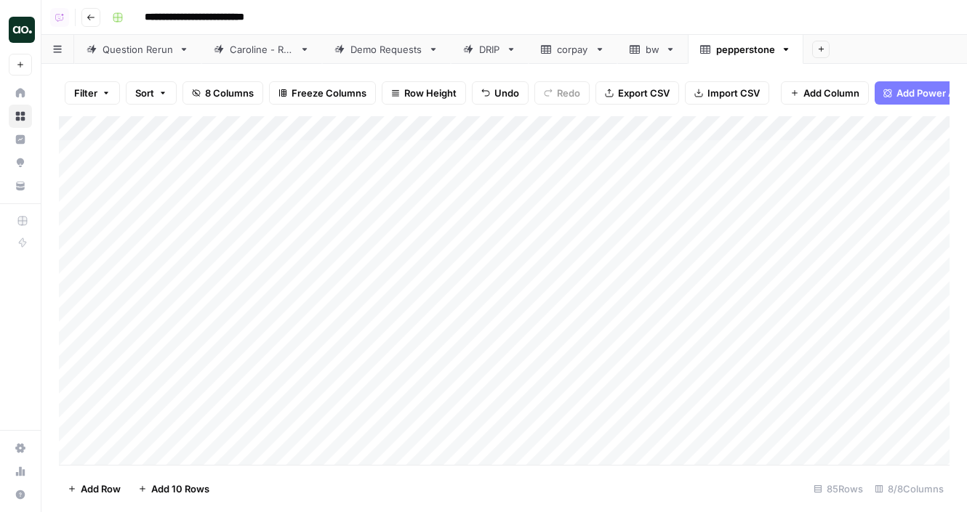
click at [169, 131] on div "Add Column" at bounding box center [504, 290] width 890 height 349
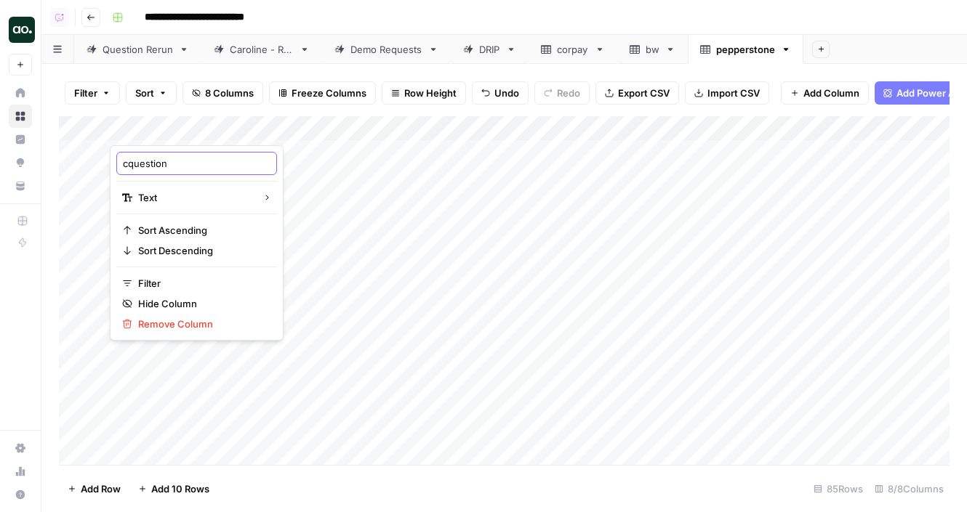
click at [128, 166] on input "cquestion" at bounding box center [197, 163] width 148 height 15
type input "question"
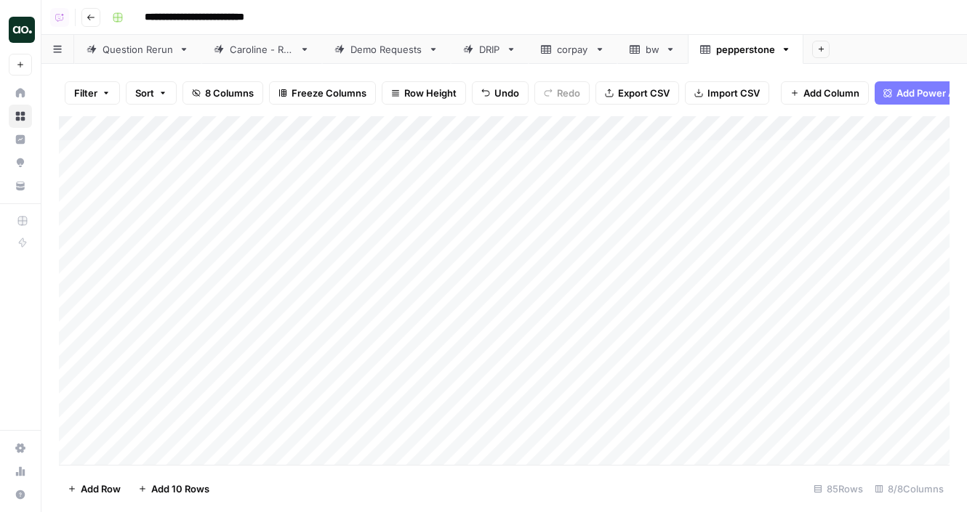
click at [657, 97] on span "Export CSV" at bounding box center [644, 93] width 52 height 15
click at [784, 49] on icon "button" at bounding box center [786, 49] width 5 height 3
click at [797, 127] on icon "button" at bounding box center [799, 130] width 10 height 10
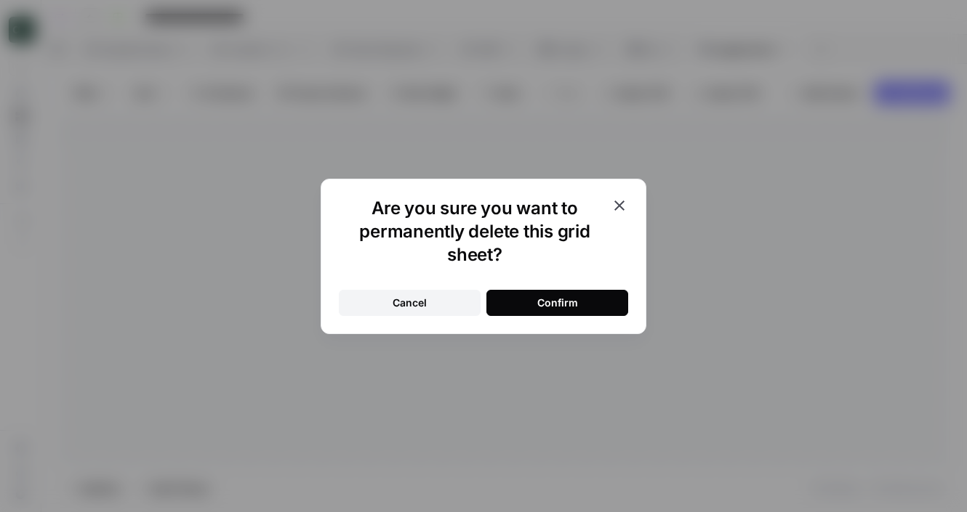
click at [504, 300] on button "Confirm" at bounding box center [557, 303] width 142 height 26
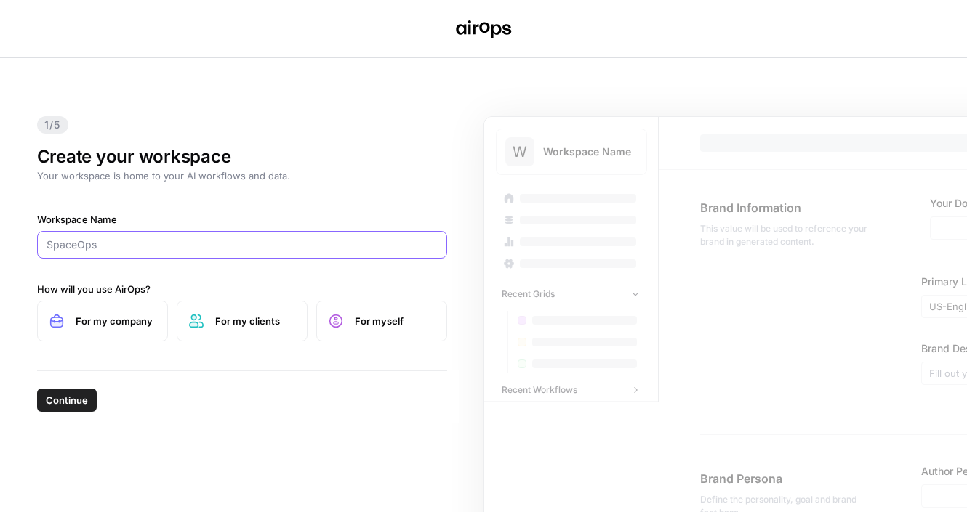
click at [226, 246] on input "Workspace Name" at bounding box center [242, 245] width 391 height 15
paste input "Goodbuy Gear"
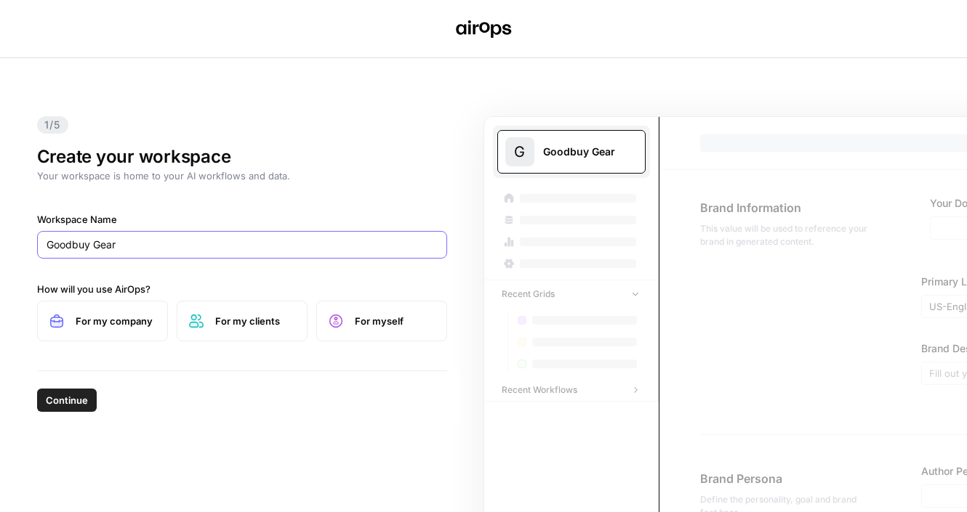
type input "Goodbuy Gear"
click at [118, 323] on span "For my company" at bounding box center [116, 321] width 80 height 15
click at [75, 404] on span "Continue" at bounding box center [67, 400] width 42 height 15
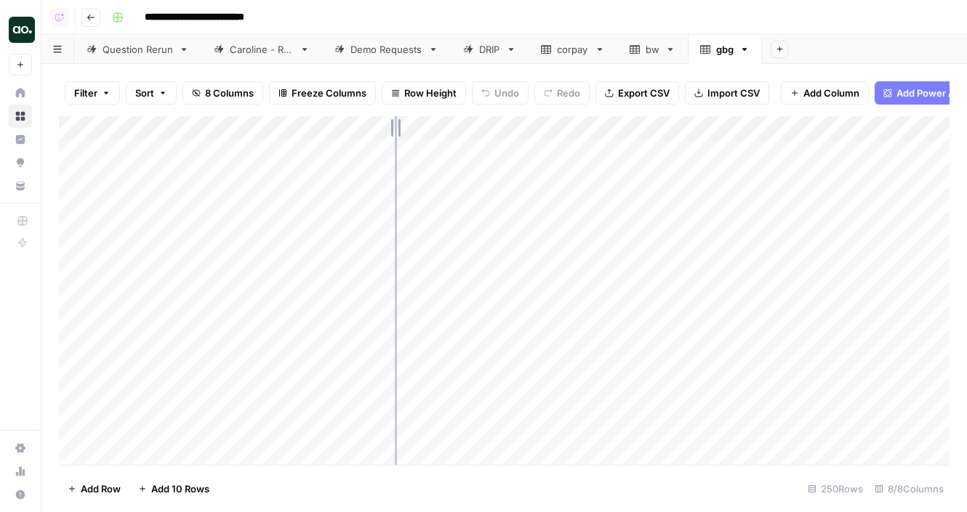
drag, startPoint x: 321, startPoint y: 127, endPoint x: 396, endPoint y: 126, distance: 75.6
click at [396, 126] on div "Add Column" at bounding box center [504, 290] width 890 height 349
drag, startPoint x: 395, startPoint y: 122, endPoint x: 463, endPoint y: 119, distance: 68.4
click at [463, 120] on div "Add Column" at bounding box center [504, 290] width 890 height 349
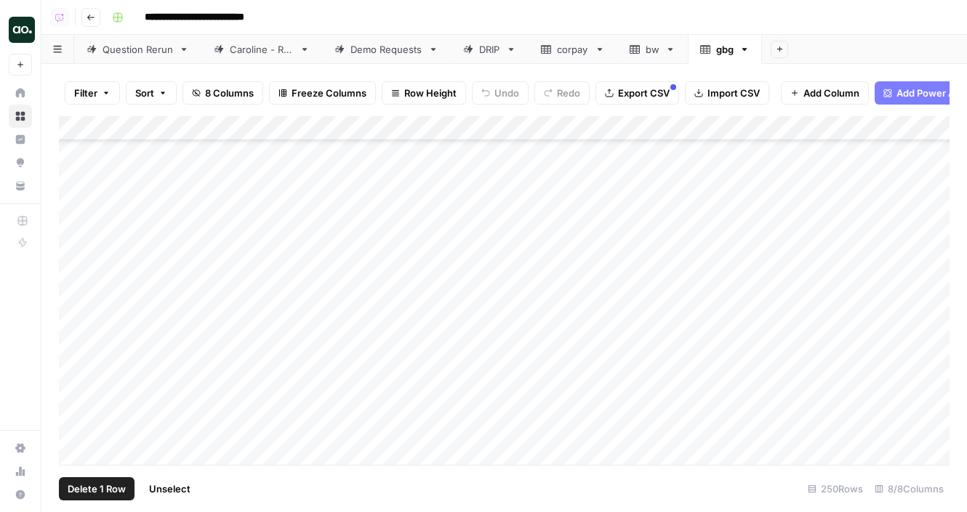
click at [79, 197] on div "Add Column" at bounding box center [504, 290] width 890 height 349
click at [508, 194] on div "Add Column" at bounding box center [504, 290] width 890 height 349
click at [76, 199] on div "Add Column" at bounding box center [504, 290] width 890 height 349
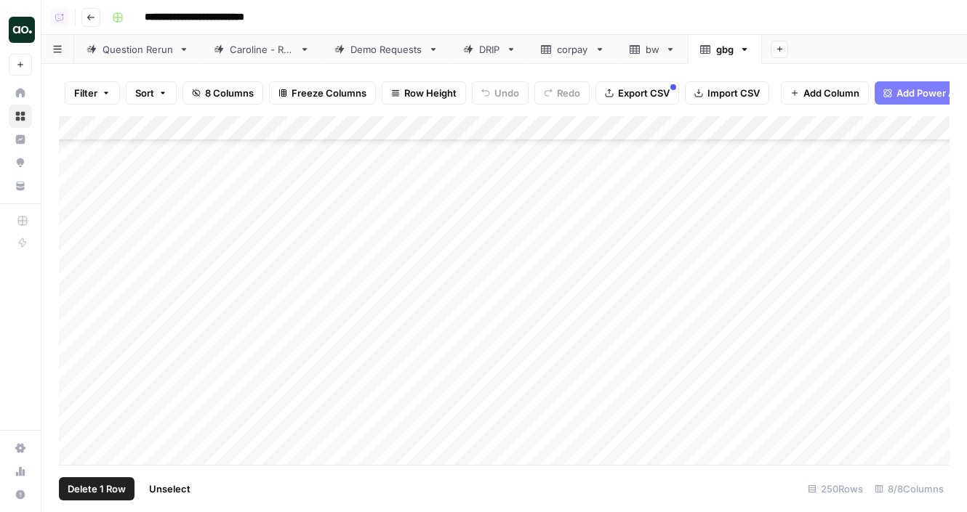
scroll to position [1229, 0]
click at [76, 233] on div "Add Column" at bounding box center [504, 290] width 890 height 349
click at [77, 242] on div "Add Column" at bounding box center [504, 290] width 890 height 349
click at [77, 263] on div "Add Column" at bounding box center [504, 290] width 890 height 349
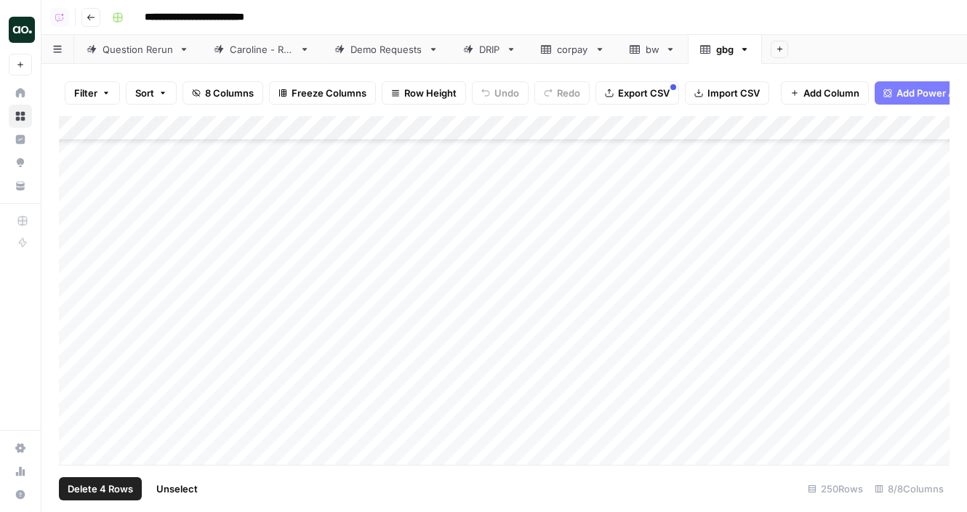
scroll to position [1811, 0]
click at [78, 244] on div "Add Column" at bounding box center [504, 290] width 890 height 349
click at [77, 365] on div "Add Column" at bounding box center [504, 290] width 890 height 349
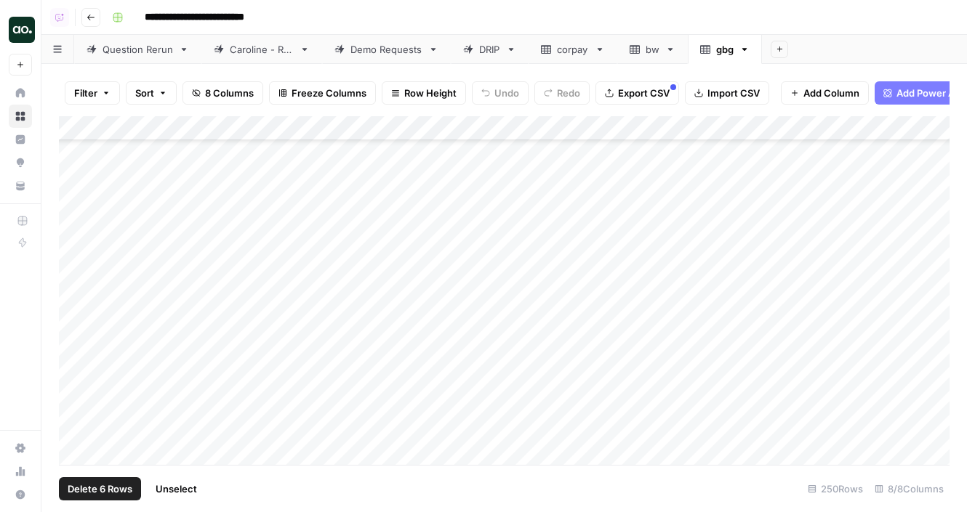
click at [77, 366] on div "Add Column" at bounding box center [504, 290] width 890 height 349
click at [77, 390] on div "Add Column" at bounding box center [504, 290] width 890 height 349
click at [74, 384] on div "Add Column" at bounding box center [504, 290] width 890 height 349
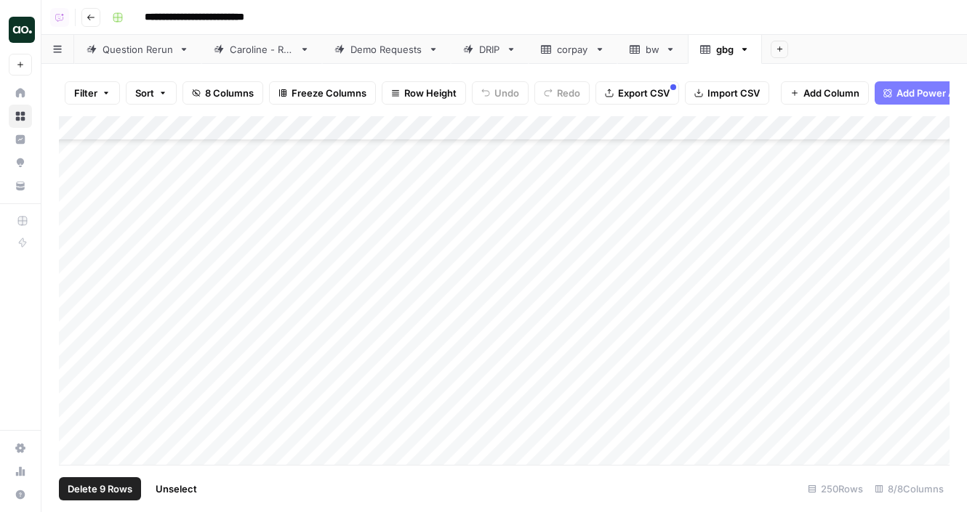
scroll to position [3031, 0]
click at [77, 383] on div "Add Column" at bounding box center [504, 290] width 890 height 349
click at [78, 364] on div "Add Column" at bounding box center [504, 290] width 890 height 349
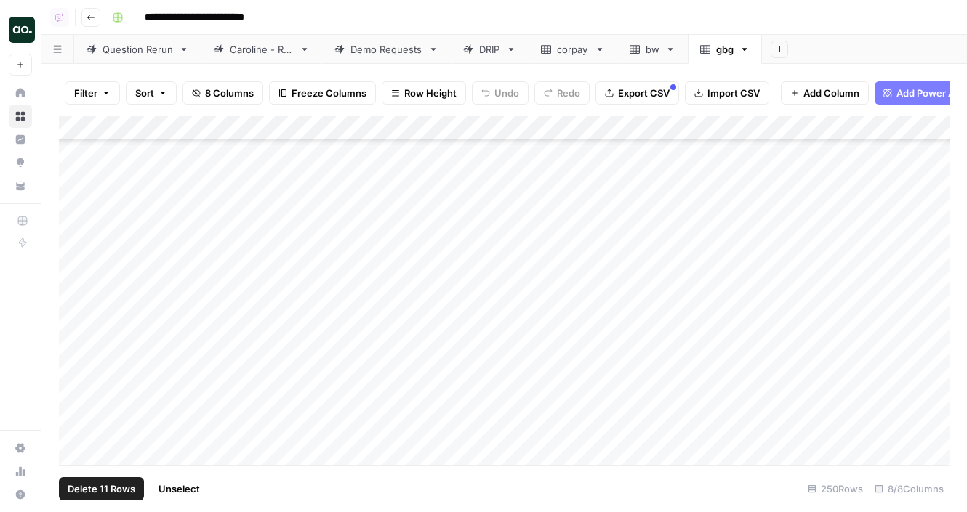
click at [77, 371] on div "Add Column" at bounding box center [504, 290] width 890 height 349
click at [76, 364] on div "Add Column" at bounding box center [504, 290] width 890 height 349
click at [79, 365] on div "Add Column" at bounding box center [504, 290] width 890 height 349
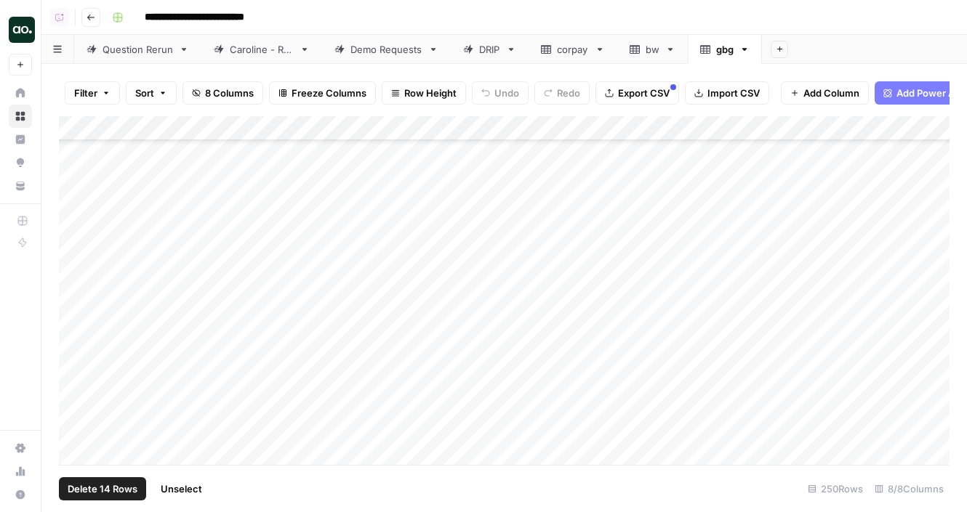
scroll to position [4541, 0]
click at [79, 383] on div "Add Column" at bounding box center [504, 290] width 890 height 349
click at [76, 385] on div "Add Column" at bounding box center [504, 290] width 890 height 349
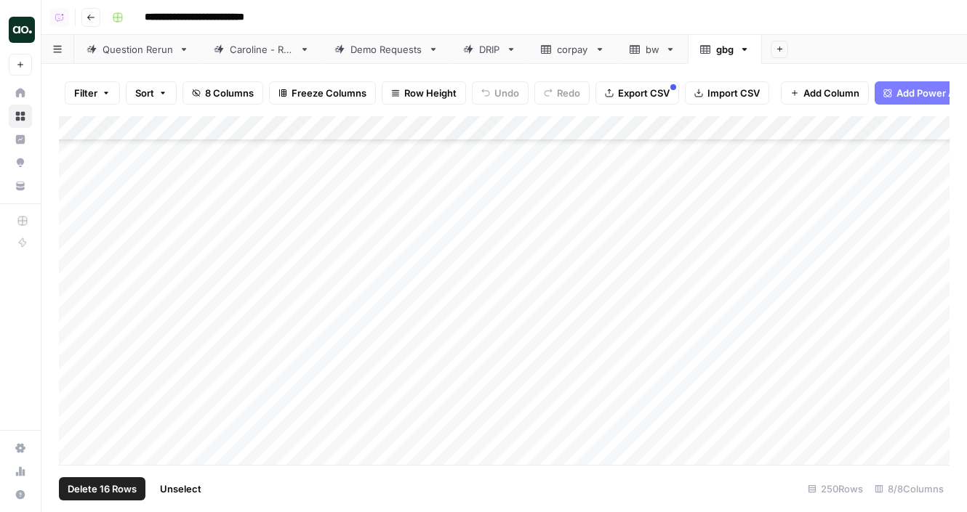
click at [76, 386] on div "Add Column" at bounding box center [504, 290] width 890 height 349
click at [76, 409] on div "Add Column" at bounding box center [504, 290] width 890 height 349
click at [78, 390] on div "Add Column" at bounding box center [504, 290] width 890 height 349
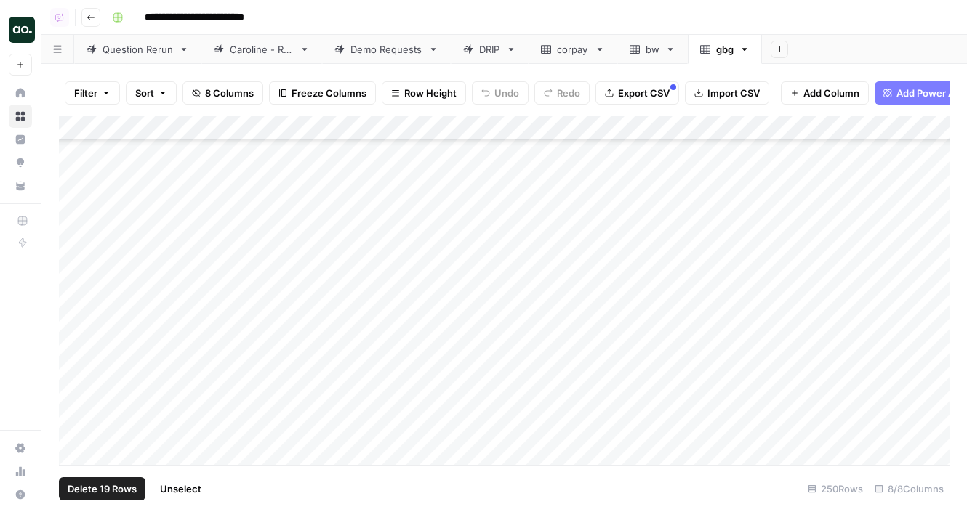
scroll to position [5877, 0]
click at [106, 488] on span "Delete 19 Rows" at bounding box center [102, 489] width 69 height 15
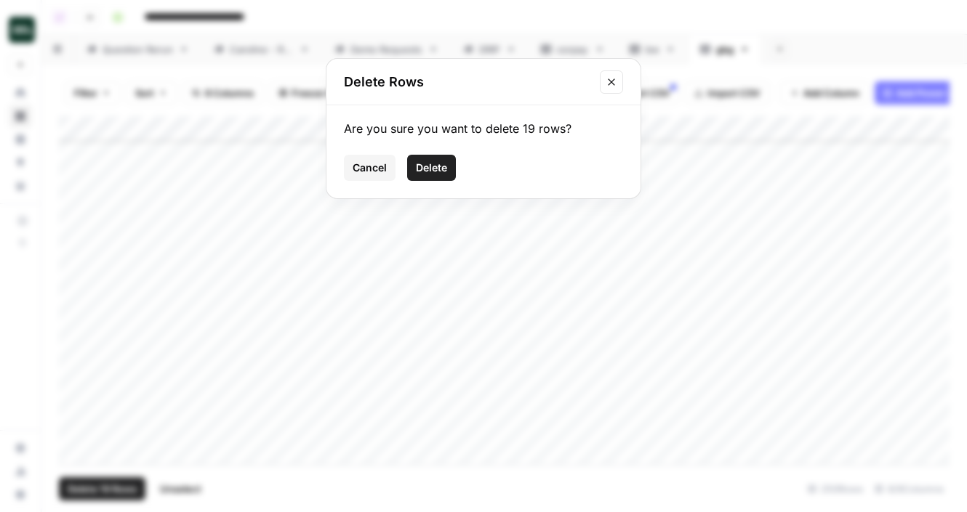
click at [429, 170] on span "Delete" at bounding box center [431, 168] width 31 height 15
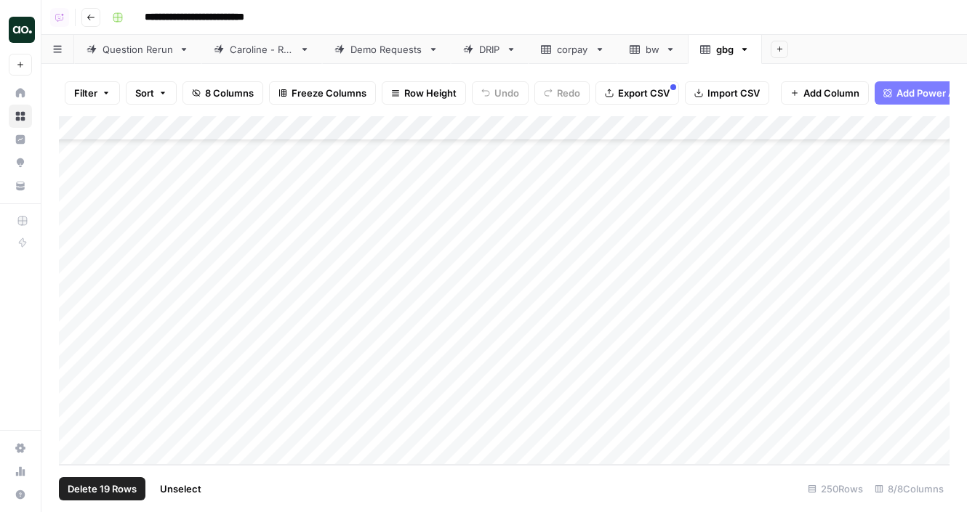
scroll to position [5408, 0]
click at [190, 130] on div "Add Column" at bounding box center [504, 290] width 890 height 349
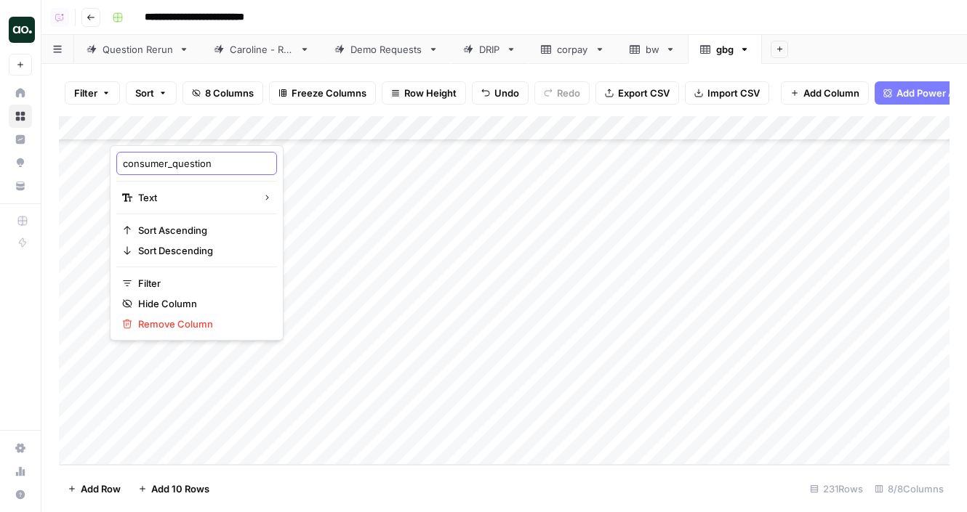
drag, startPoint x: 173, startPoint y: 163, endPoint x: 71, endPoint y: 164, distance: 101.8
click at [71, 164] on body "**********" at bounding box center [483, 256] width 967 height 512
drag, startPoint x: 124, startPoint y: 164, endPoint x: 170, endPoint y: 162, distance: 46.5
click at [171, 163] on input "consumer_question" at bounding box center [197, 163] width 148 height 15
type input "question"
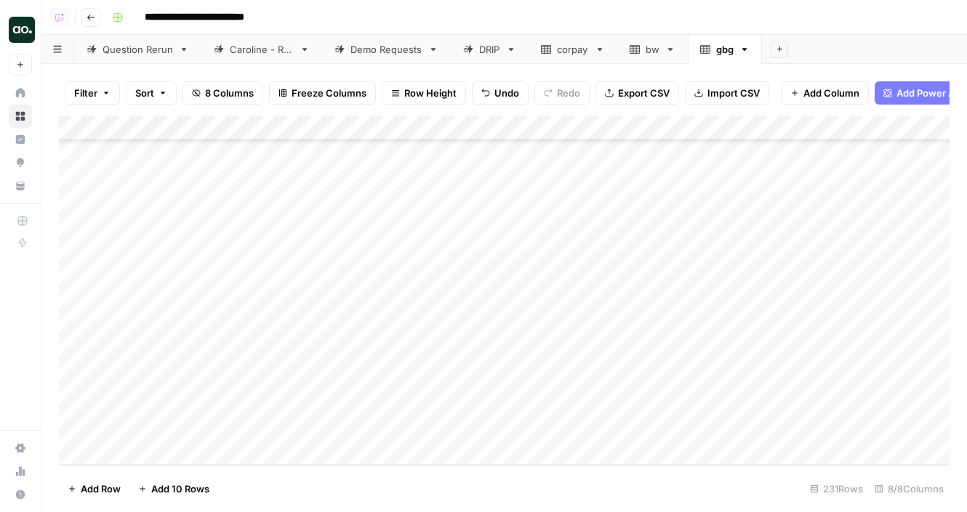
click at [611, 93] on icon "button" at bounding box center [609, 93] width 9 height 9
click at [745, 54] on icon "button" at bounding box center [744, 49] width 10 height 10
click at [782, 131] on span "Delete Sheet" at bounding box center [804, 130] width 70 height 15
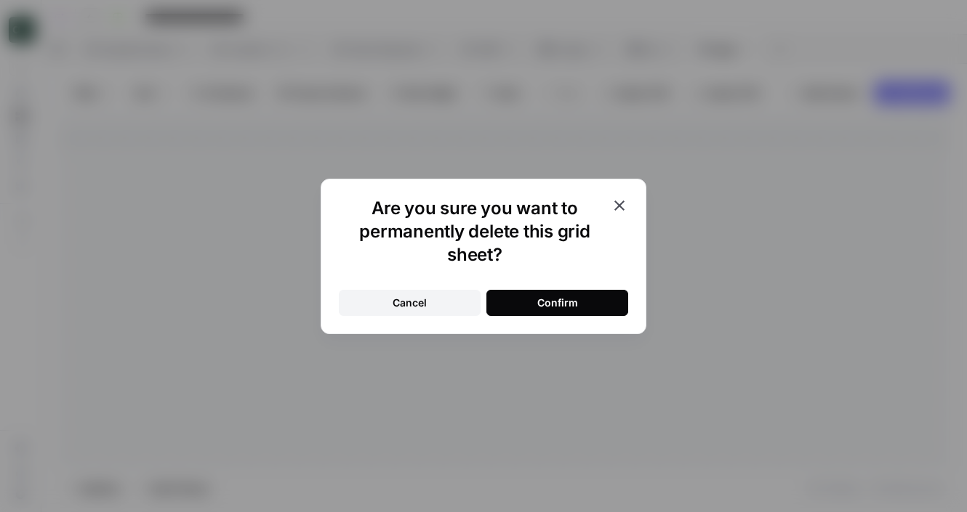
click at [581, 299] on button "Confirm" at bounding box center [557, 303] width 142 height 26
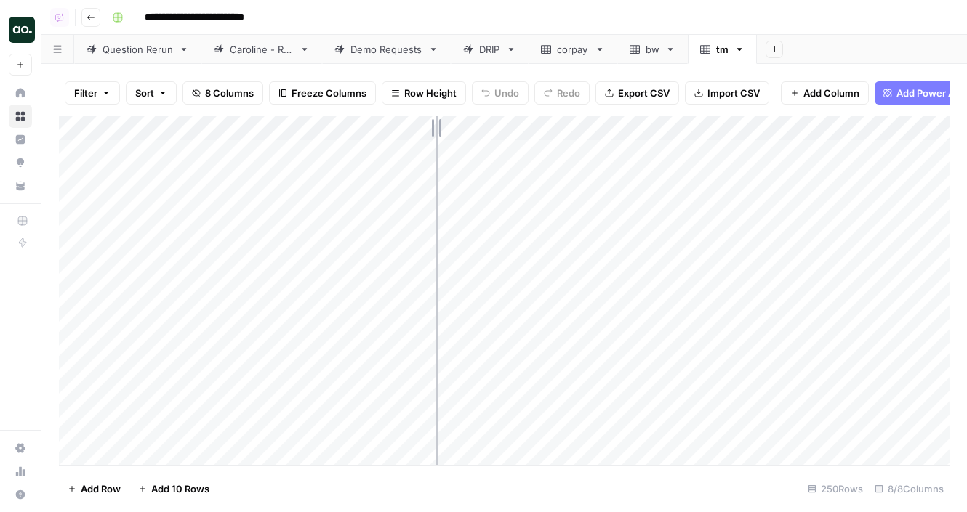
drag, startPoint x: 318, startPoint y: 128, endPoint x: 472, endPoint y: 126, distance: 153.4
click at [472, 126] on div "Add Column" at bounding box center [504, 290] width 890 height 349
drag, startPoint x: 472, startPoint y: 126, endPoint x: 450, endPoint y: 124, distance: 21.9
click at [450, 125] on div "Add Column" at bounding box center [504, 290] width 890 height 349
click at [76, 401] on div "Add Column" at bounding box center [504, 290] width 890 height 349
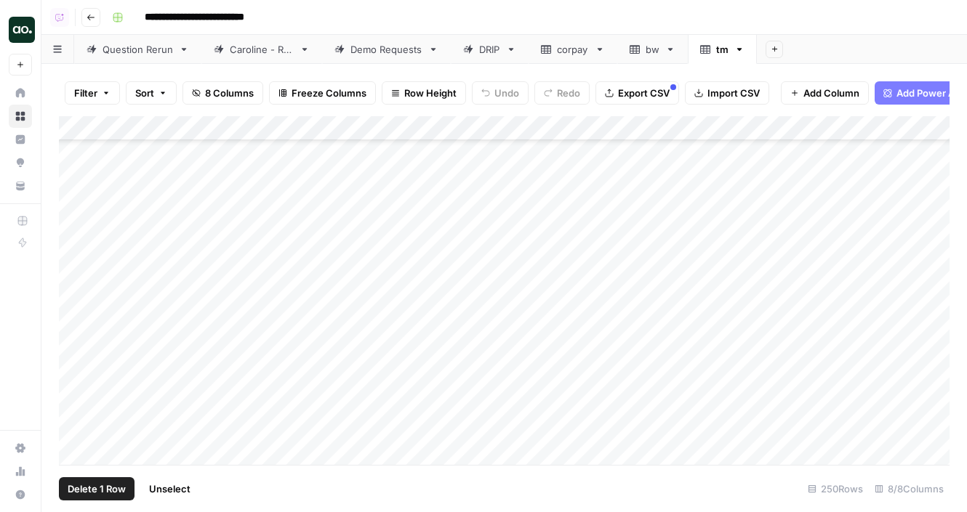
scroll to position [523, 0]
click at [79, 325] on div "Add Column" at bounding box center [504, 290] width 890 height 349
click at [78, 182] on div "Add Column" at bounding box center [504, 290] width 890 height 349
click at [73, 208] on div "Add Column" at bounding box center [504, 290] width 890 height 349
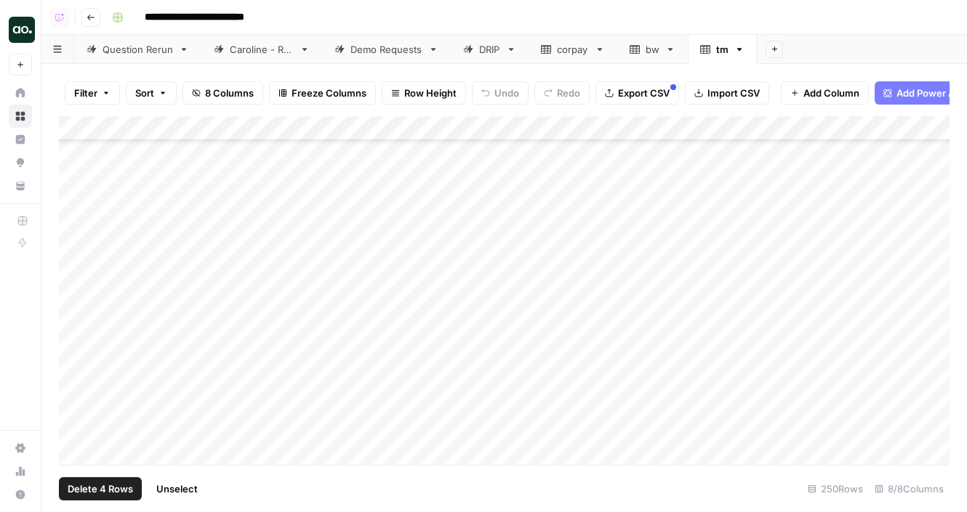
scroll to position [1351, 0]
click at [76, 212] on div "Add Column" at bounding box center [504, 290] width 890 height 349
click at [78, 185] on div "Add Column" at bounding box center [504, 290] width 890 height 349
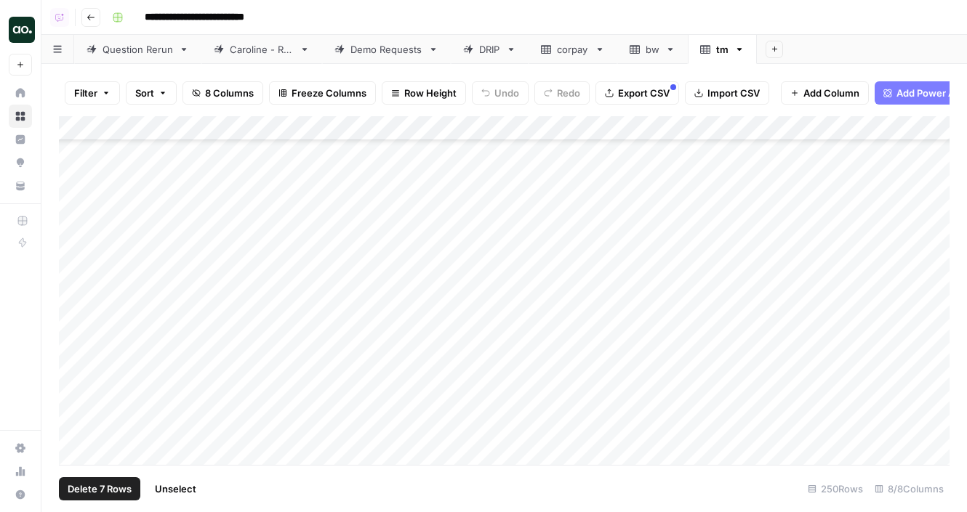
click at [76, 171] on div "Add Column" at bounding box center [504, 290] width 890 height 349
click at [77, 266] on div "Add Column" at bounding box center [504, 290] width 890 height 349
click at [76, 262] on div "Add Column" at bounding box center [504, 290] width 890 height 349
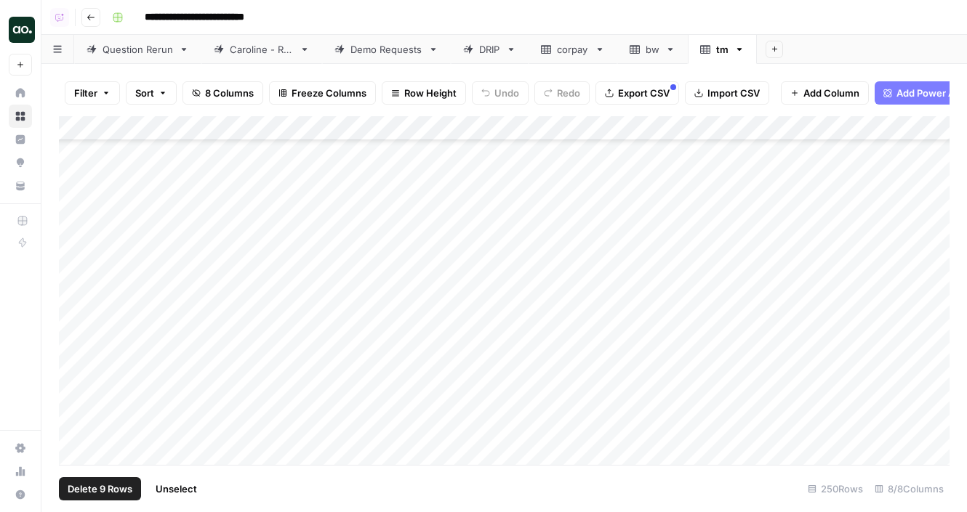
scroll to position [2420, 0]
click at [73, 353] on div "Add Column" at bounding box center [504, 290] width 890 height 349
click at [75, 386] on div "Add Column" at bounding box center [504, 290] width 890 height 349
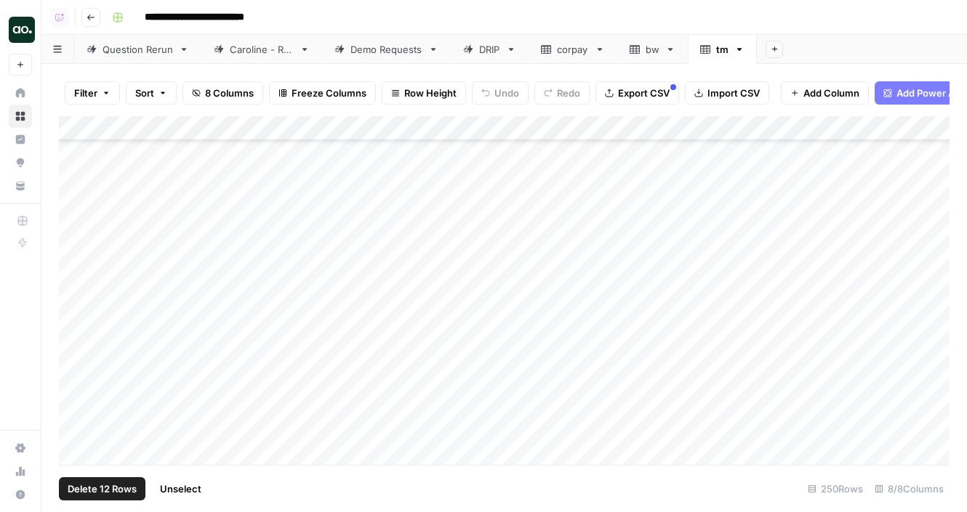
click at [76, 407] on div "Add Column" at bounding box center [504, 290] width 890 height 349
click at [76, 376] on div "Add Column" at bounding box center [504, 290] width 890 height 349
click at [79, 411] on div "Add Column" at bounding box center [504, 290] width 890 height 349
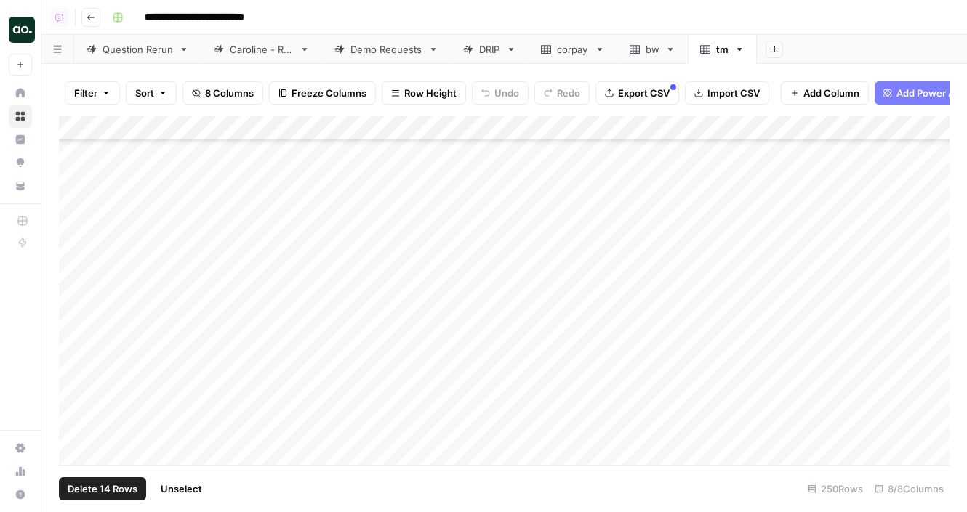
scroll to position [3123, 0]
click at [78, 416] on div "Add Column" at bounding box center [504, 290] width 890 height 349
click at [78, 336] on div "Add Column" at bounding box center [504, 290] width 890 height 349
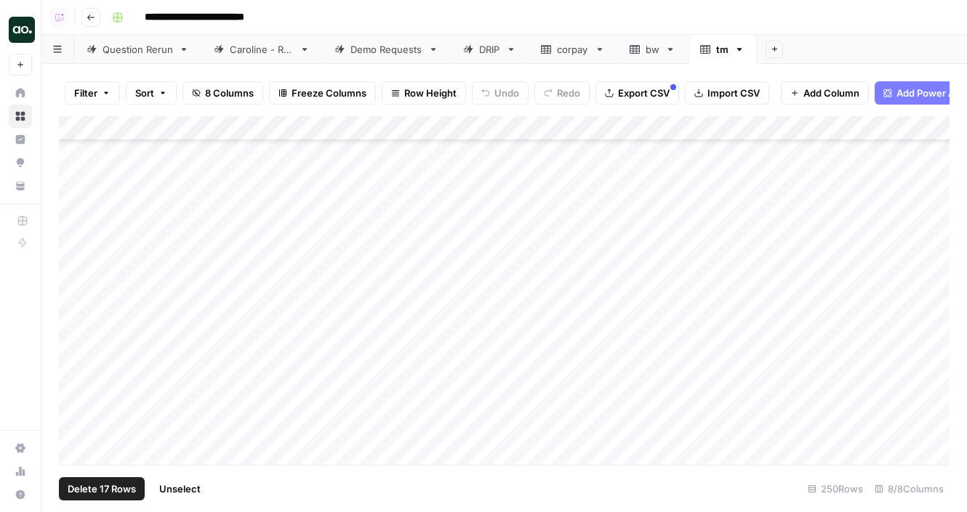
click at [79, 305] on div "Add Column" at bounding box center [504, 290] width 890 height 349
click at [76, 387] on div "Add Column" at bounding box center [504, 290] width 890 height 349
click at [76, 409] on div "Add Column" at bounding box center [504, 290] width 890 height 349
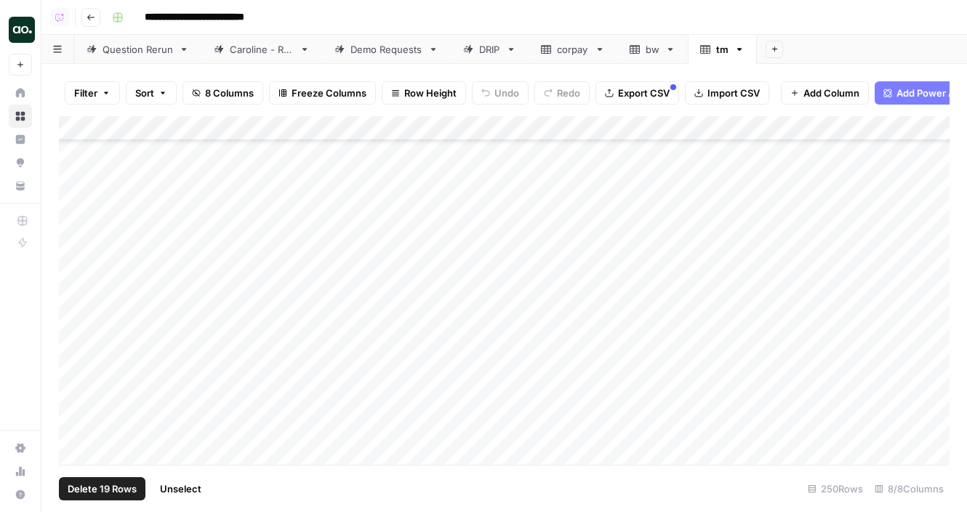
click at [76, 405] on div "Add Column" at bounding box center [504, 290] width 890 height 349
click at [79, 410] on div "Add Column" at bounding box center [504, 290] width 890 height 349
click at [78, 403] on div "Add Column" at bounding box center [504, 290] width 890 height 349
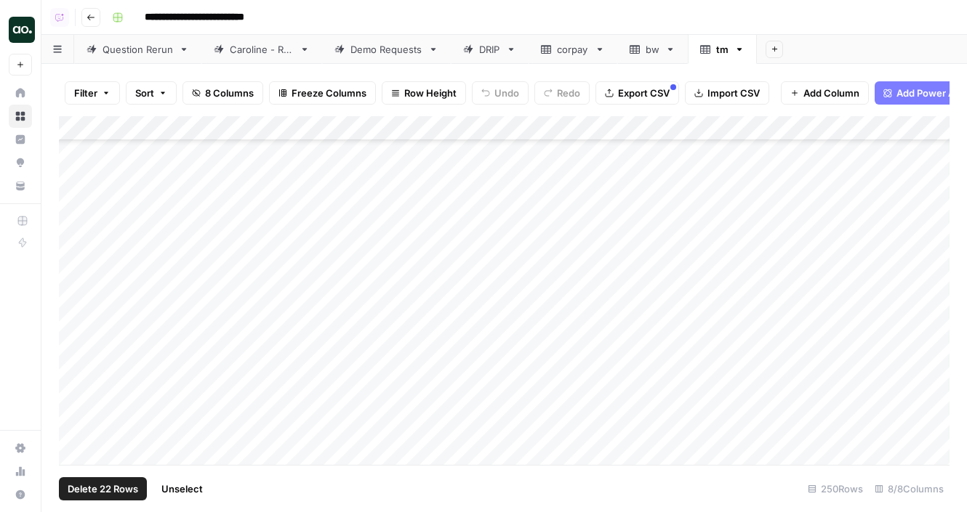
scroll to position [4451, 0]
click at [79, 373] on div "Add Column" at bounding box center [504, 290] width 890 height 349
click at [79, 422] on div "Add Column" at bounding box center [504, 290] width 890 height 349
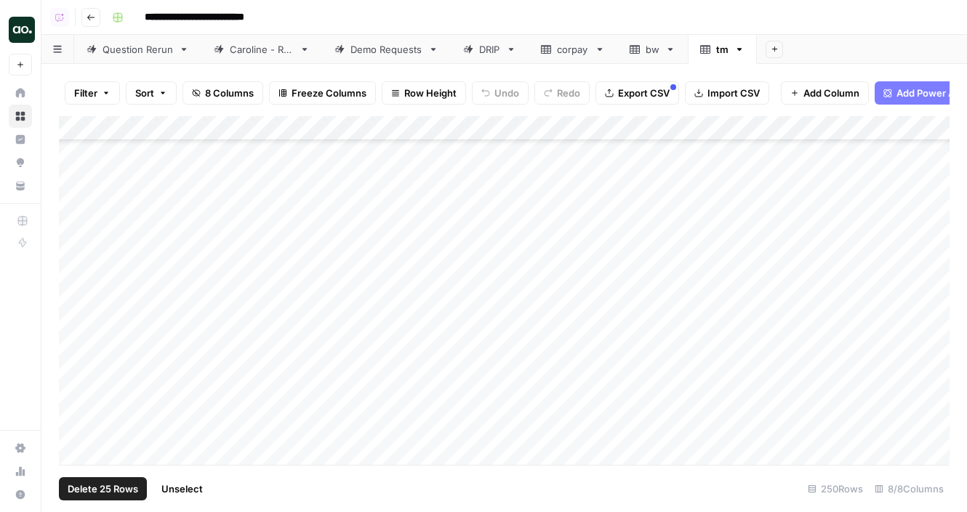
click at [79, 410] on div "Add Column" at bounding box center [504, 290] width 890 height 349
click at [79, 395] on div "Add Column" at bounding box center [504, 290] width 890 height 349
click at [78, 260] on div "Add Column" at bounding box center [504, 290] width 890 height 349
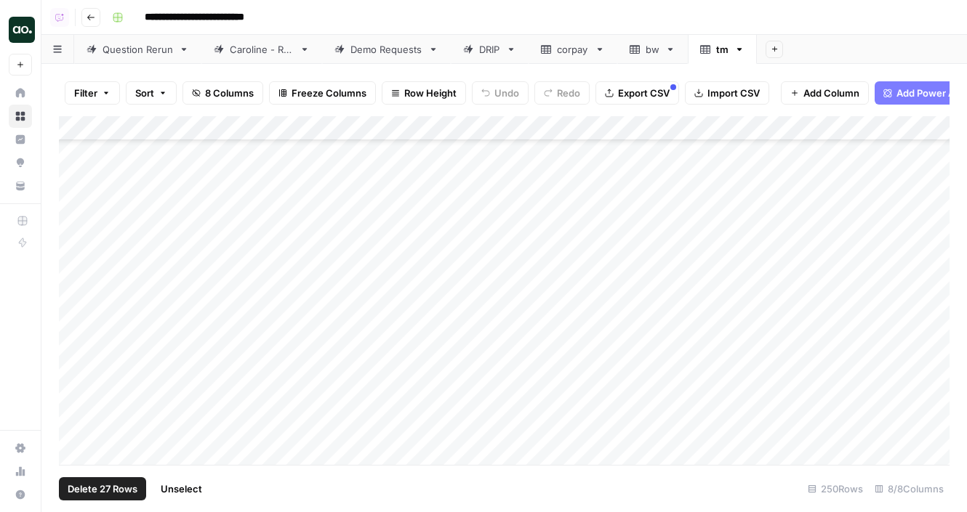
scroll to position [5105, 0]
click at [76, 315] on div "Add Column" at bounding box center [504, 290] width 890 height 349
click at [81, 405] on div "Add Column" at bounding box center [504, 290] width 890 height 349
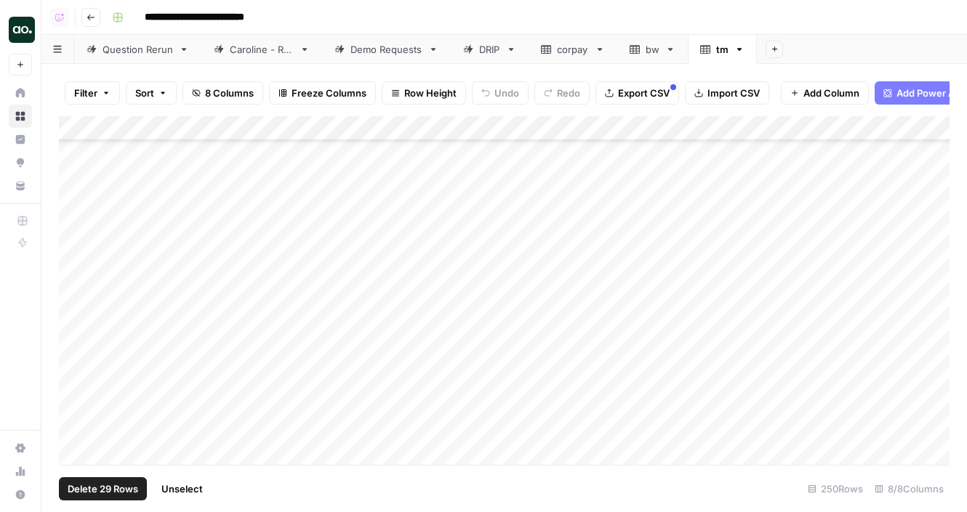
click at [73, 393] on div "Add Column" at bounding box center [504, 290] width 890 height 349
click at [74, 388] on div "Add Column" at bounding box center [504, 290] width 890 height 349
click at [72, 419] on div "Add Column" at bounding box center [504, 290] width 890 height 349
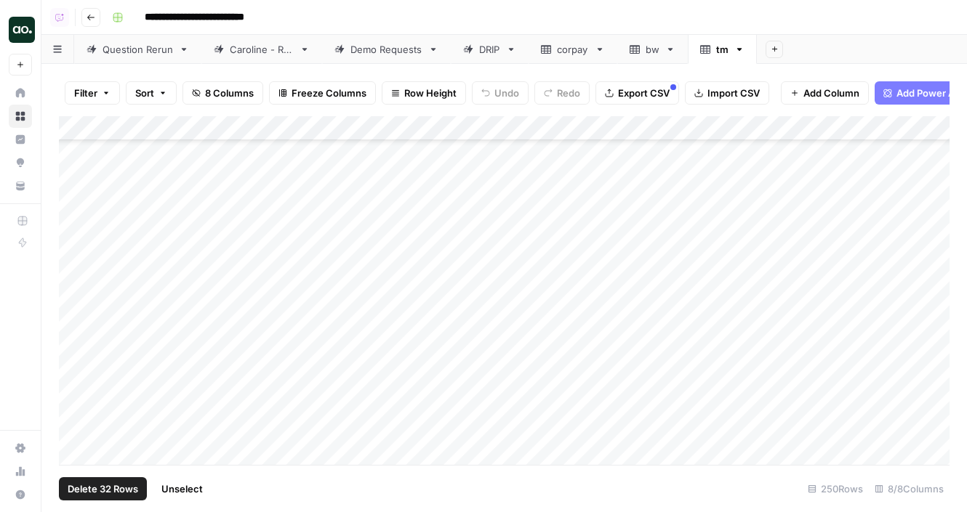
click at [75, 389] on div "Add Column" at bounding box center [504, 290] width 890 height 349
click at [75, 388] on div "Add Column" at bounding box center [504, 290] width 890 height 349
click at [77, 363] on div "Add Column" at bounding box center [504, 290] width 890 height 349
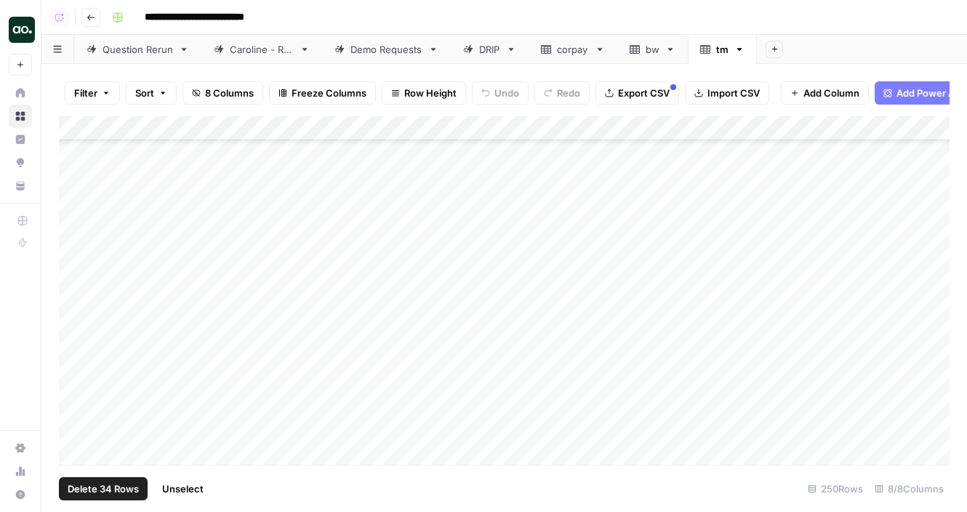
scroll to position [5877, 0]
click at [77, 379] on div "Add Column" at bounding box center [504, 290] width 890 height 349
click at [77, 352] on div "Add Column" at bounding box center [504, 290] width 890 height 349
click at [79, 427] on div "Add Column" at bounding box center [504, 290] width 890 height 349
click at [74, 405] on div "Add Column" at bounding box center [504, 290] width 890 height 349
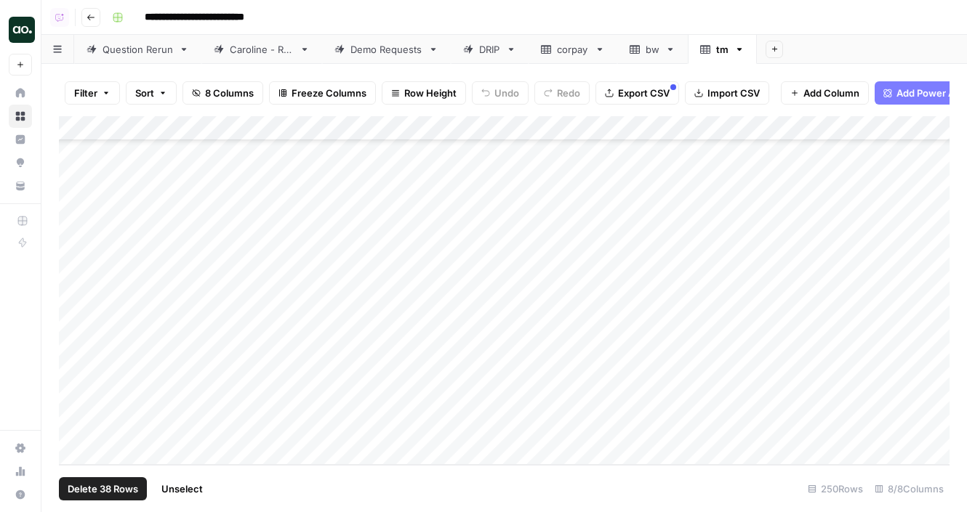
click at [92, 491] on span "Delete 38 Rows" at bounding box center [103, 489] width 71 height 15
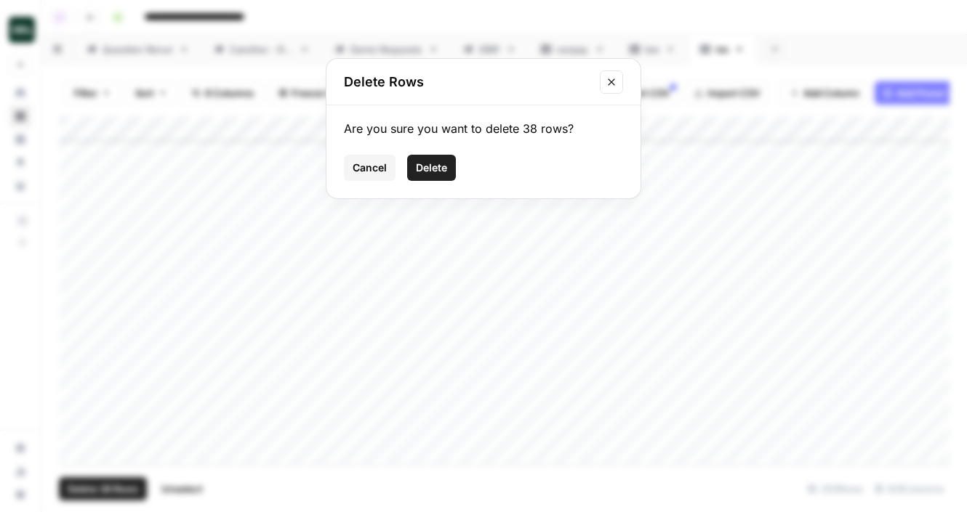
click at [430, 172] on span "Delete" at bounding box center [431, 168] width 31 height 15
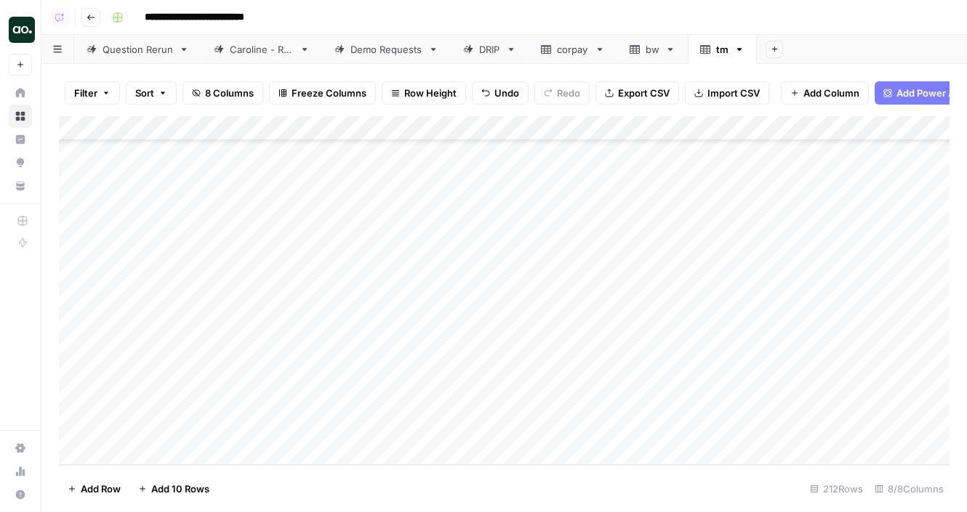
scroll to position [4938, 0]
click at [619, 98] on span "Export CSV" at bounding box center [644, 93] width 52 height 15
click at [238, 124] on div "Add Column" at bounding box center [504, 290] width 890 height 349
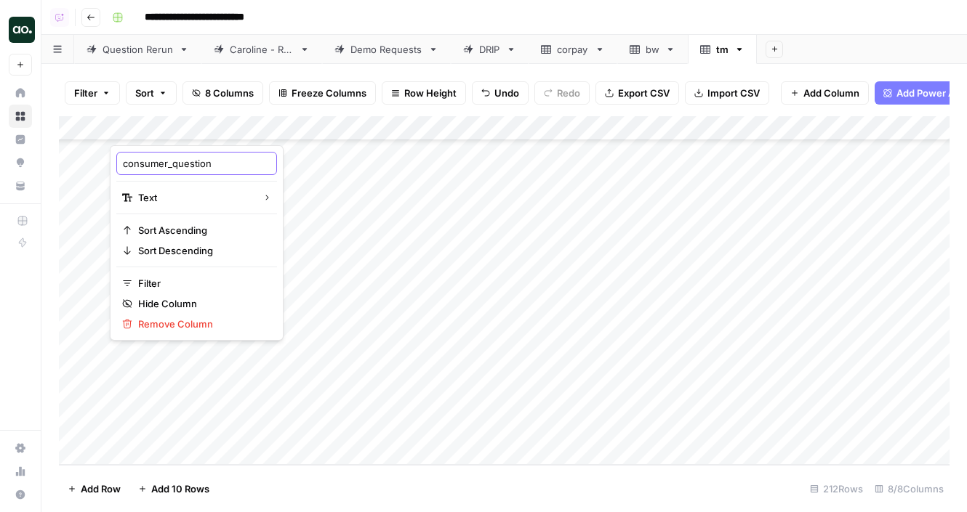
drag, startPoint x: 173, startPoint y: 169, endPoint x: 122, endPoint y: 164, distance: 51.1
click at [123, 164] on input "consumer_question" at bounding box center [197, 163] width 148 height 15
type input "question"
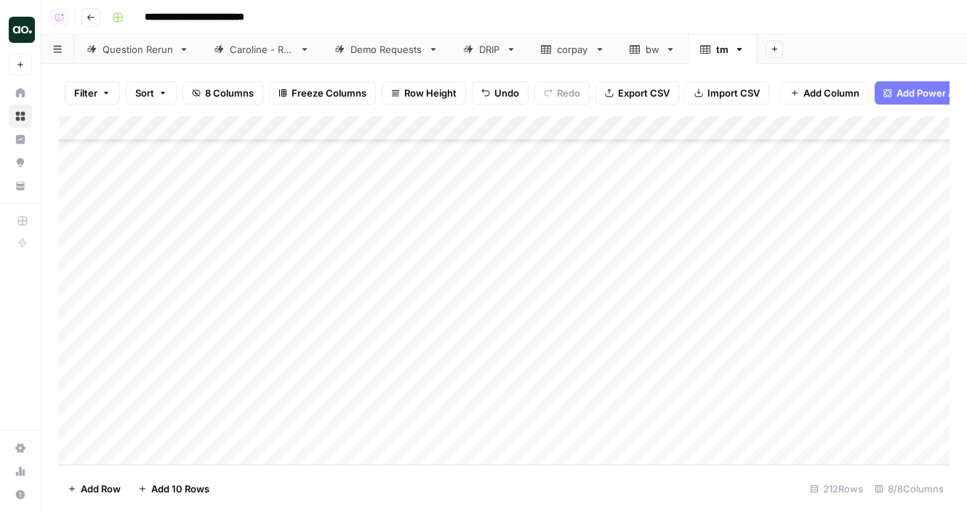
click at [656, 95] on span "Export CSV" at bounding box center [644, 93] width 52 height 15
